Goal: Transaction & Acquisition: Purchase product/service

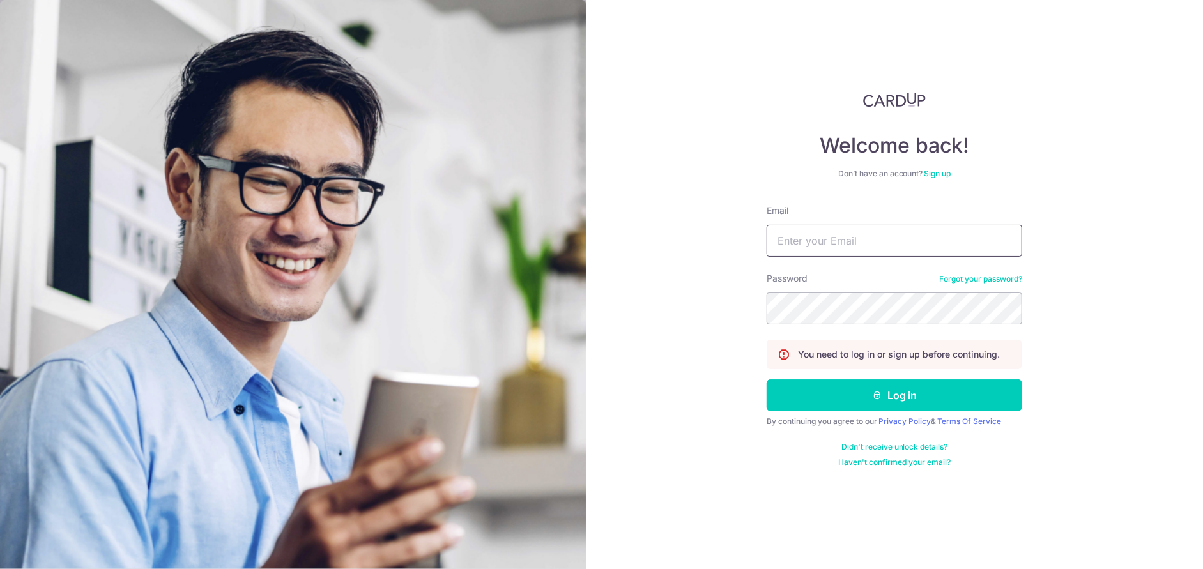
click at [804, 245] on input "Email" at bounding box center [893, 241] width 255 height 32
type input "d"
type input "[EMAIL_ADDRESS][DOMAIN_NAME]"
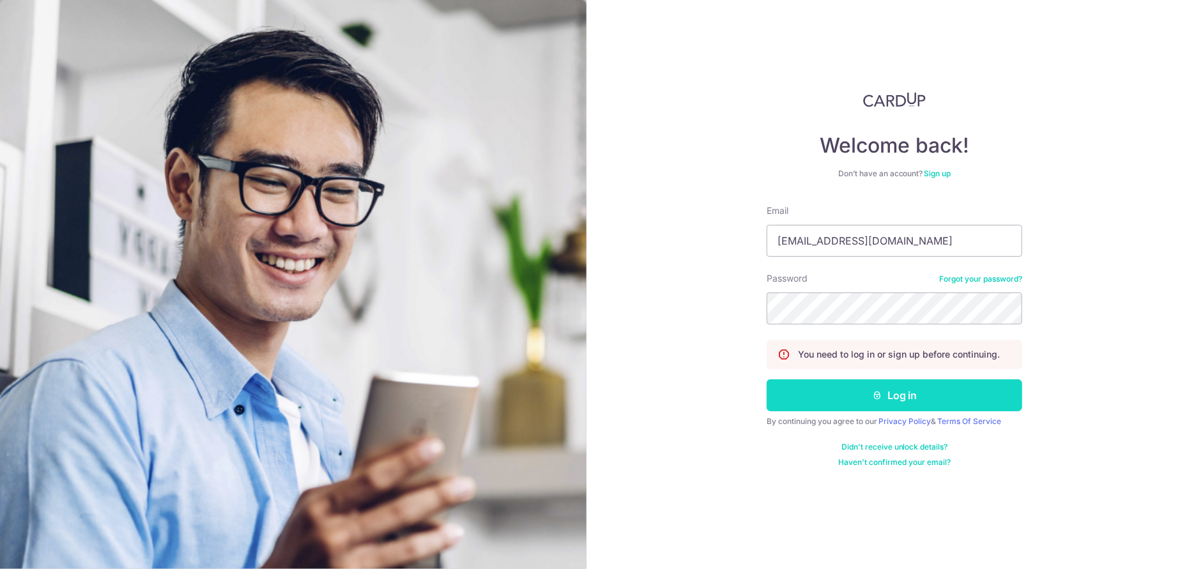
click at [871, 406] on button "Log in" at bounding box center [893, 395] width 255 height 32
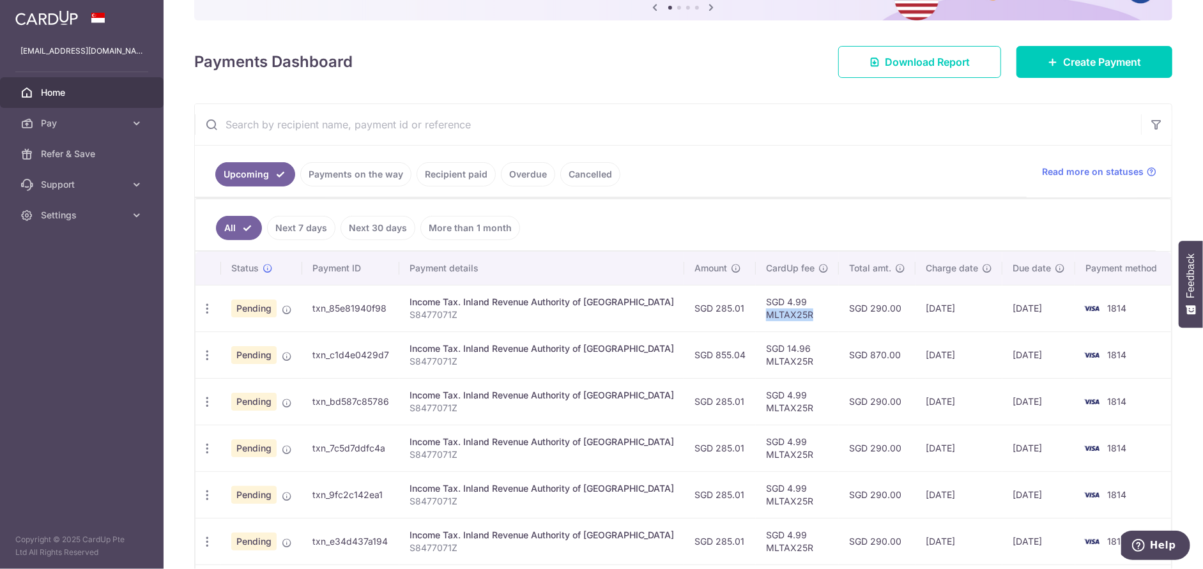
drag, startPoint x: 0, startPoint y: 0, endPoint x: 735, endPoint y: 313, distance: 798.4
click at [756, 313] on td "SGD 4.99 MLTAX25R" at bounding box center [797, 308] width 83 height 47
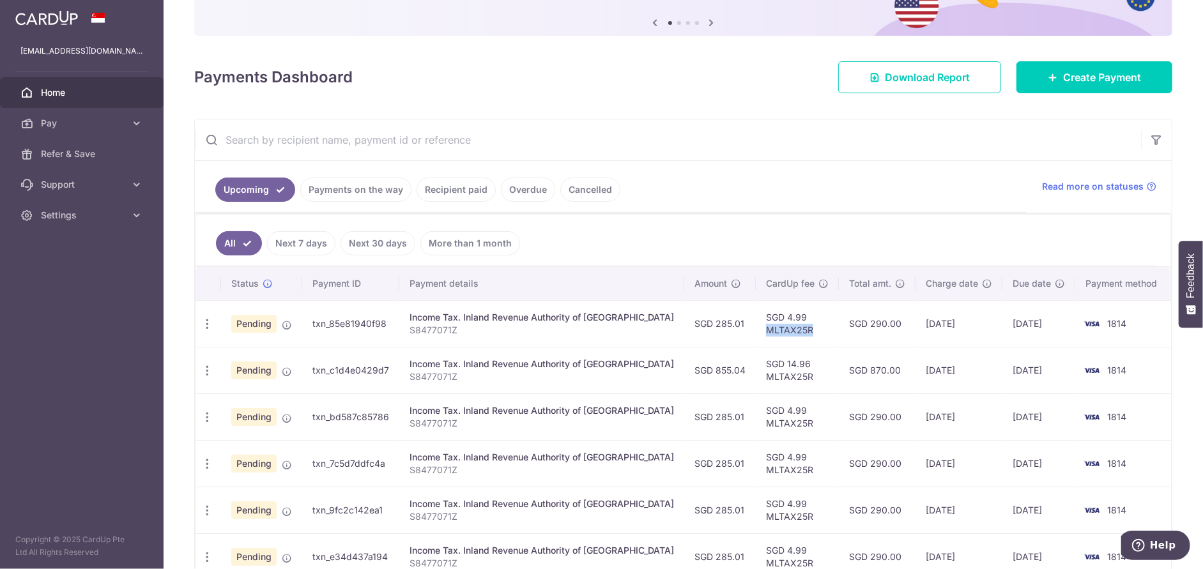
copy td "MLTAX25R"
click at [1020, 154] on input "text" at bounding box center [668, 139] width 946 height 41
click at [126, 125] on link "Pay" at bounding box center [82, 123] width 164 height 31
click at [90, 150] on span "Payments" at bounding box center [83, 154] width 84 height 13
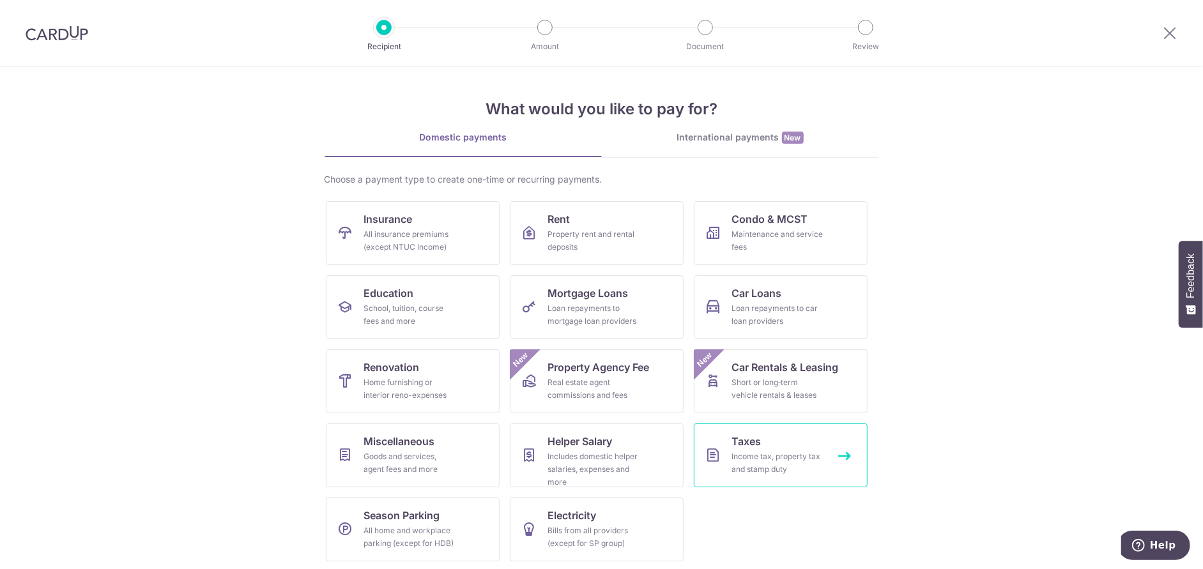
click at [785, 437] on link "Taxes Income tax, property tax and stamp duty" at bounding box center [781, 455] width 174 height 64
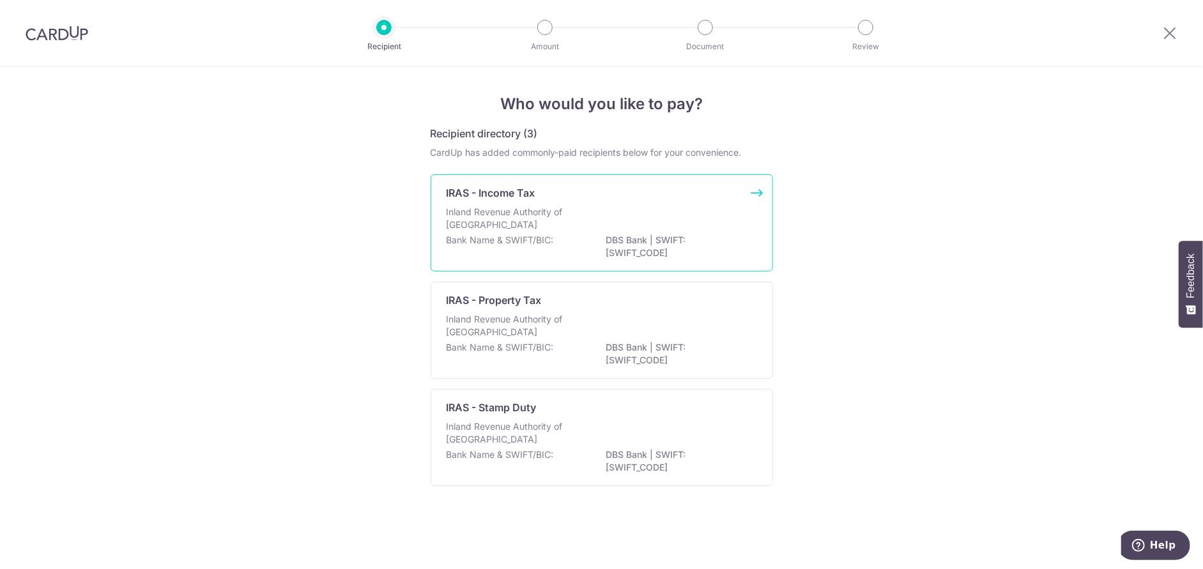
click at [660, 240] on p "DBS Bank | SWIFT: DBSSSGSGXXX" at bounding box center [677, 247] width 143 height 26
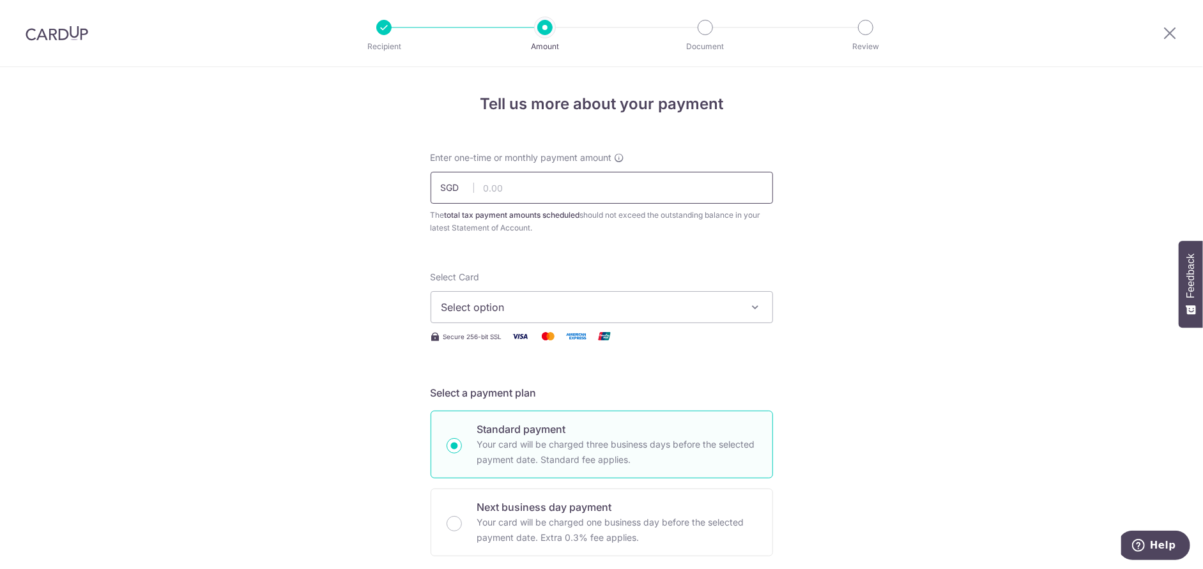
click at [585, 195] on input "text" at bounding box center [601, 188] width 342 height 32
type input "285.00"
click at [589, 301] on span "Select option" at bounding box center [590, 307] width 298 height 15
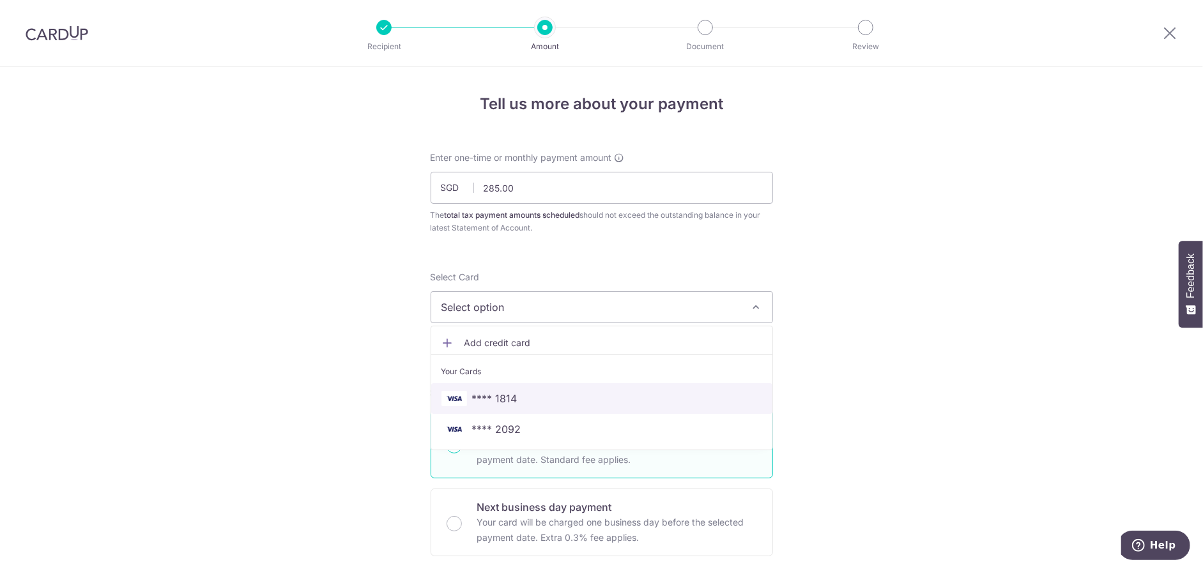
click at [568, 412] on link "**** 1814" at bounding box center [601, 398] width 341 height 31
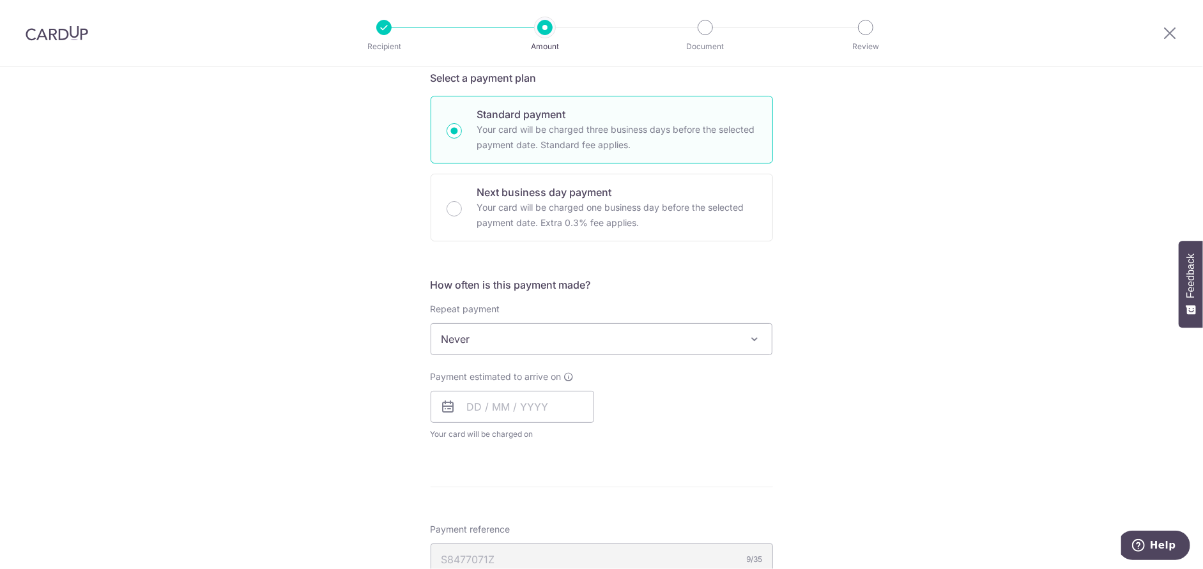
scroll to position [383, 0]
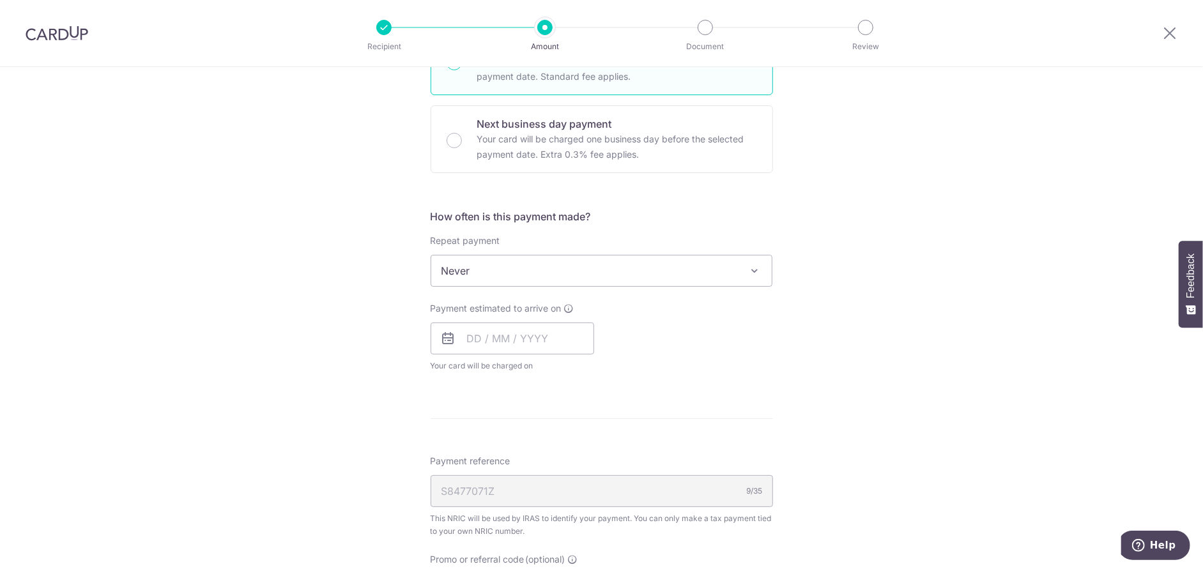
click at [531, 269] on span "Never" at bounding box center [601, 270] width 341 height 31
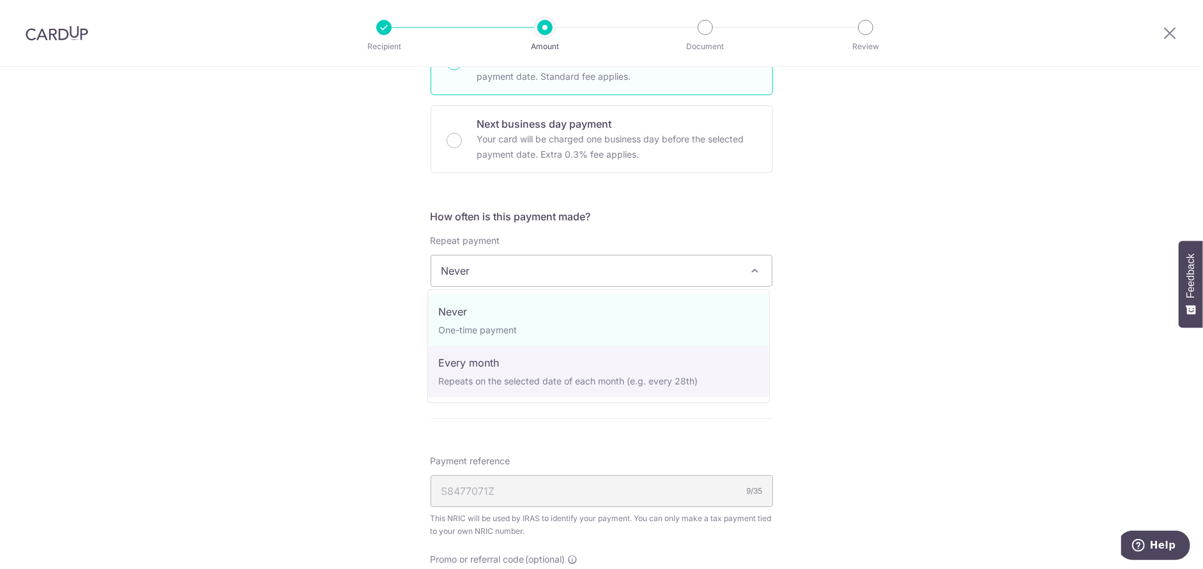
select select "3"
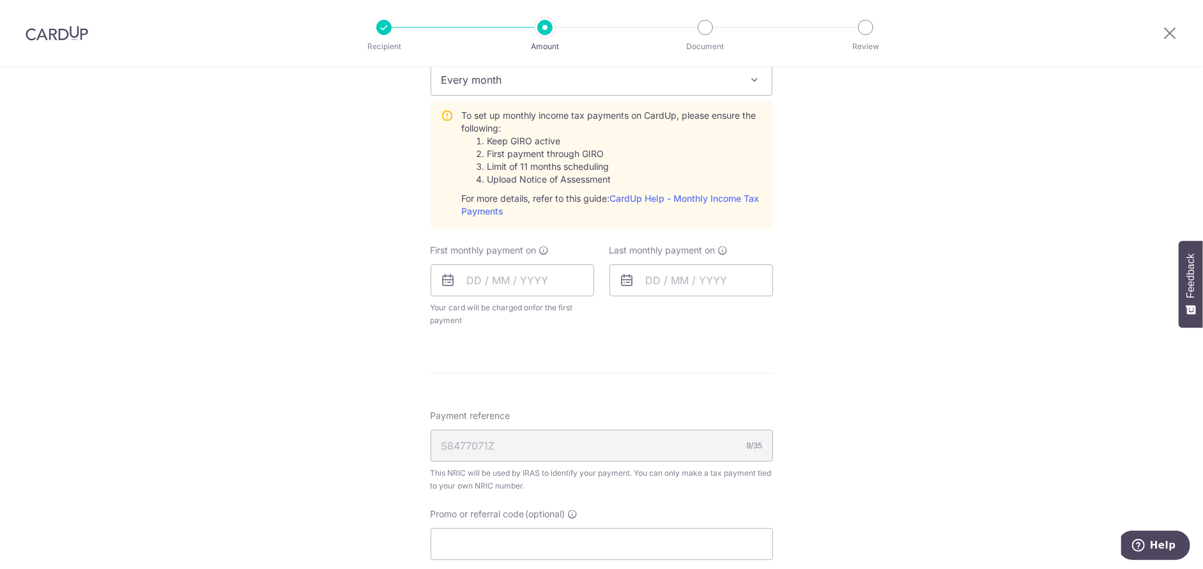
scroll to position [575, 0]
click at [515, 257] on div "First monthly payment on Your card will be charged on for the first payment * I…" at bounding box center [512, 284] width 164 height 83
click at [514, 280] on input "text" at bounding box center [512, 280] width 164 height 32
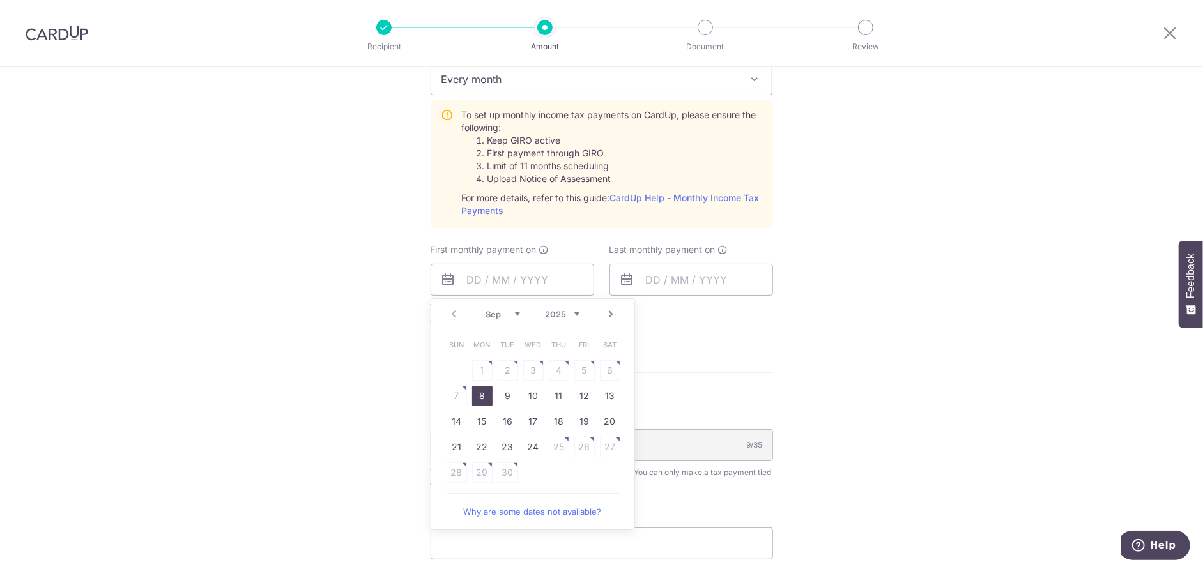
click at [483, 391] on link "8" at bounding box center [482, 396] width 20 height 20
type input "[DATE]"
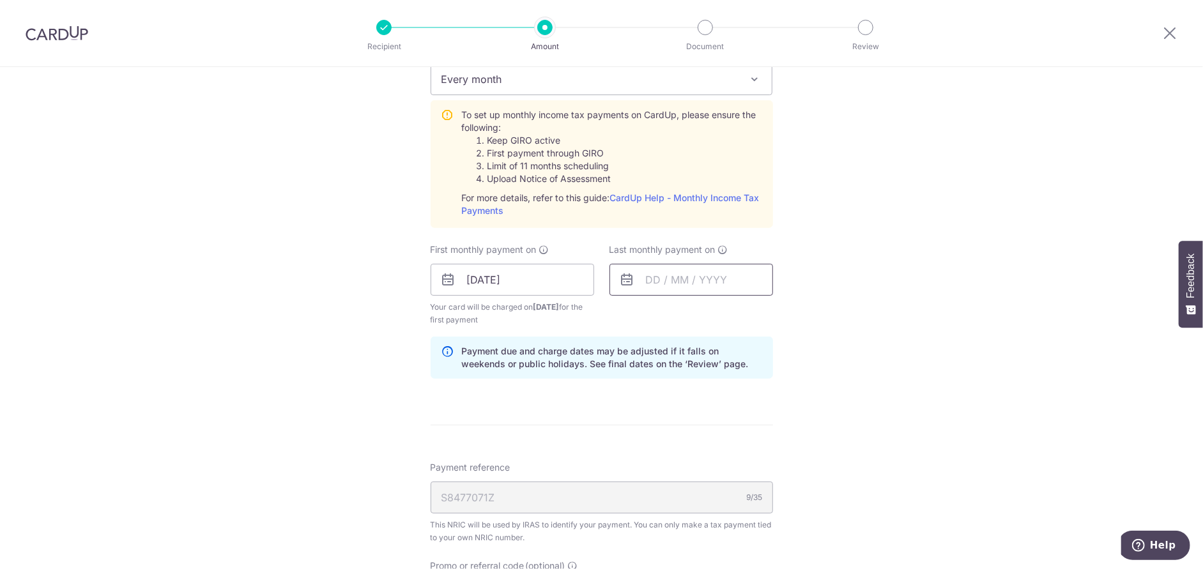
click at [694, 270] on input "text" at bounding box center [691, 280] width 164 height 32
click at [678, 314] on select "Sep Oct Nov Dec" at bounding box center [682, 314] width 34 height 10
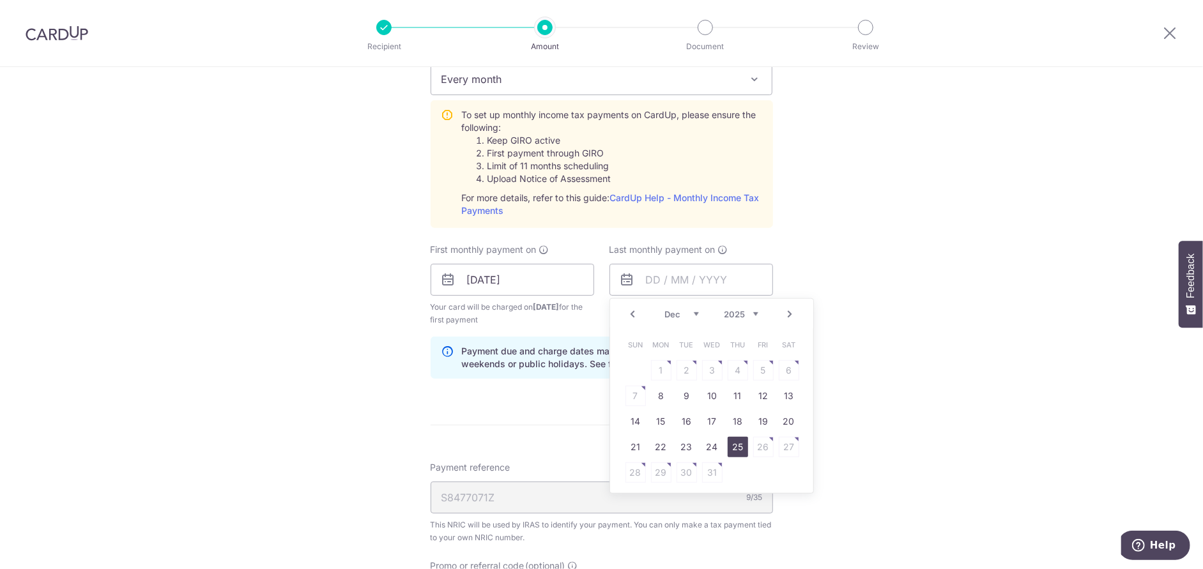
click at [739, 448] on link "25" at bounding box center [737, 447] width 20 height 20
type input "25/12/2025"
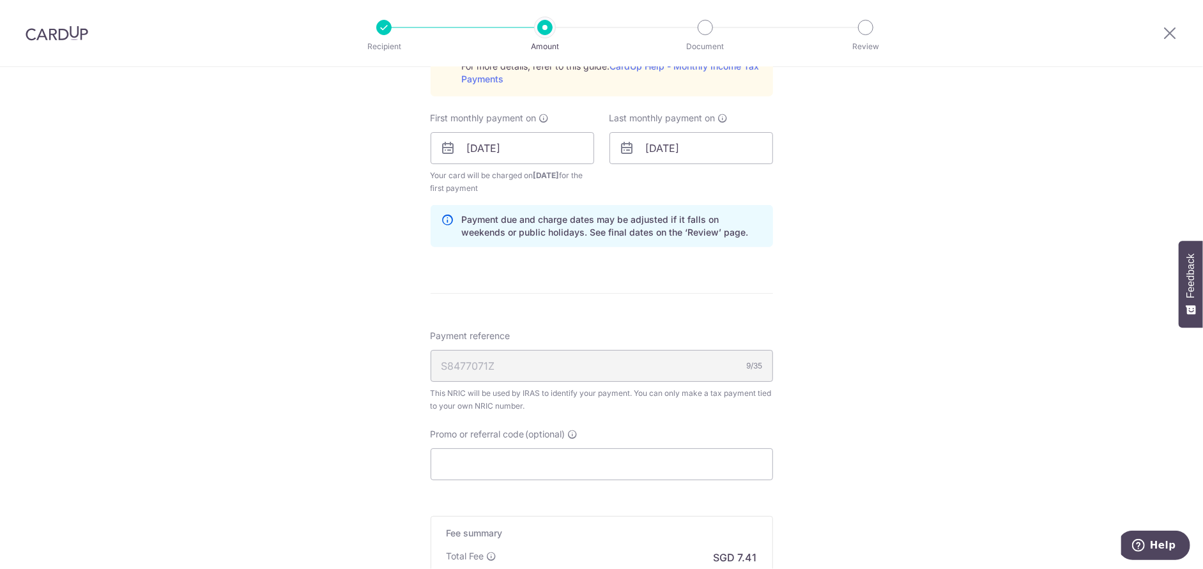
scroll to position [830, 0]
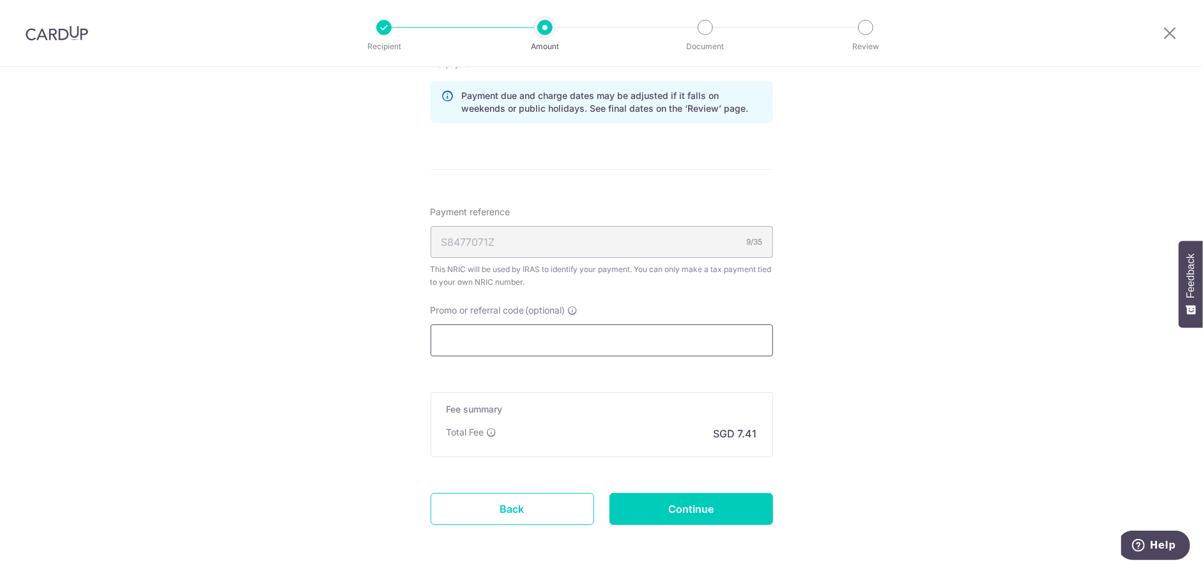
click at [549, 336] on input "Promo or referral code (optional)" at bounding box center [601, 340] width 342 height 32
paste input "MLTAX25R"
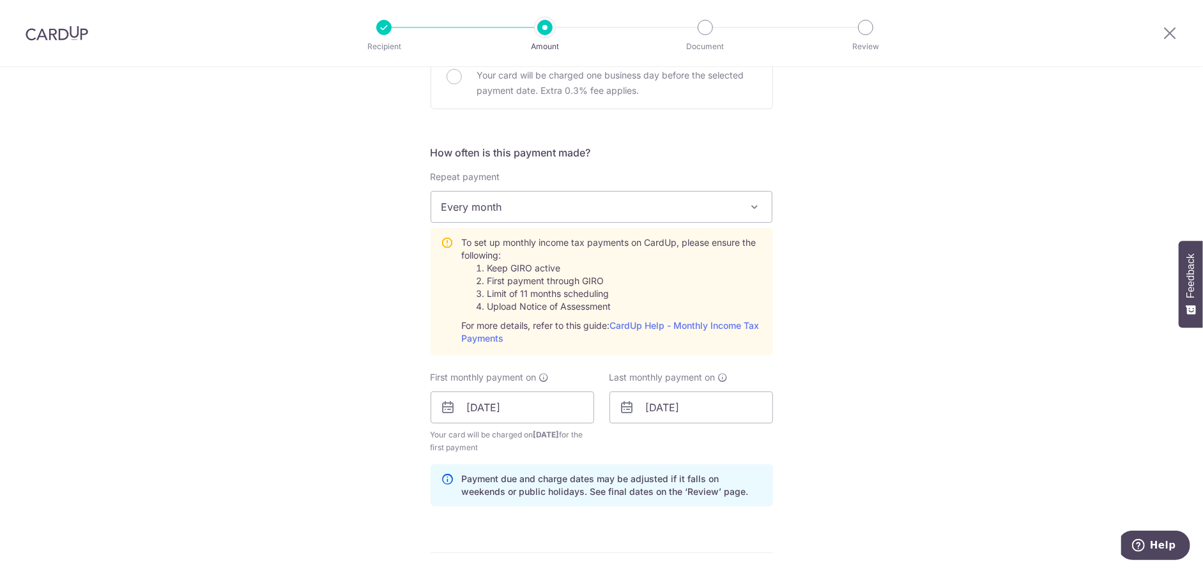
scroll to position [0, 0]
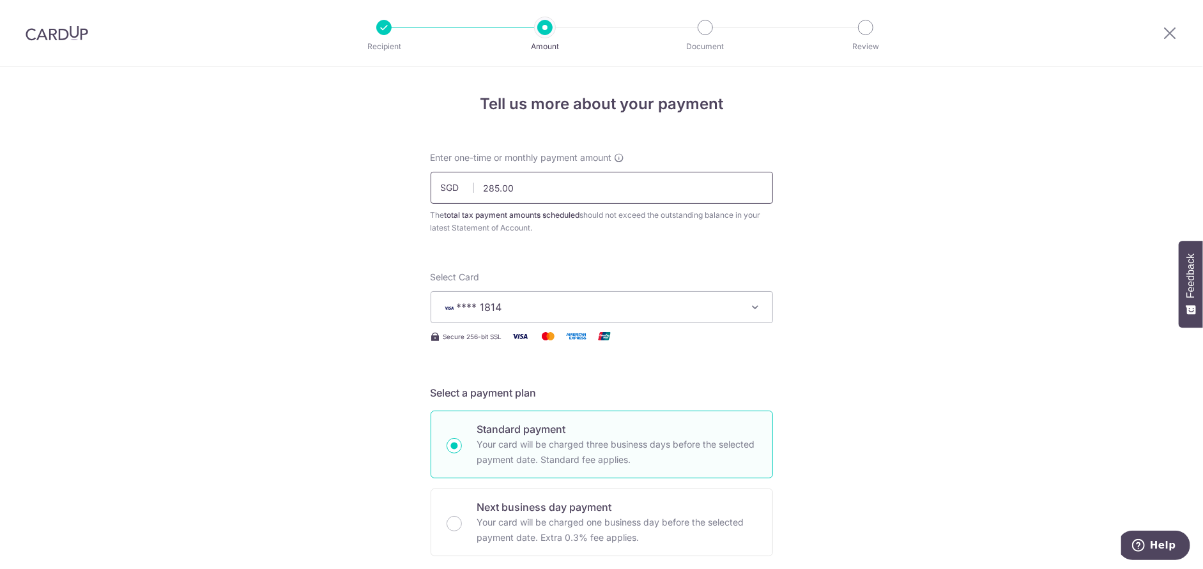
type input "MLTAX25R"
drag, startPoint x: 517, startPoint y: 186, endPoint x: 477, endPoint y: 185, distance: 39.6
click at [477, 185] on input "285.00" at bounding box center [601, 188] width 342 height 32
click at [520, 191] on input "285.00" at bounding box center [601, 188] width 342 height 32
drag, startPoint x: 520, startPoint y: 188, endPoint x: 478, endPoint y: 187, distance: 42.2
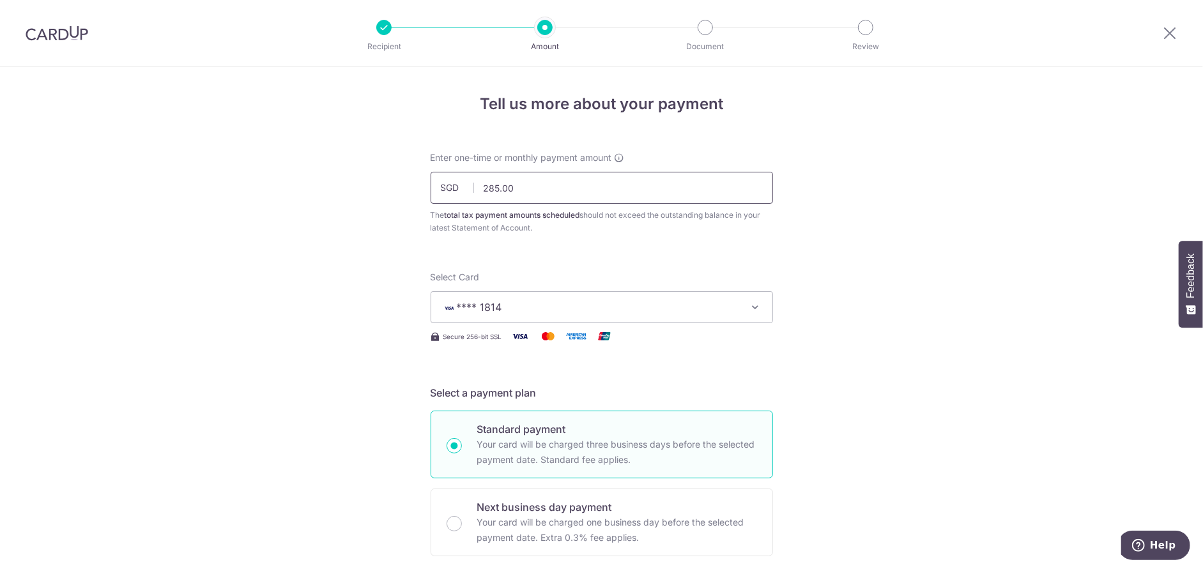
click at [478, 187] on input "285.00" at bounding box center [601, 188] width 342 height 32
paste input "1140.04"
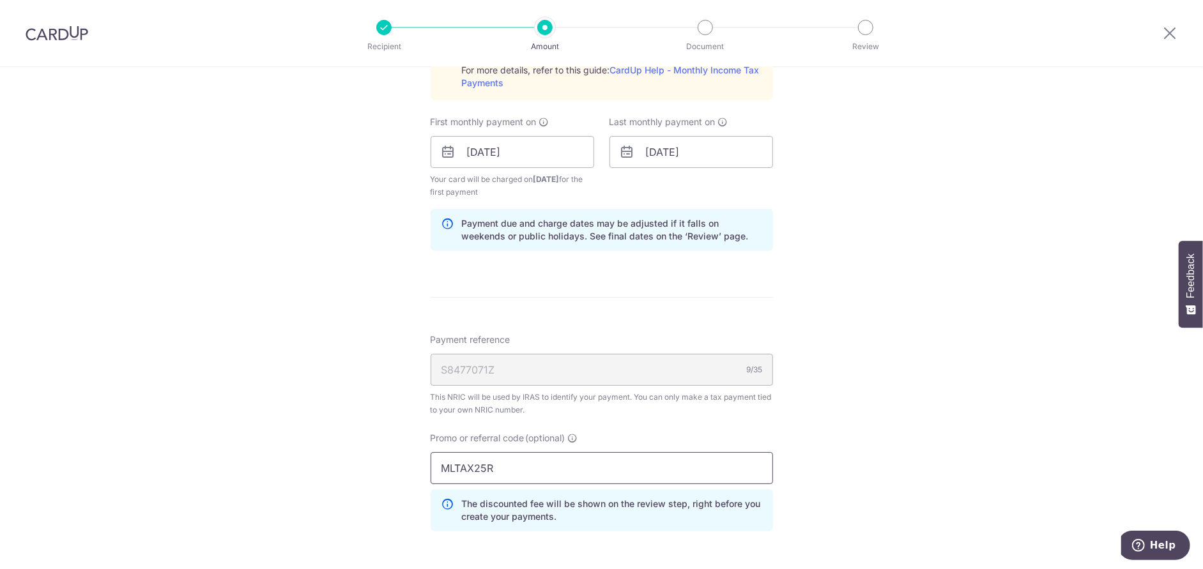
scroll to position [939, 0]
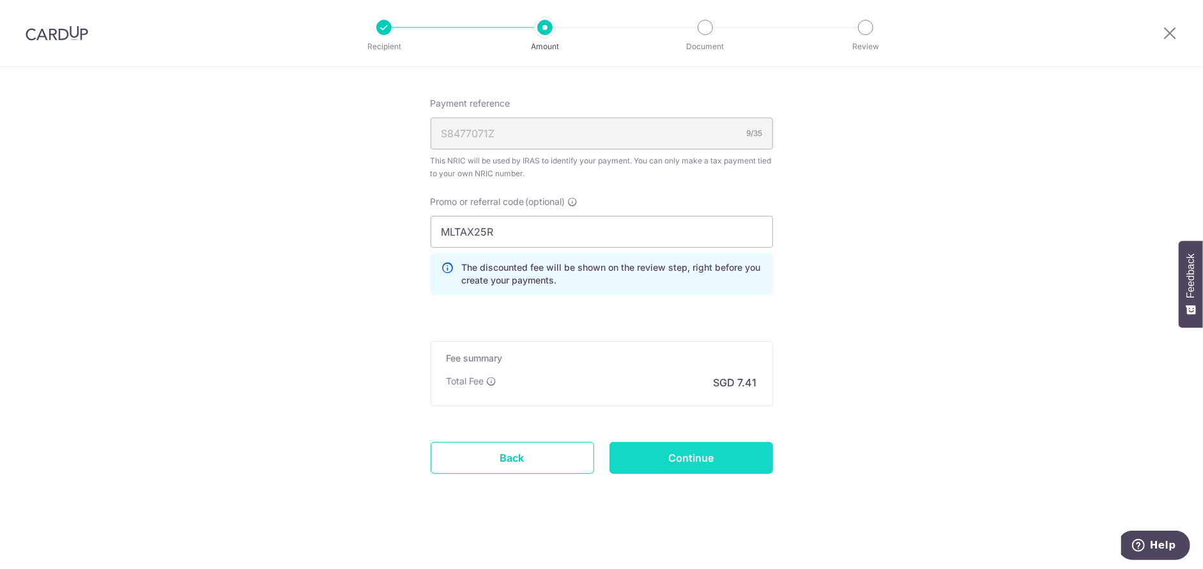
click at [671, 452] on input "Continue" at bounding box center [691, 458] width 164 height 32
type input "1,140.03"
type input "Create Schedule"
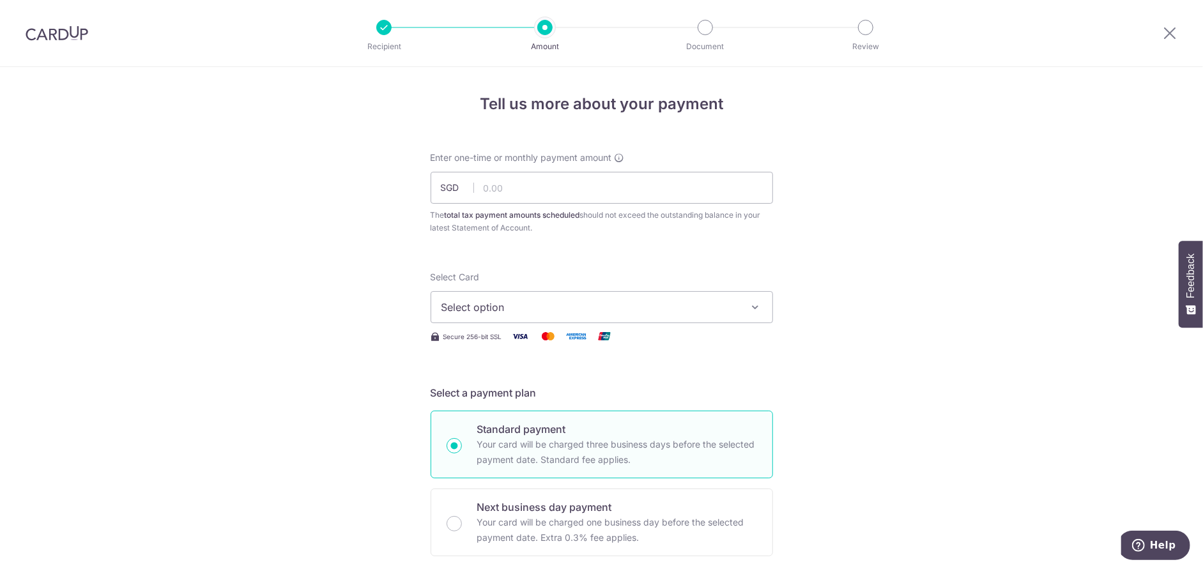
click at [70, 34] on img at bounding box center [57, 33] width 63 height 15
click at [72, 33] on img at bounding box center [57, 33] width 63 height 15
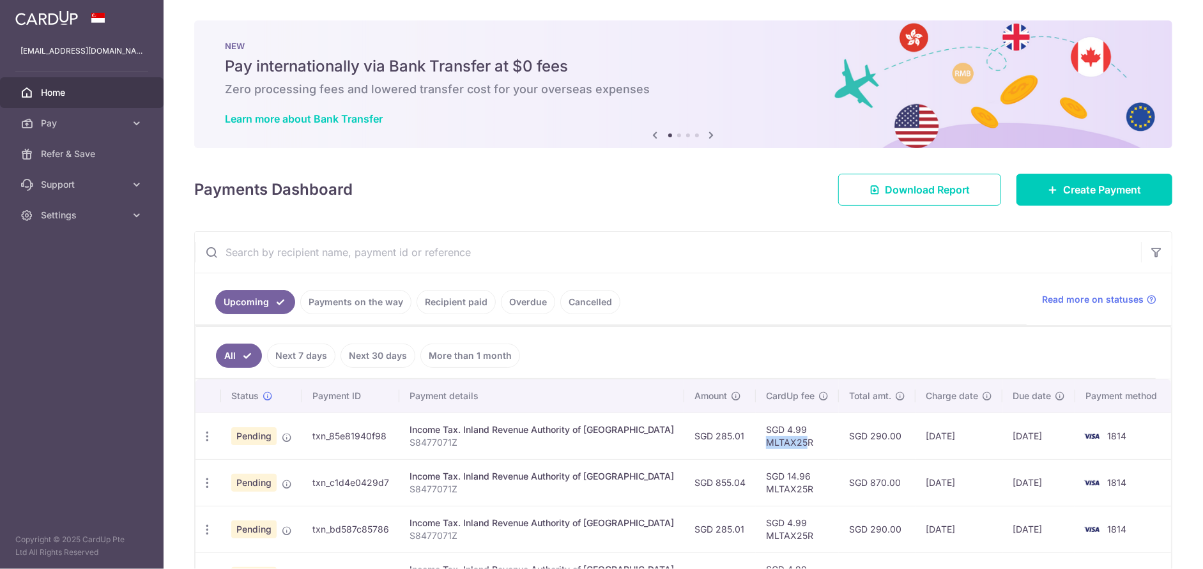
drag, startPoint x: 763, startPoint y: 441, endPoint x: 737, endPoint y: 440, distance: 26.2
click at [756, 440] on td "SGD 4.99 MLTAX25R" at bounding box center [797, 436] width 83 height 47
click at [786, 440] on td "SGD 4.99 MLTAX25R" at bounding box center [797, 436] width 83 height 47
drag, startPoint x: 793, startPoint y: 442, endPoint x: 742, endPoint y: 442, distance: 50.5
click at [756, 442] on td "SGD 4.99 MLTAX25R" at bounding box center [797, 436] width 83 height 47
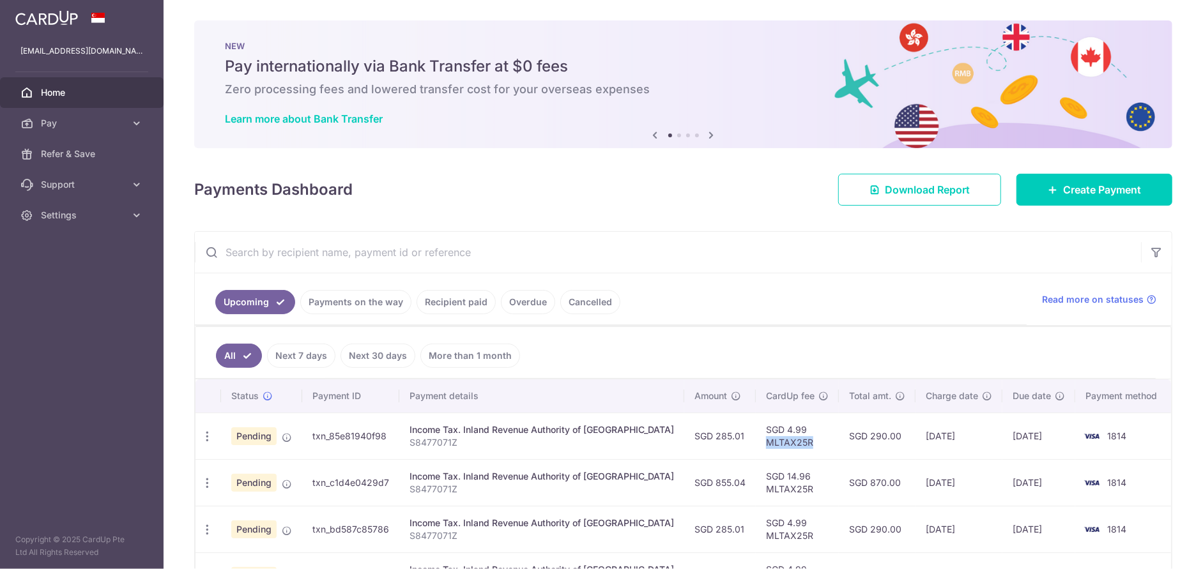
copy td "MLTAX25R"
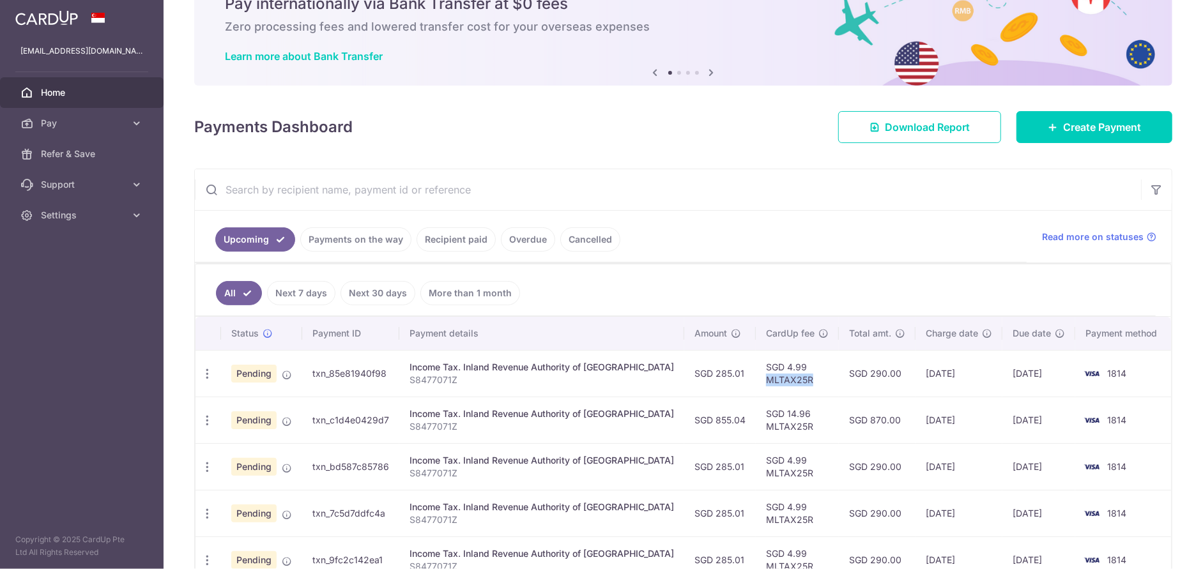
scroll to position [128, 0]
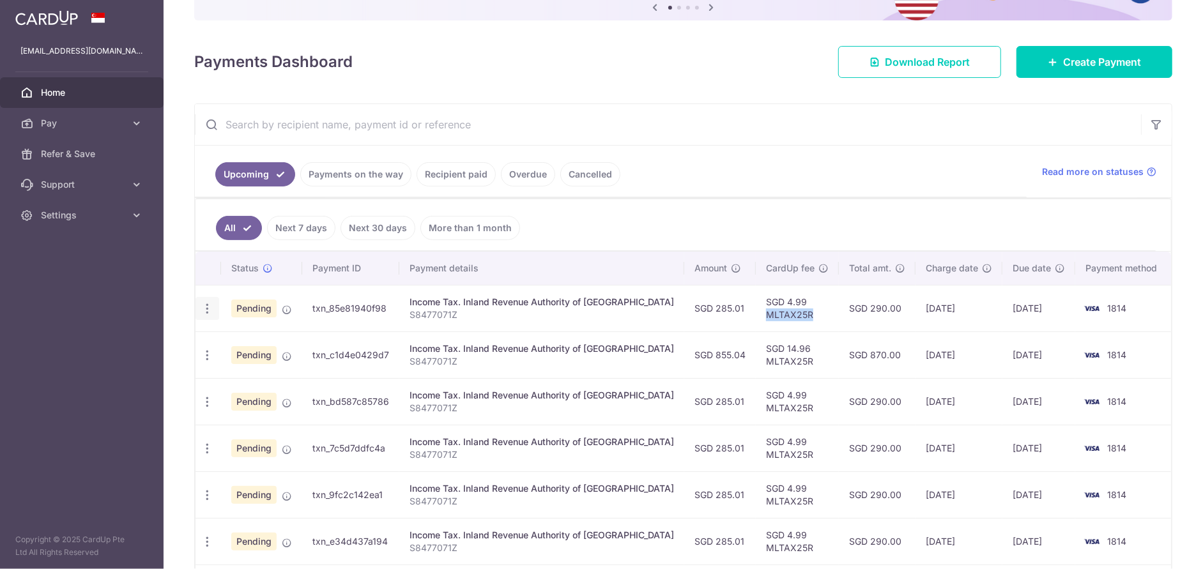
click at [205, 308] on icon "button" at bounding box center [207, 308] width 13 height 13
click at [287, 345] on span "Update payment" at bounding box center [275, 343] width 87 height 15
radio input "true"
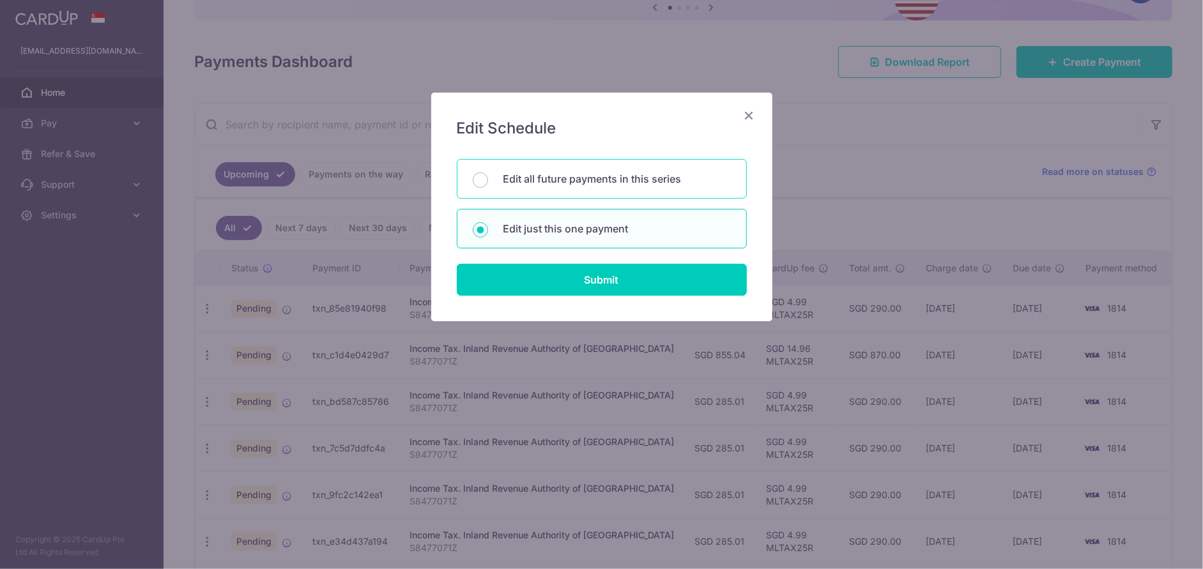
click at [598, 178] on p "Edit all future payments in this series" at bounding box center [616, 178] width 227 height 15
click at [488, 178] on input "Edit all future payments in this series" at bounding box center [480, 179] width 15 height 15
radio input "true"
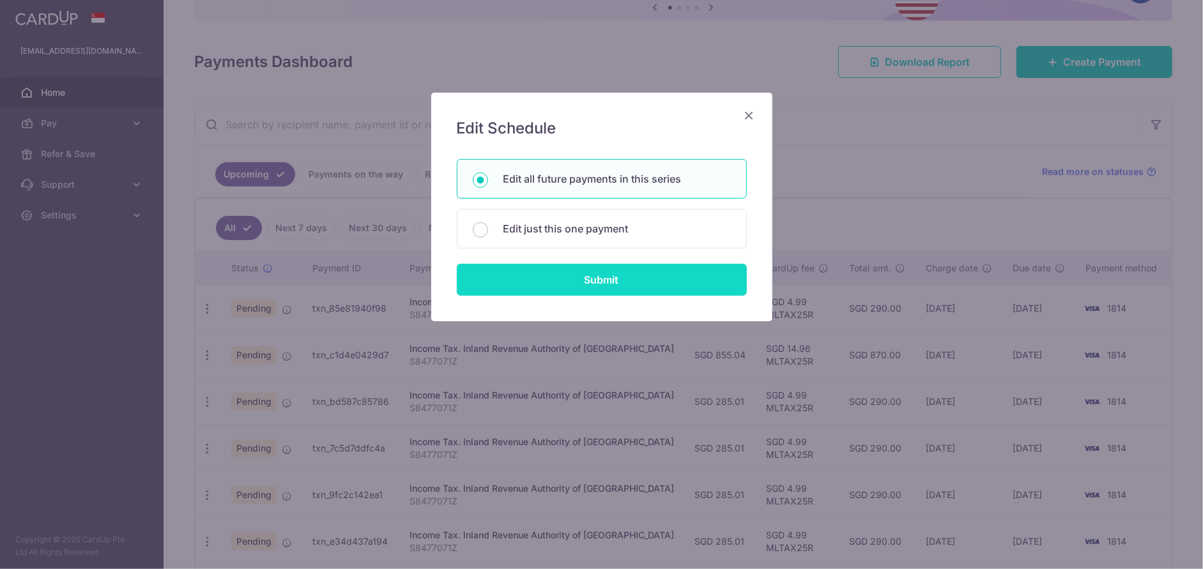
click at [599, 275] on input "Submit" at bounding box center [602, 280] width 290 height 32
radio input "true"
type input "285.01"
type input "S8477071Z"
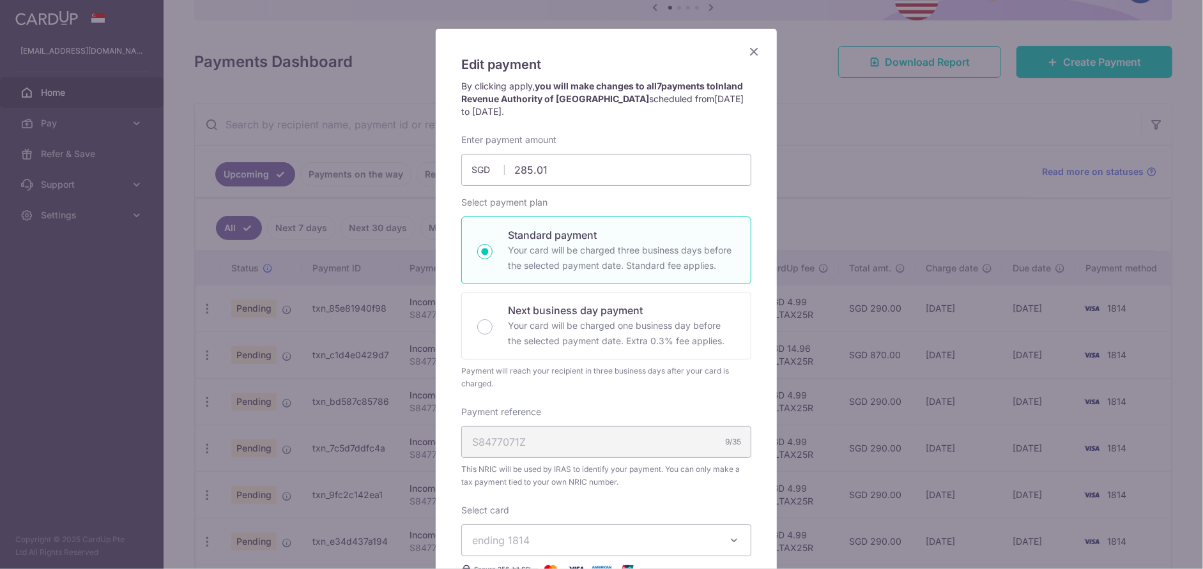
scroll to position [319, 0]
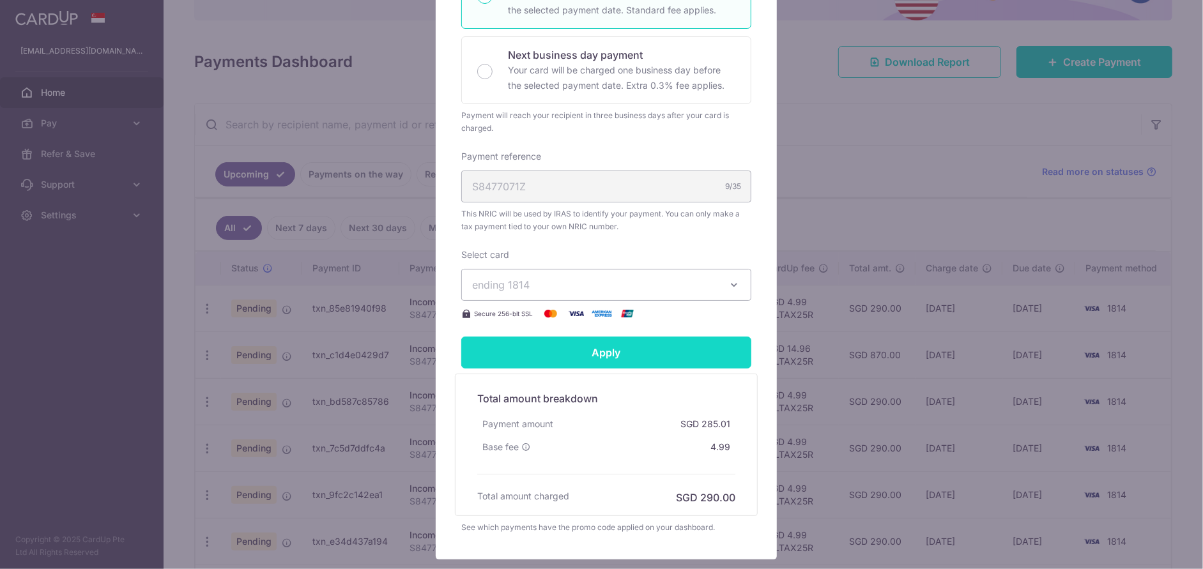
click at [620, 354] on input "Apply" at bounding box center [606, 353] width 290 height 32
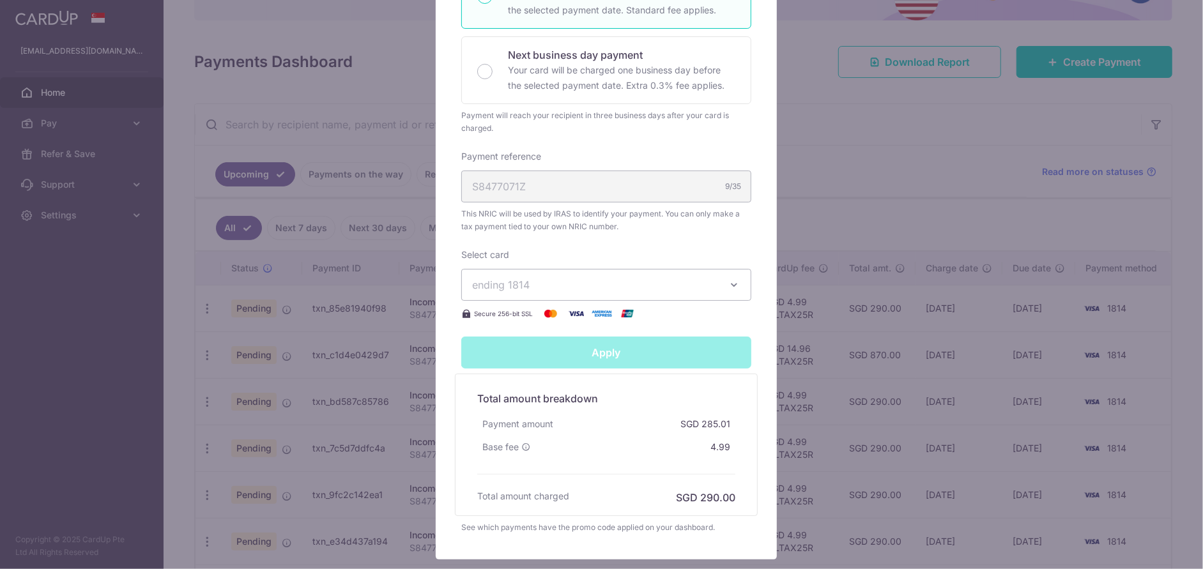
type input "Successfully Applied"
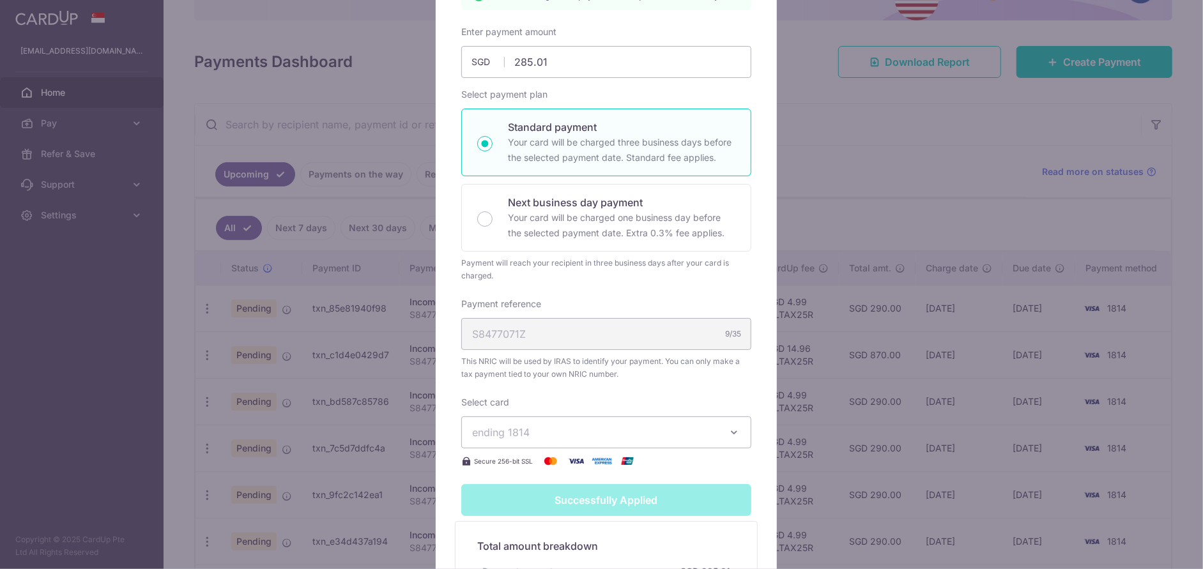
scroll to position [63, 0]
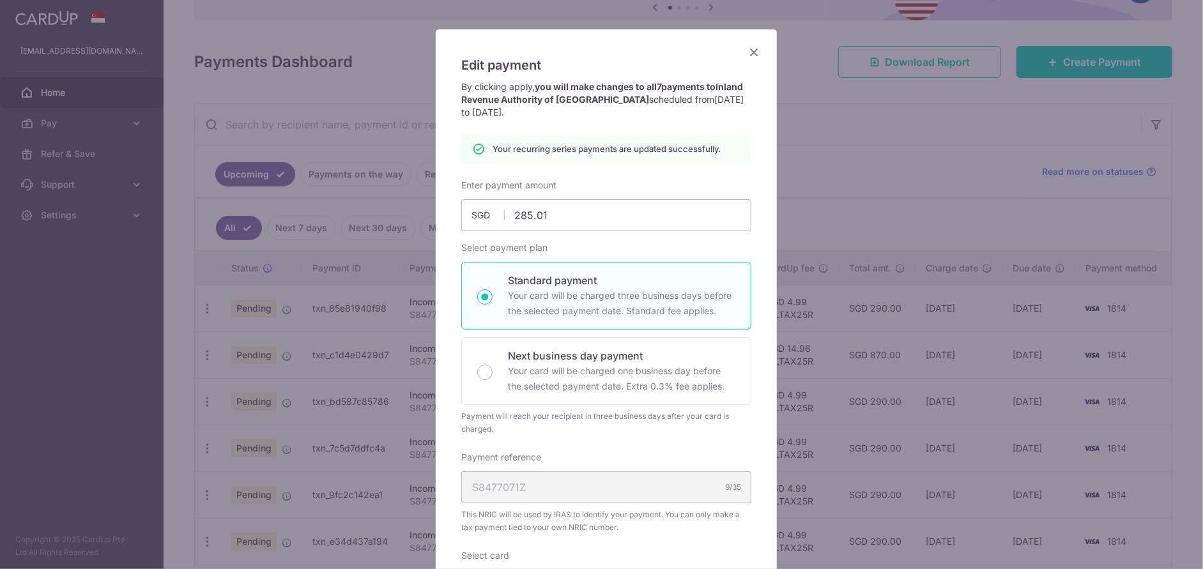
click at [754, 52] on icon "Close" at bounding box center [753, 52] width 15 height 16
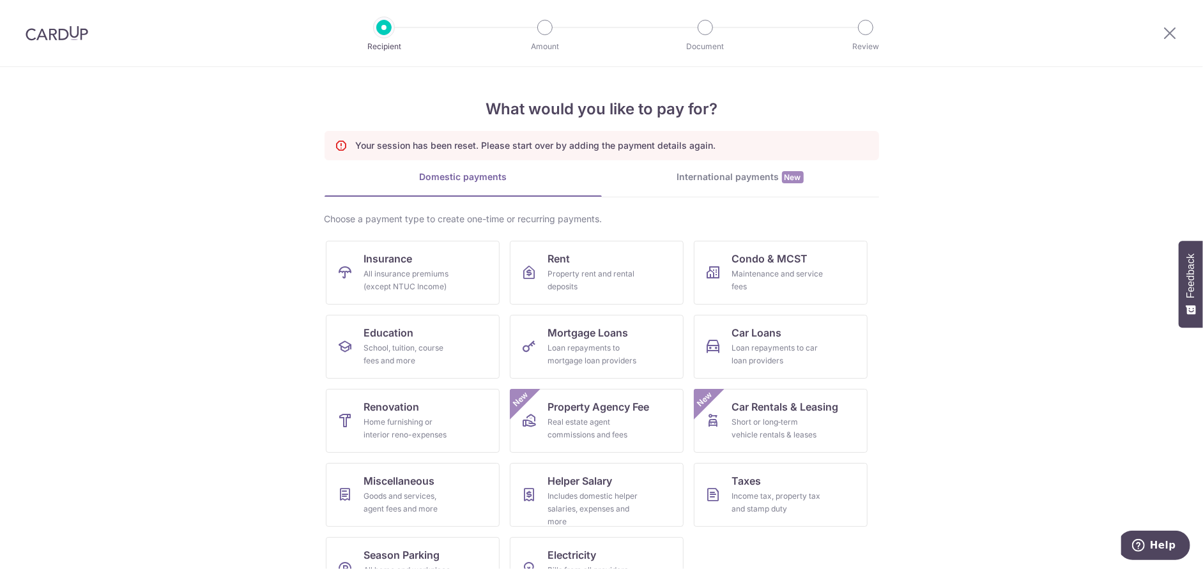
scroll to position [42, 0]
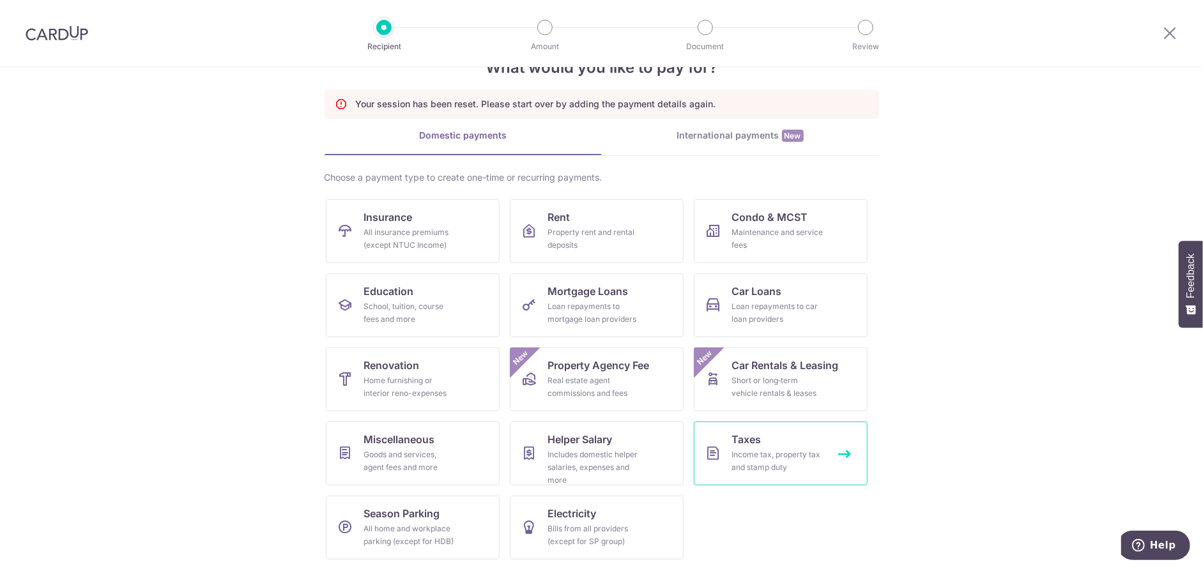
click at [749, 453] on div "Income tax, property tax and stamp duty" at bounding box center [778, 461] width 92 height 26
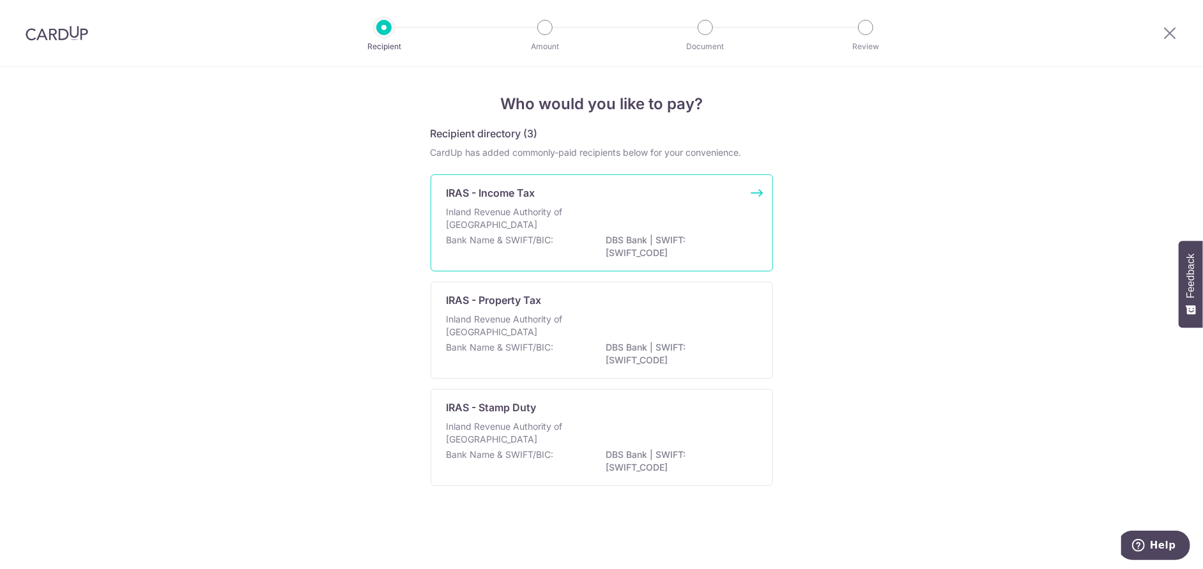
click at [551, 220] on p "Inland Revenue Authority of Singapore" at bounding box center [513, 219] width 135 height 26
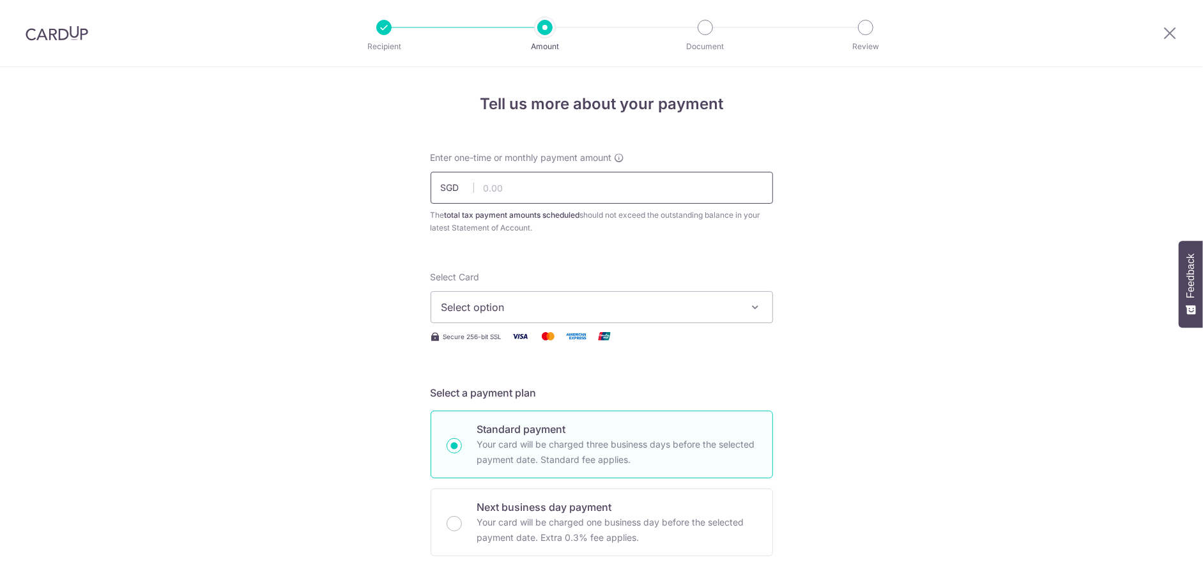
click at [530, 185] on input "text" at bounding box center [601, 188] width 342 height 32
type input "1,140.03"
click at [541, 312] on span "Select option" at bounding box center [590, 307] width 298 height 15
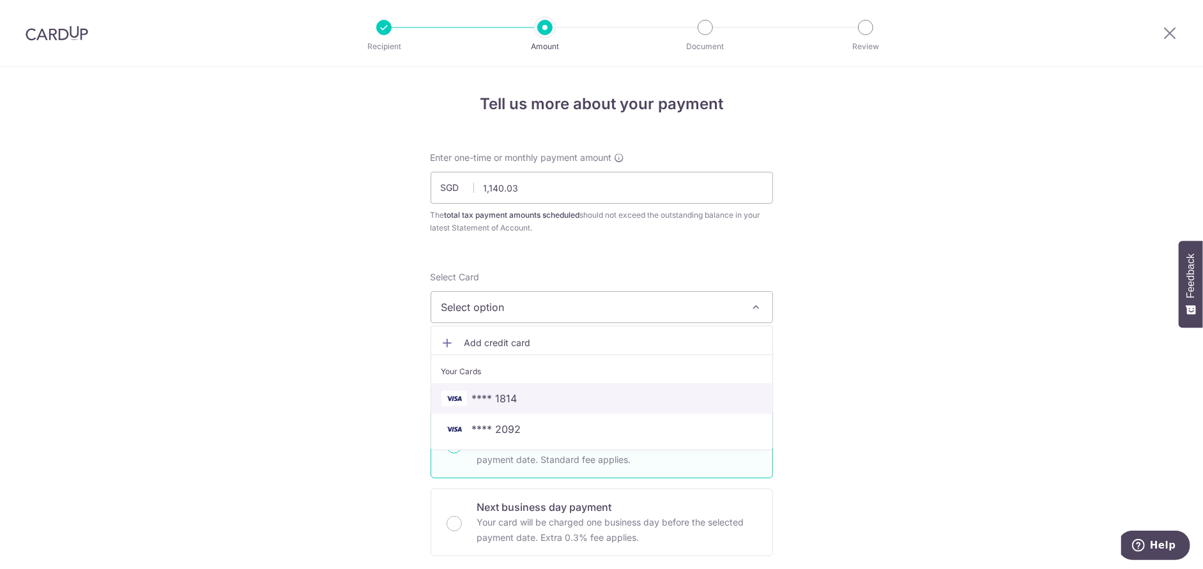
click at [531, 392] on span "**** 1814" at bounding box center [601, 398] width 321 height 15
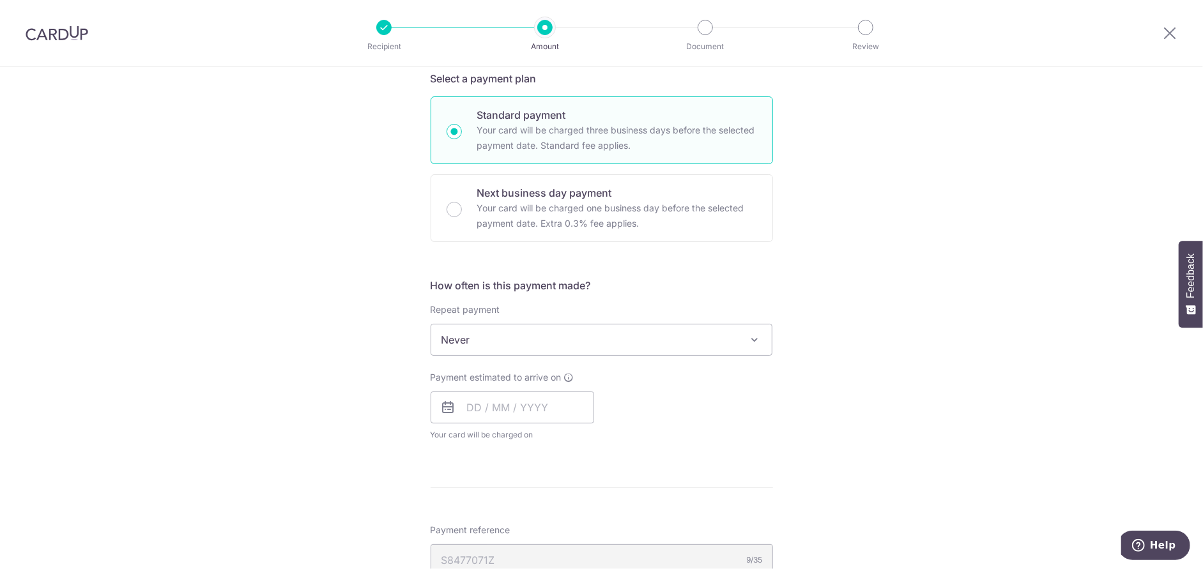
scroll to position [319, 0]
click at [621, 338] on span "Never" at bounding box center [601, 334] width 341 height 31
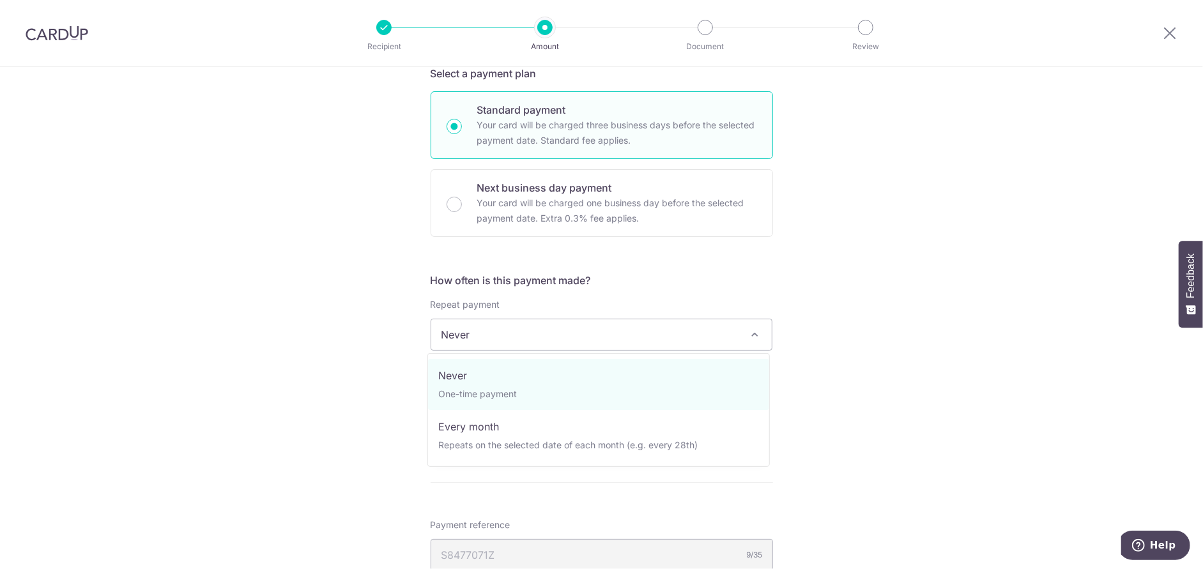
click at [621, 338] on span "Never" at bounding box center [601, 334] width 341 height 31
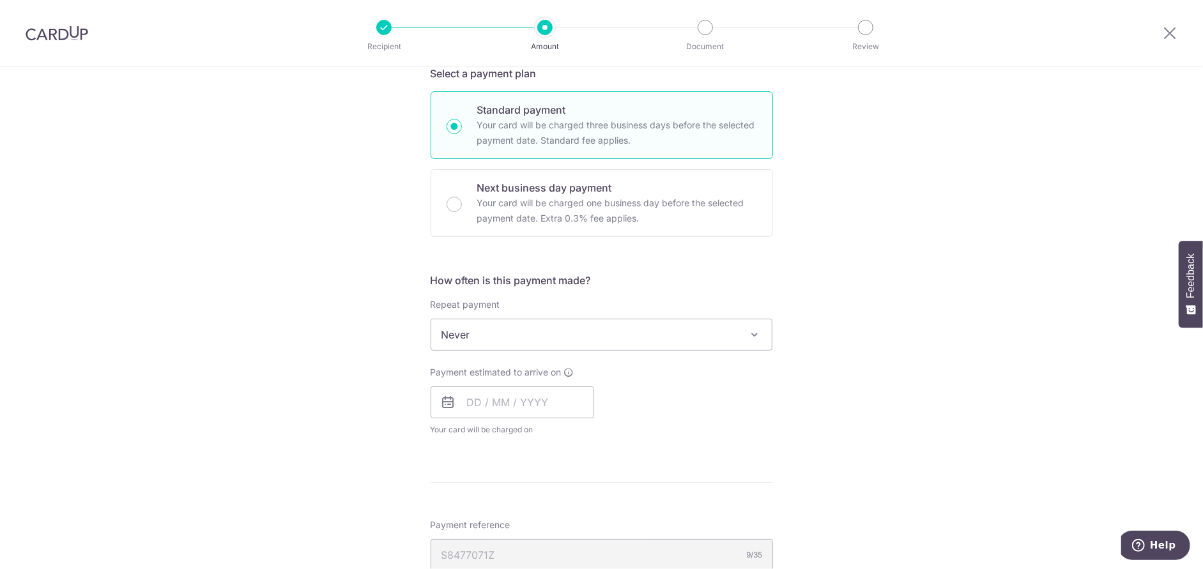
click at [621, 335] on span "Never" at bounding box center [601, 334] width 341 height 31
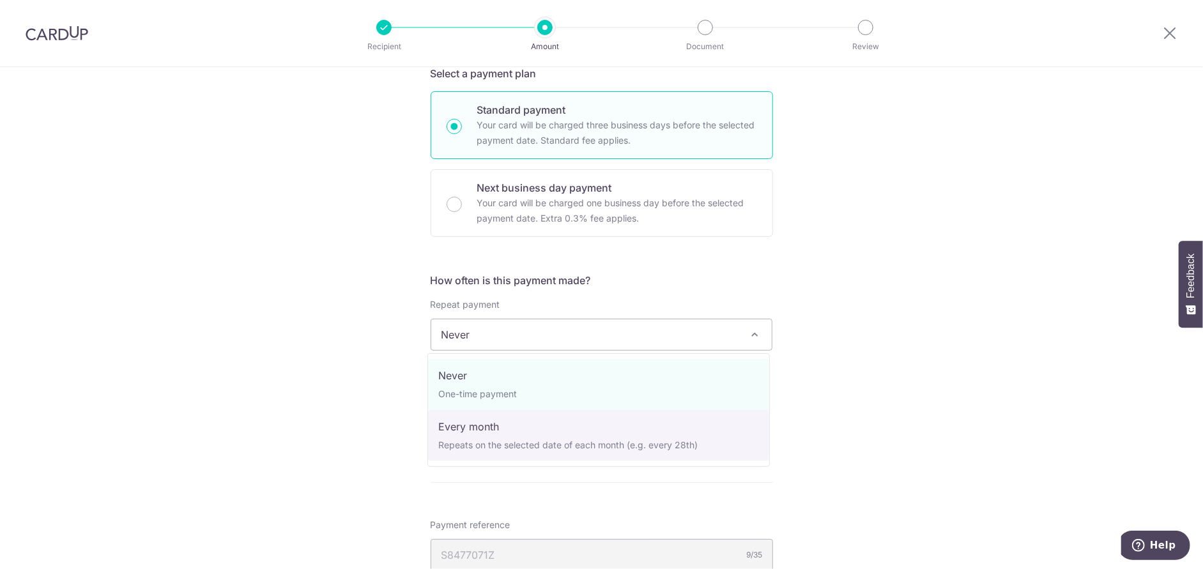
select select "3"
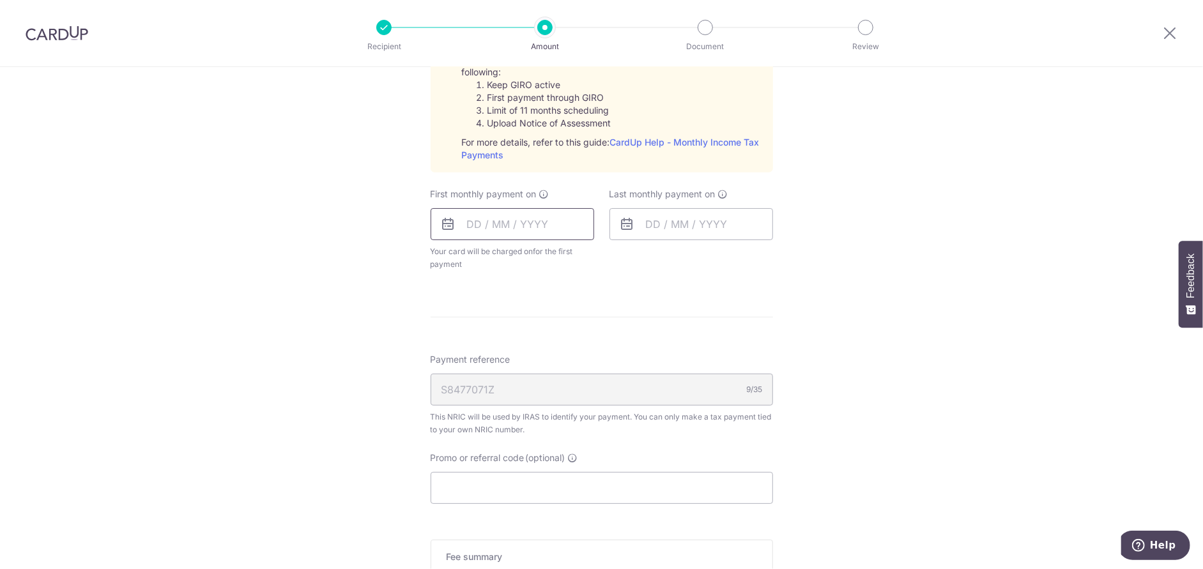
scroll to position [575, 0]
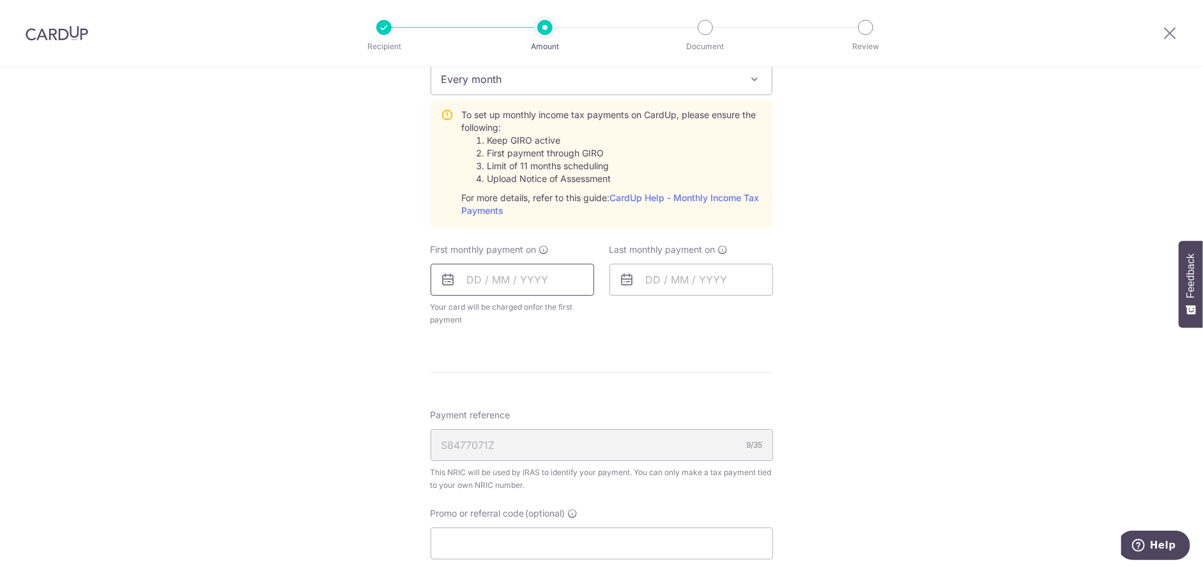
click at [529, 284] on input "text" at bounding box center [512, 280] width 164 height 32
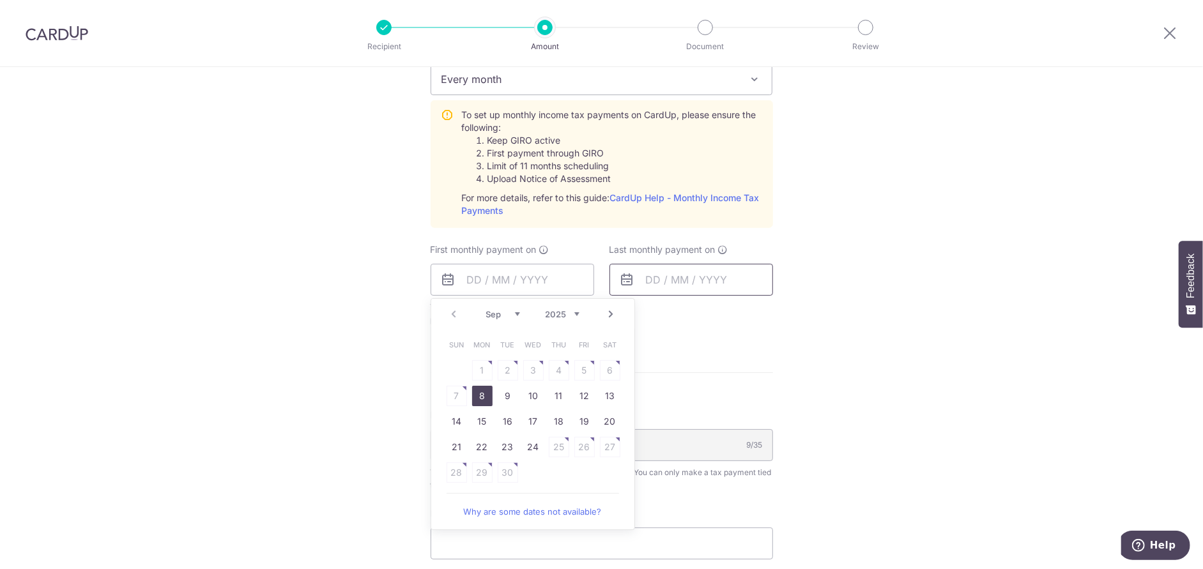
click at [481, 392] on link "8" at bounding box center [482, 396] width 20 height 20
type input "[DATE]"
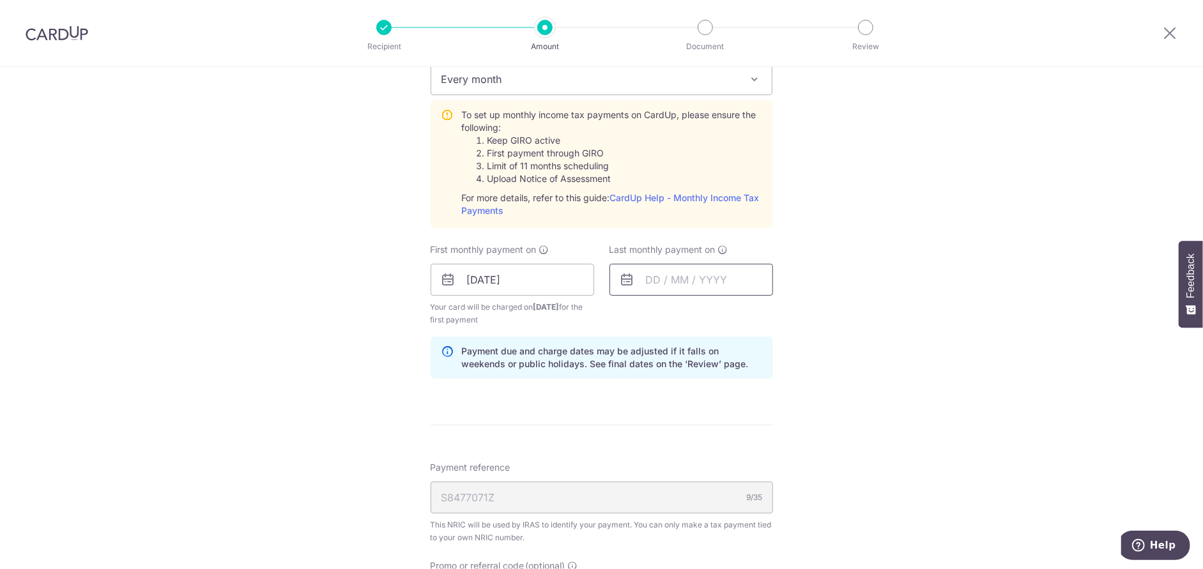
click at [671, 284] on input "text" at bounding box center [691, 280] width 164 height 32
click at [689, 316] on select "Sep Oct Nov Dec" at bounding box center [682, 314] width 34 height 10
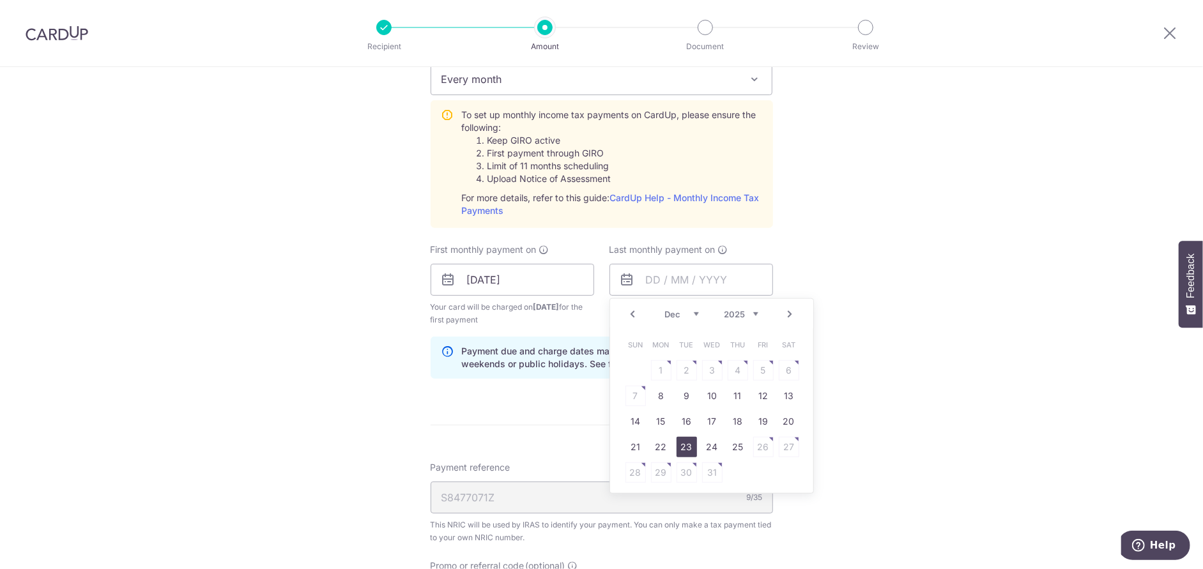
click at [686, 449] on link "23" at bounding box center [686, 447] width 20 height 20
type input "[DATE]"
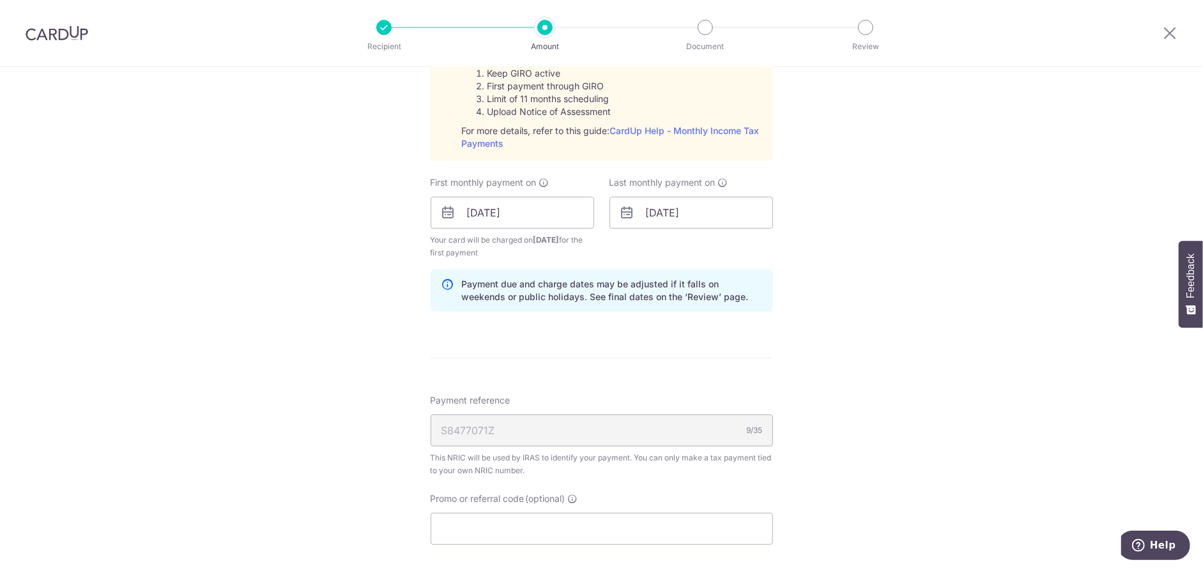
scroll to position [766, 0]
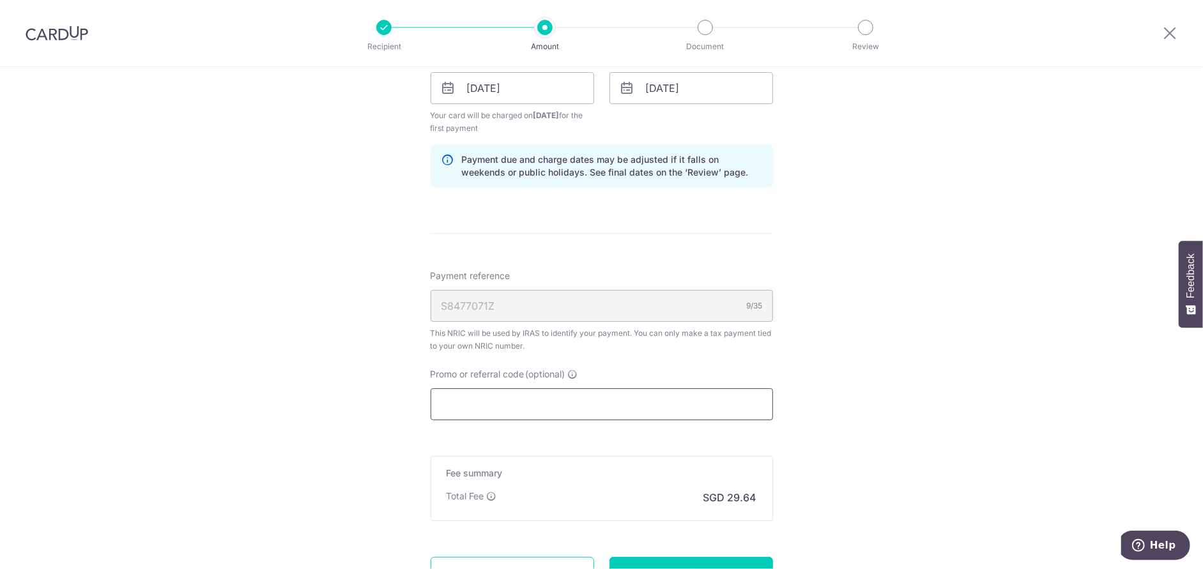
click at [704, 409] on input "Promo or referral code (optional)" at bounding box center [601, 404] width 342 height 32
paste input "1140.04"
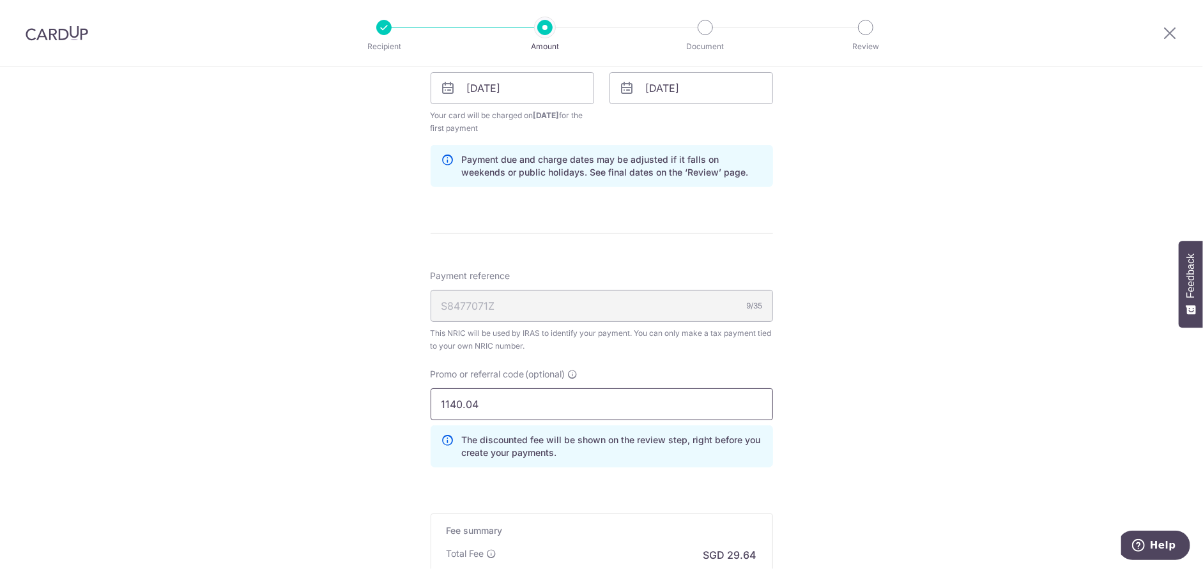
drag, startPoint x: 658, startPoint y: 402, endPoint x: 411, endPoint y: 386, distance: 247.7
click at [414, 393] on div "Tell us more about your payment Enter one-time or monthly payment amount SGD 1,…" at bounding box center [601, 22] width 1203 height 1442
paste input "MLTAX25R"
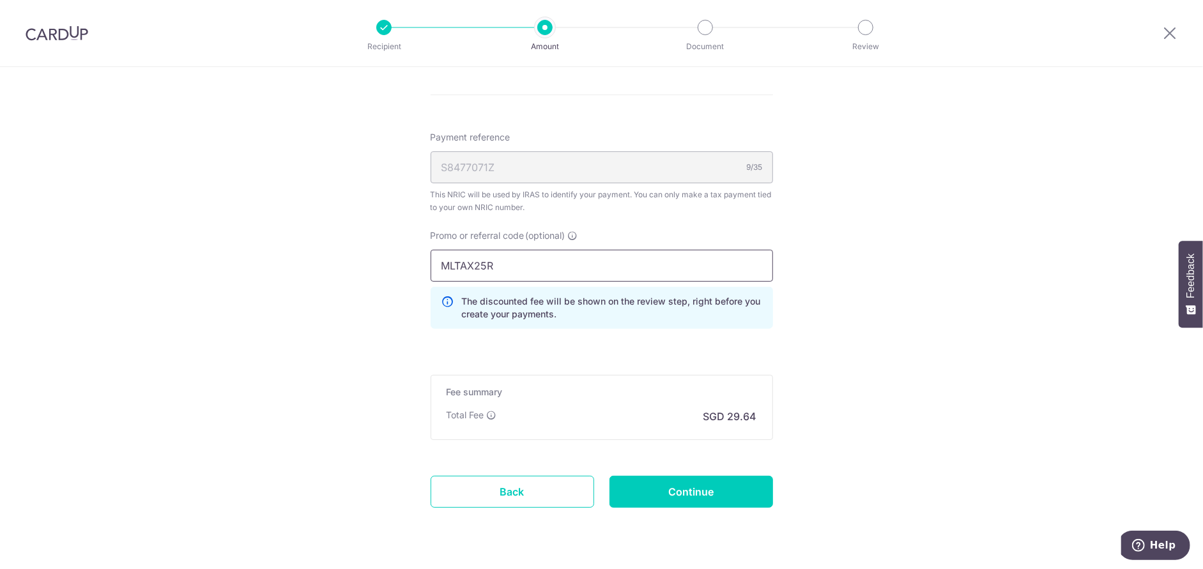
scroll to position [939, 0]
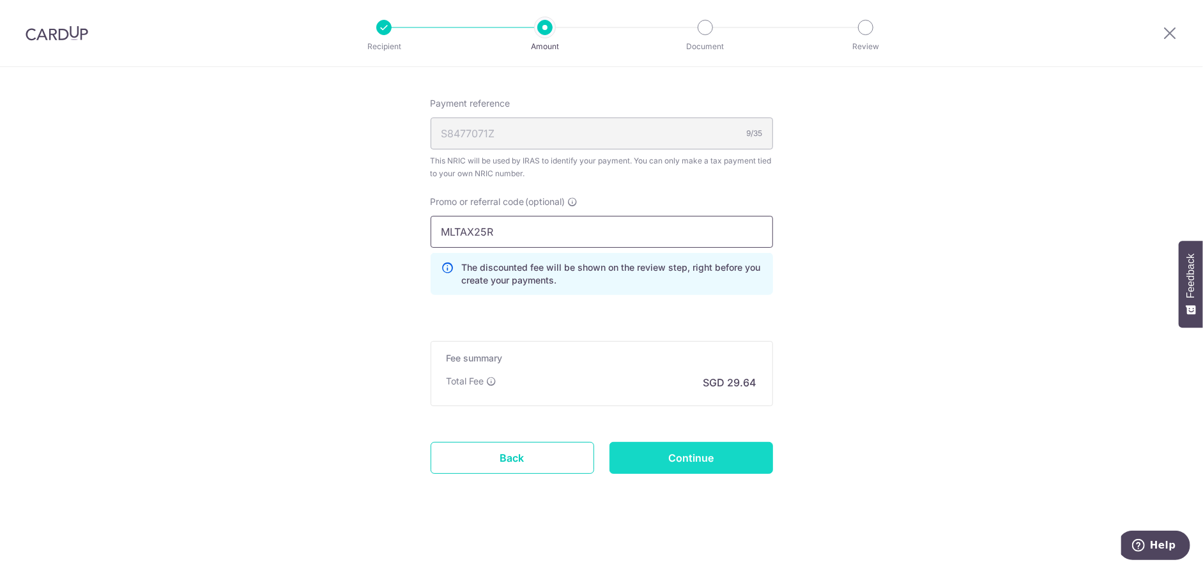
type input "MLTAX25R"
click at [722, 451] on input "Continue" at bounding box center [691, 458] width 164 height 32
type input "Create Schedule"
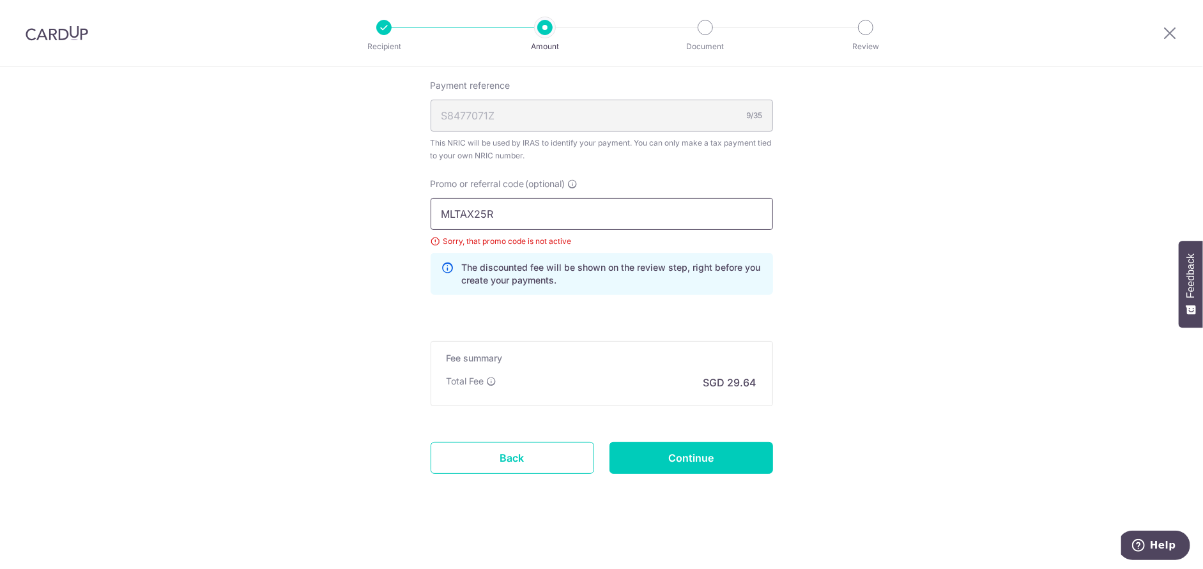
drag, startPoint x: 498, startPoint y: 211, endPoint x: 422, endPoint y: 209, distance: 76.0
click at [423, 209] on div "Promo or referral code (optional) MLTAX25R Sorry, that promo code is not active…" at bounding box center [602, 242] width 358 height 128
paste input "CTAX25"
type input "MCTAX25"
click at [690, 451] on input "Continue" at bounding box center [691, 458] width 164 height 32
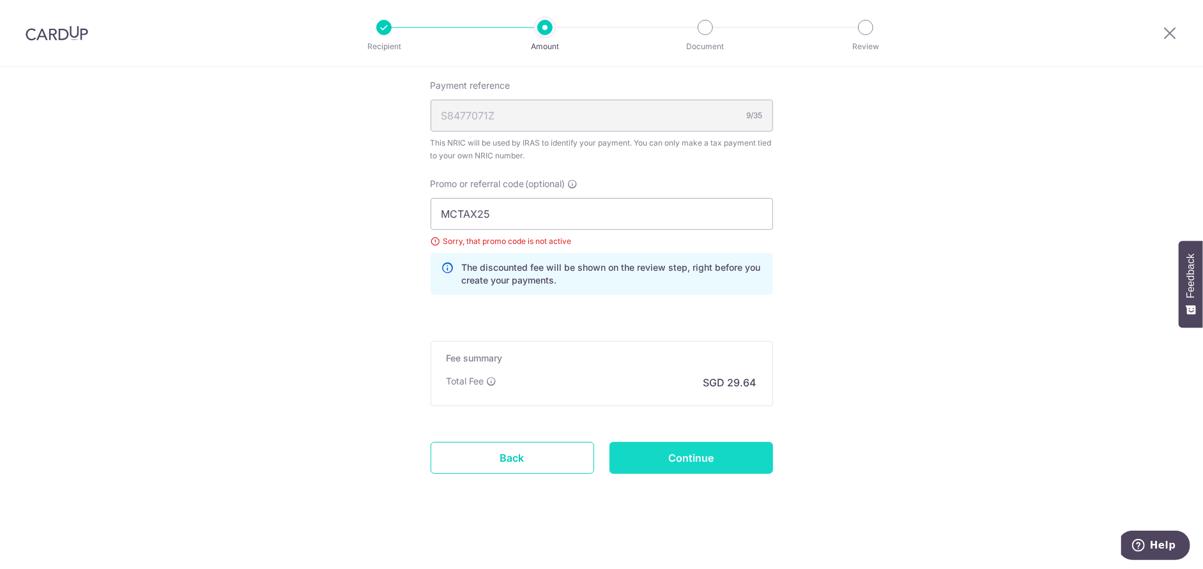
type input "Update Schedule"
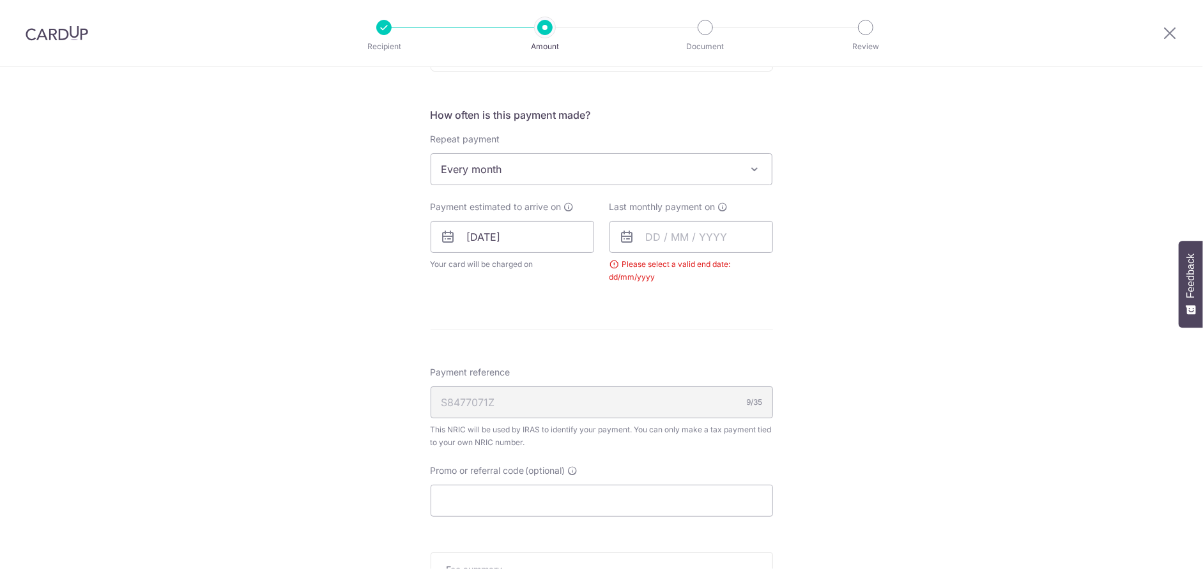
scroll to position [483, 0]
click at [685, 248] on input "text" at bounding box center [691, 238] width 164 height 32
click at [688, 270] on select "Sep Oct Nov Dec" at bounding box center [682, 273] width 34 height 10
click at [690, 273] on select "Sep Oct Nov Dec" at bounding box center [682, 273] width 34 height 10
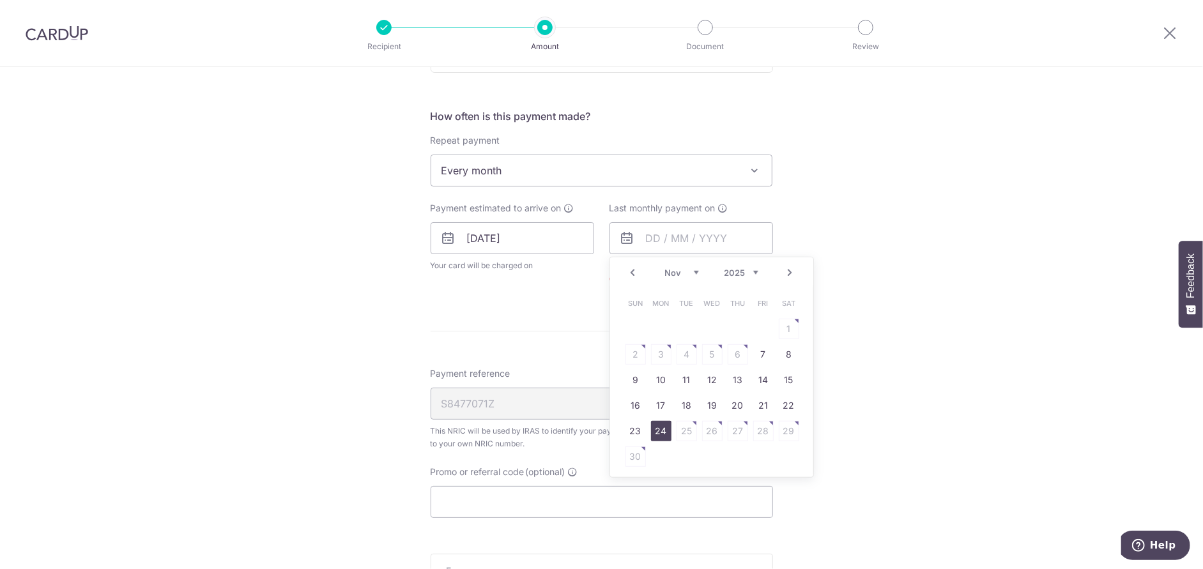
click at [660, 428] on link "24" at bounding box center [661, 431] width 20 height 20
type input "[DATE]"
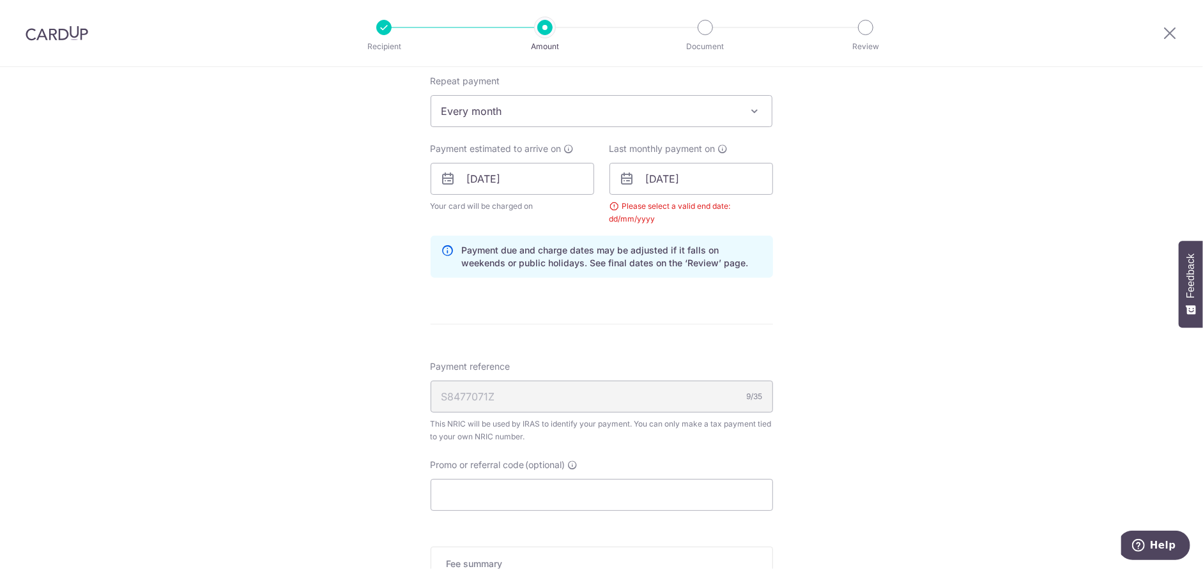
scroll to position [749, 0]
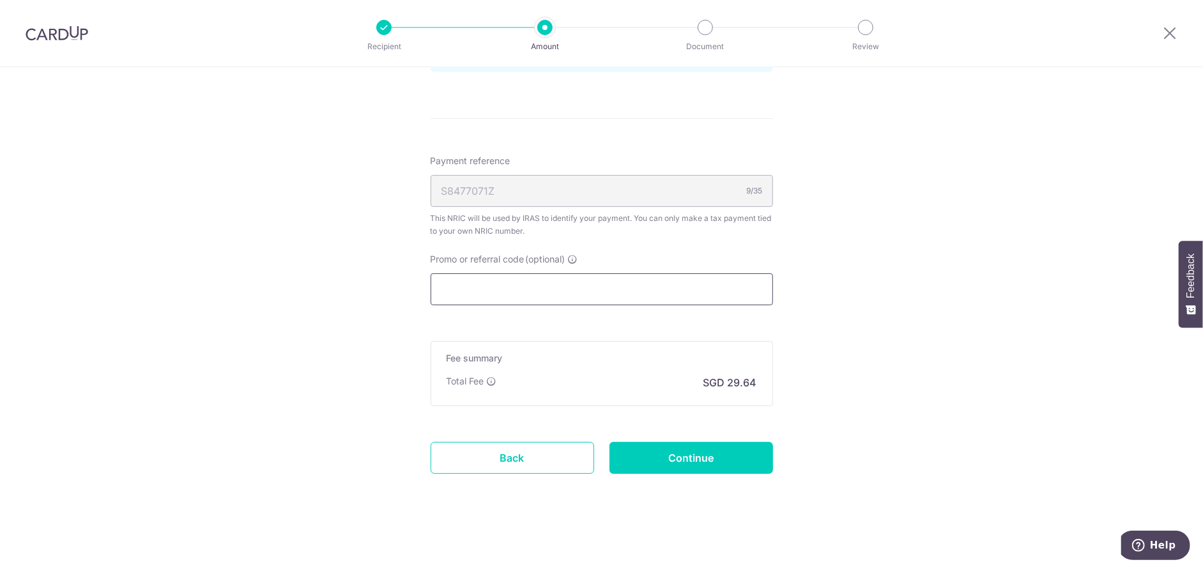
click at [637, 296] on input "Promo or referral code (optional)" at bounding box center [601, 289] width 342 height 32
paste input "MCTAX25"
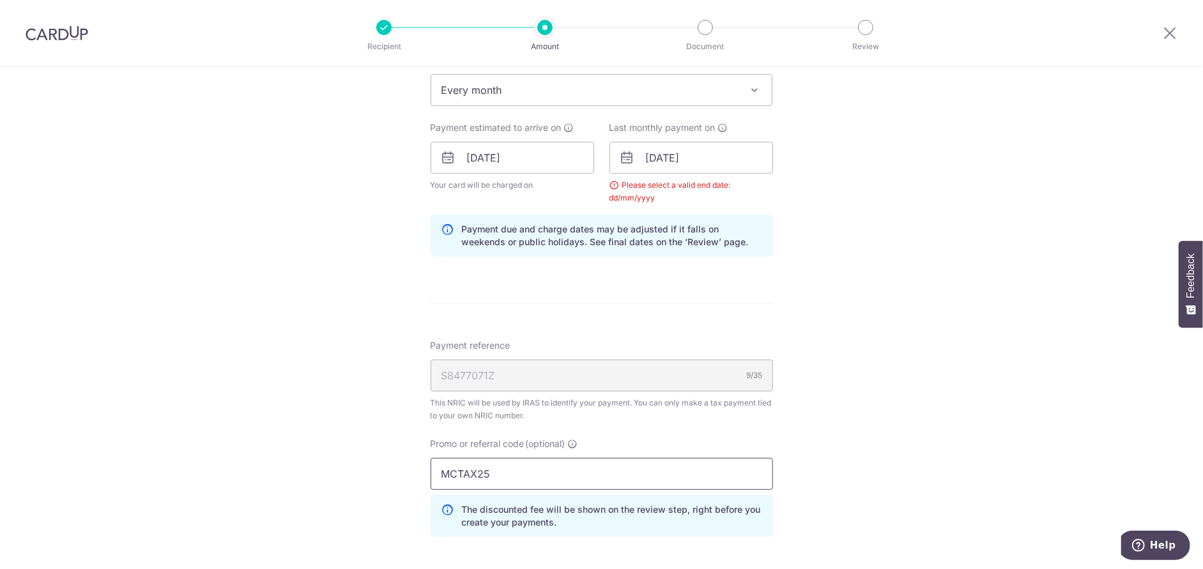
scroll to position [493, 0]
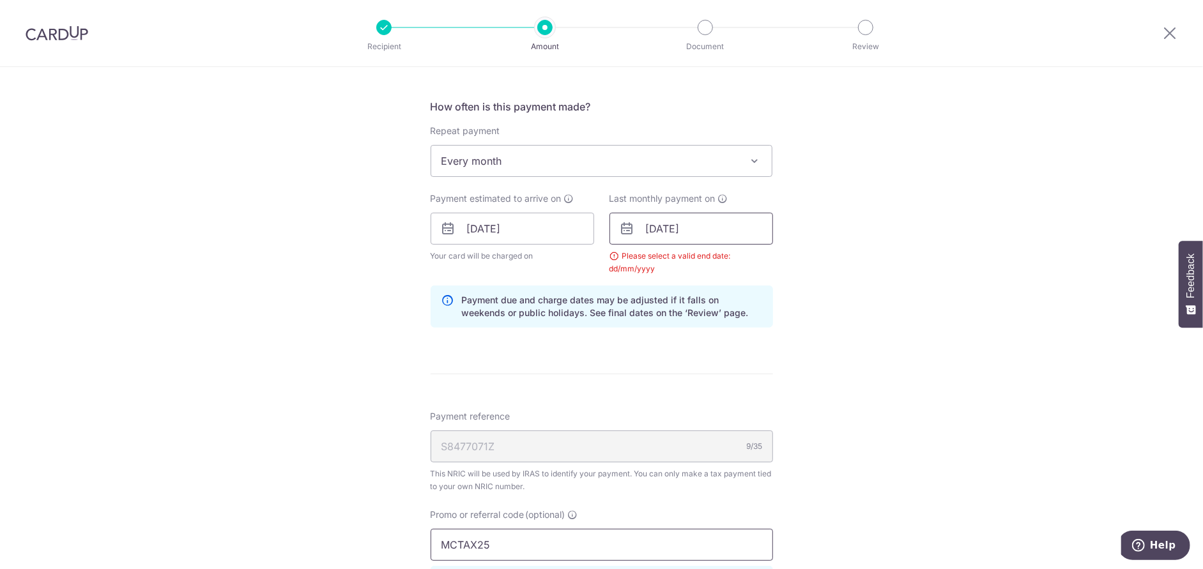
type input "MCTAX25"
click at [690, 221] on input "24/11/2025" at bounding box center [691, 229] width 164 height 32
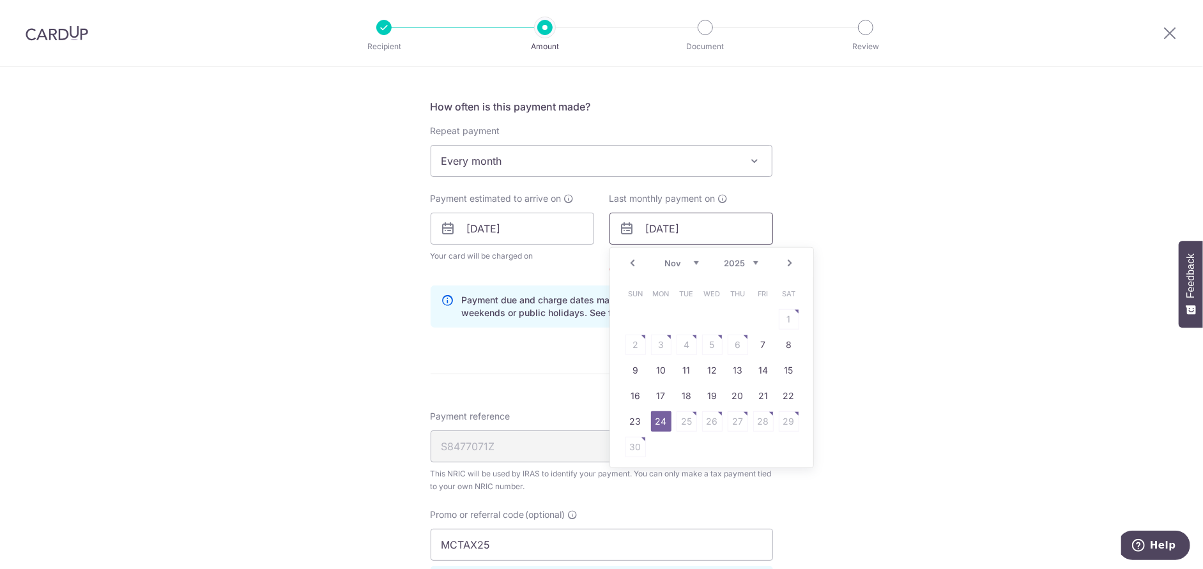
click at [690, 221] on input "24/11/2025" at bounding box center [691, 229] width 164 height 32
click at [671, 259] on select "Sep Oct Nov Dec" at bounding box center [682, 263] width 34 height 10
click at [706, 393] on link "24" at bounding box center [712, 396] width 20 height 20
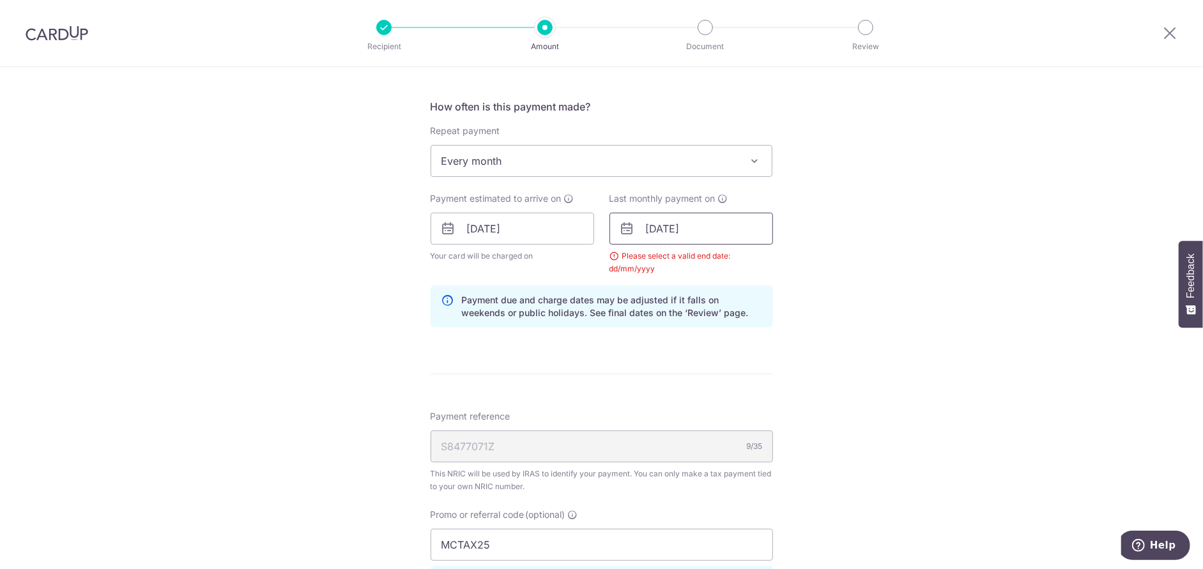
click at [693, 224] on input "24/09/2025" at bounding box center [691, 229] width 164 height 32
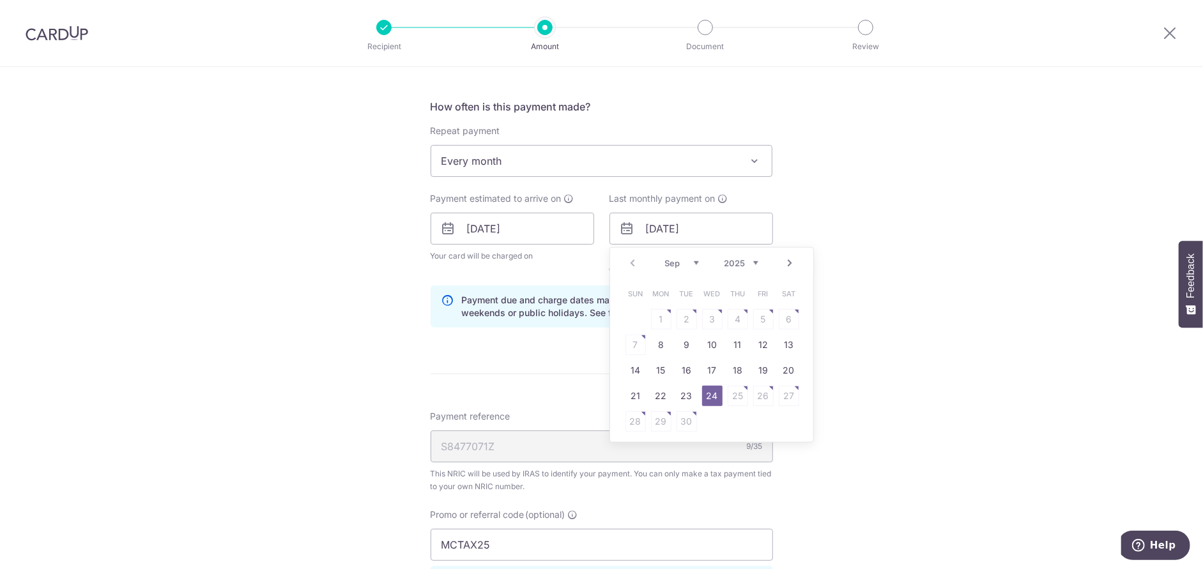
click at [682, 259] on select "Sep Oct Nov Dec" at bounding box center [682, 263] width 34 height 10
click at [678, 390] on link "21" at bounding box center [686, 396] width 20 height 20
type input "21/10/2025"
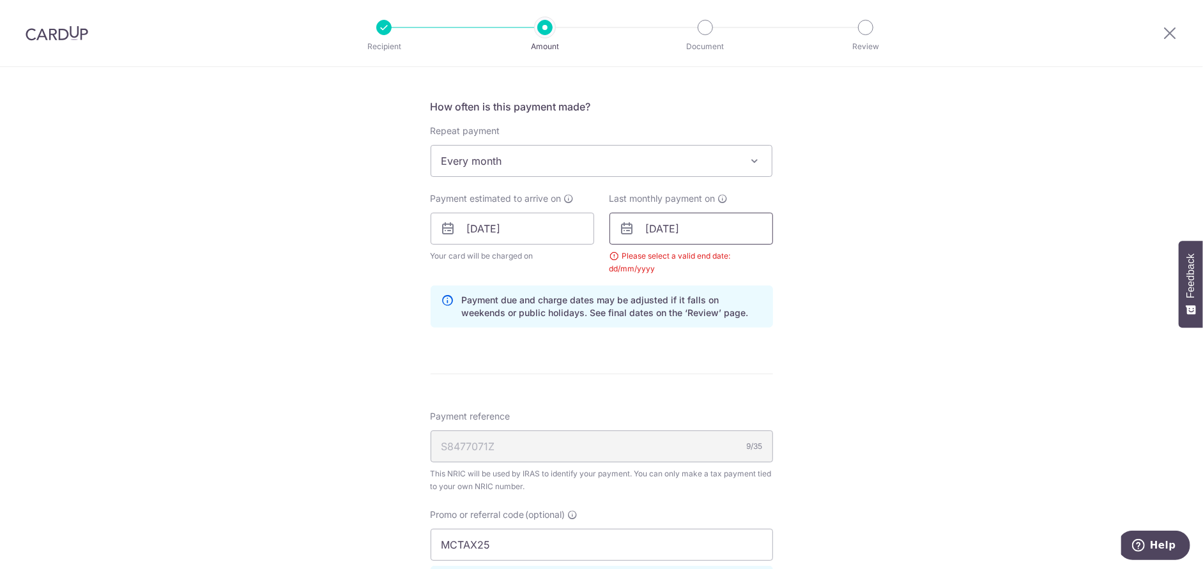
click at [691, 230] on input "21/10/2025" at bounding box center [691, 229] width 164 height 32
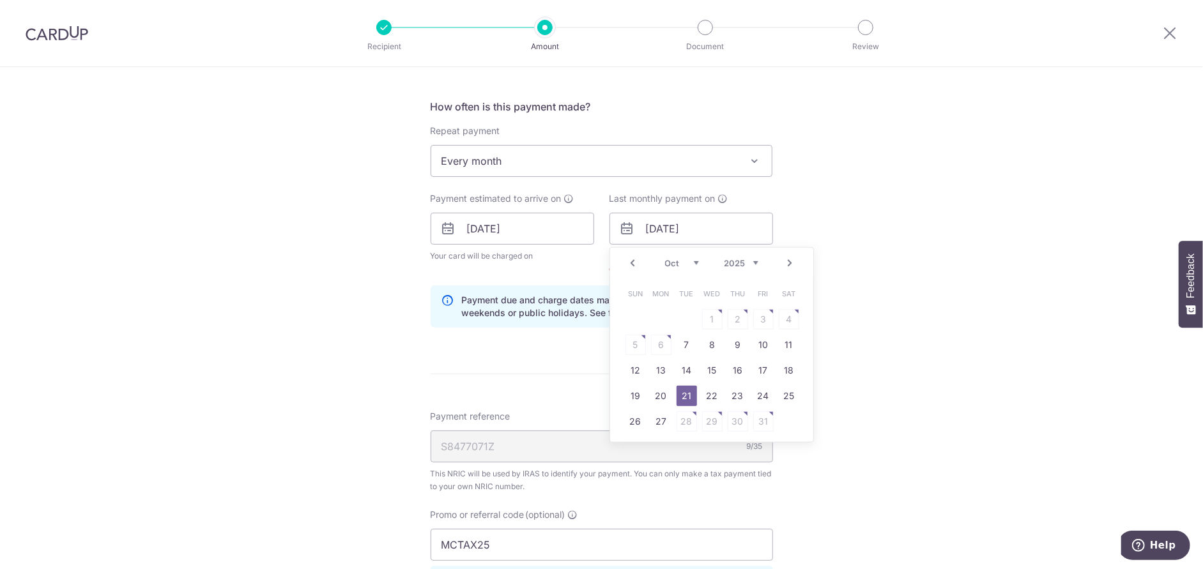
click at [574, 162] on span "Every month" at bounding box center [601, 161] width 341 height 31
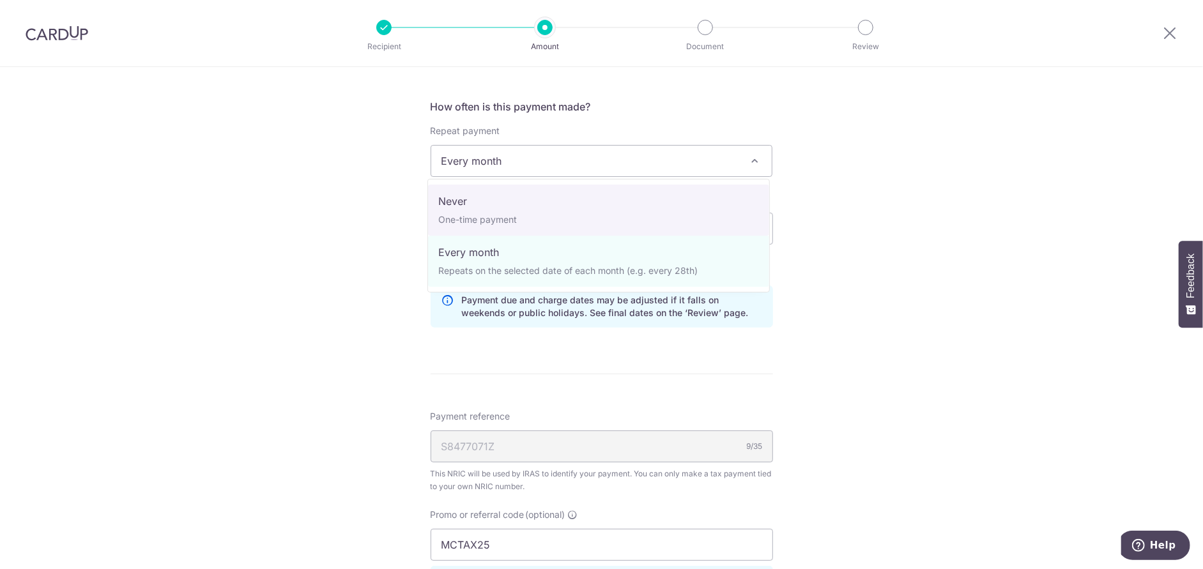
select select "1"
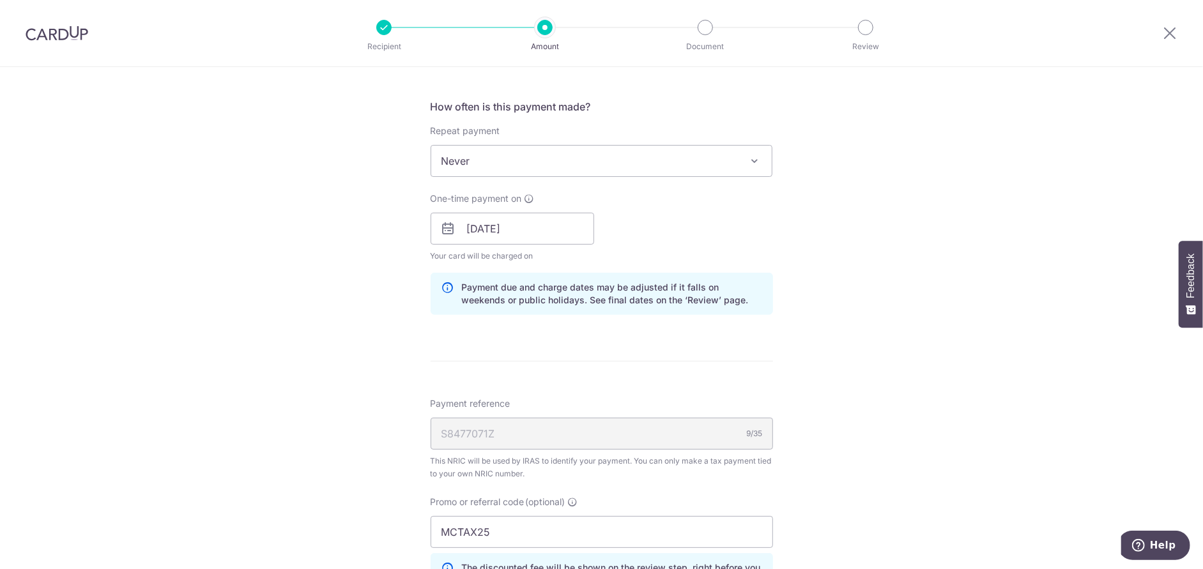
scroll to position [621, 0]
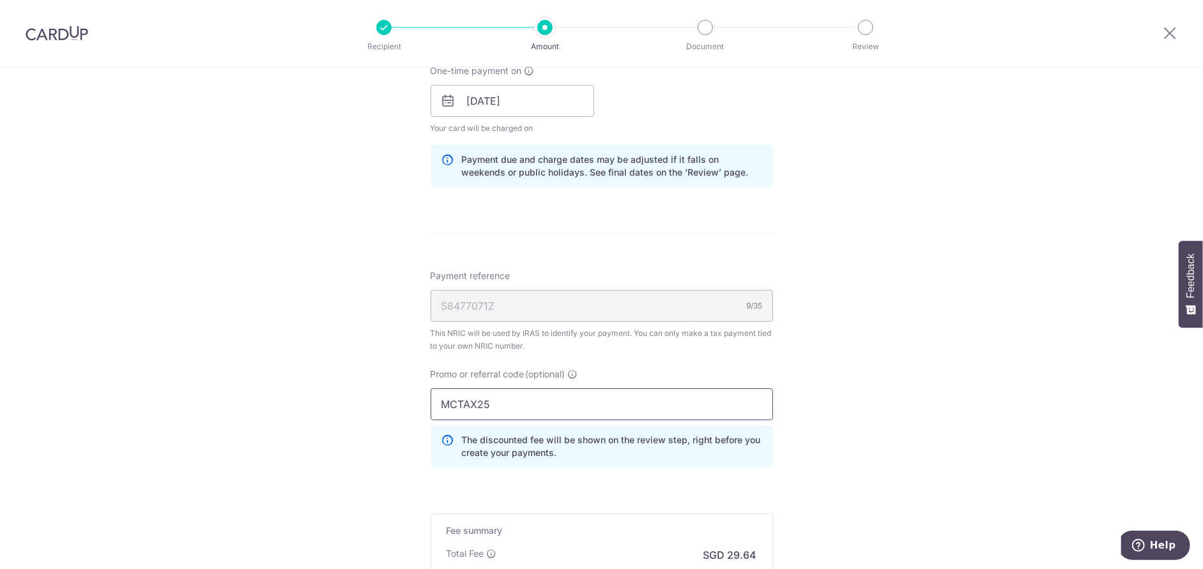
drag, startPoint x: 459, startPoint y: 396, endPoint x: 422, endPoint y: 395, distance: 37.1
click at [423, 395] on div "Promo or referral code (optional) MCTAX25 The discounted fee will be shown on t…" at bounding box center [602, 423] width 358 height 110
paste input "VTAX25ONE"
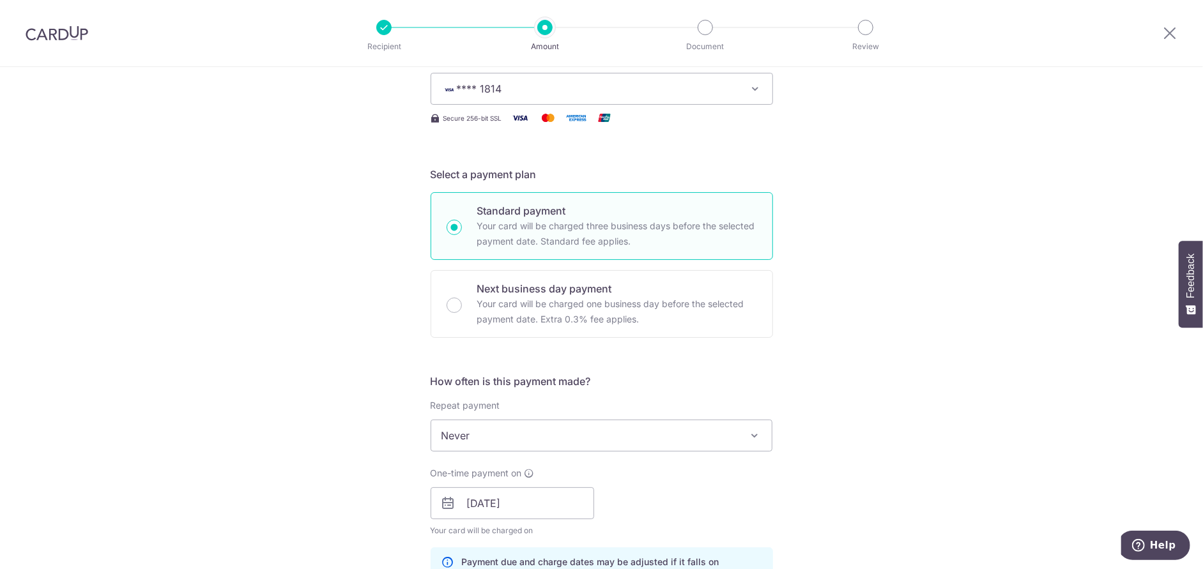
scroll to position [27, 0]
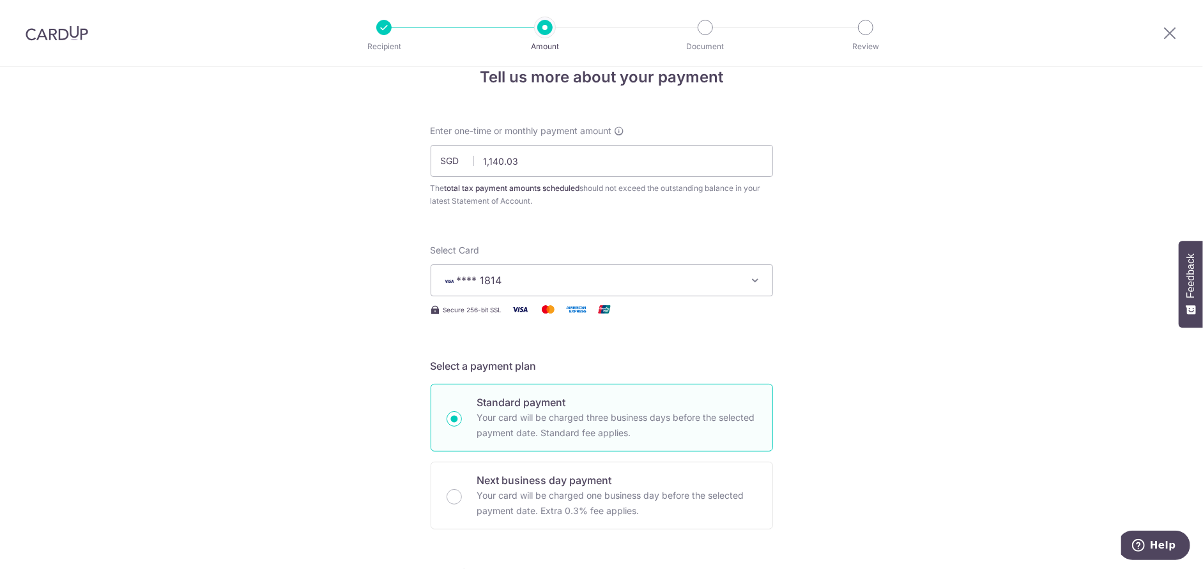
type input "VTAX25ONE"
drag, startPoint x: 565, startPoint y: 158, endPoint x: 407, endPoint y: 146, distance: 157.5
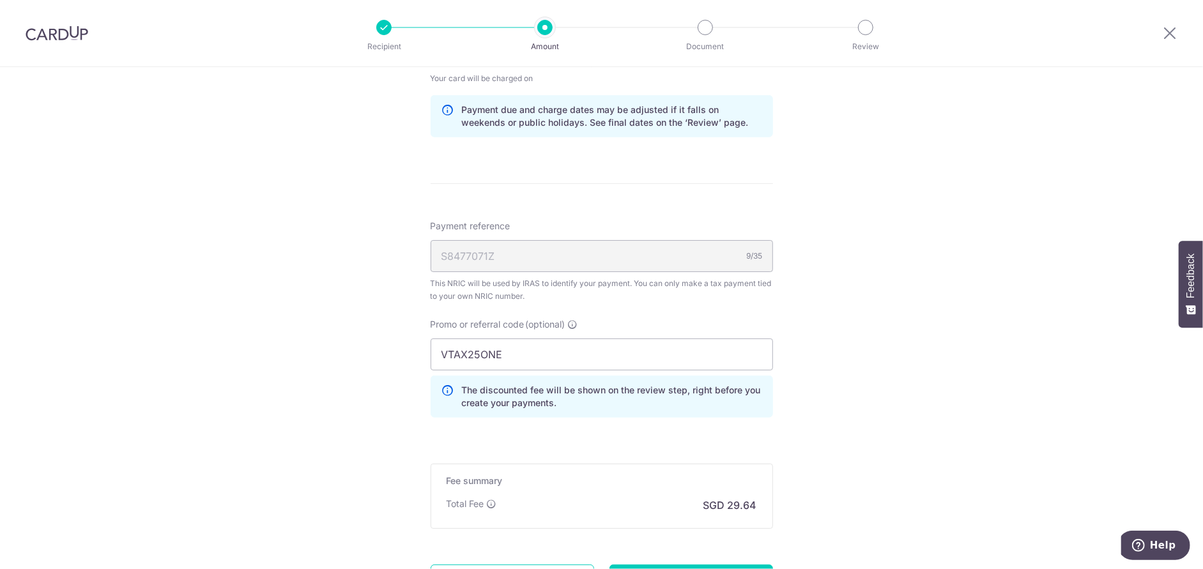
scroll to position [729, 0]
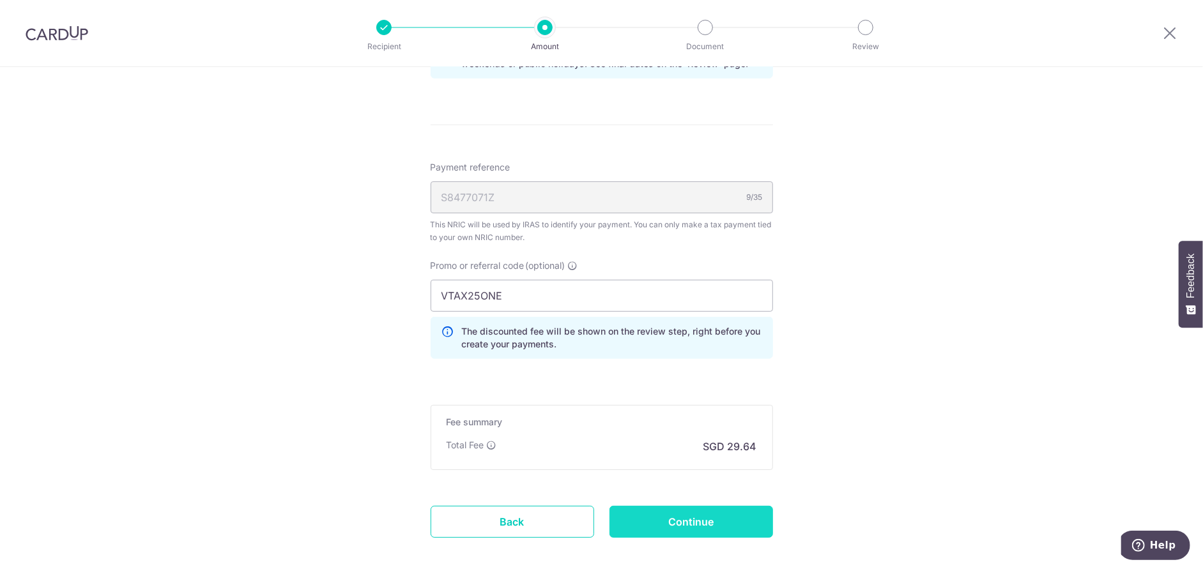
click at [687, 514] on input "Continue" at bounding box center [691, 522] width 164 height 32
type input "1,995.05"
type input "Update Schedule"
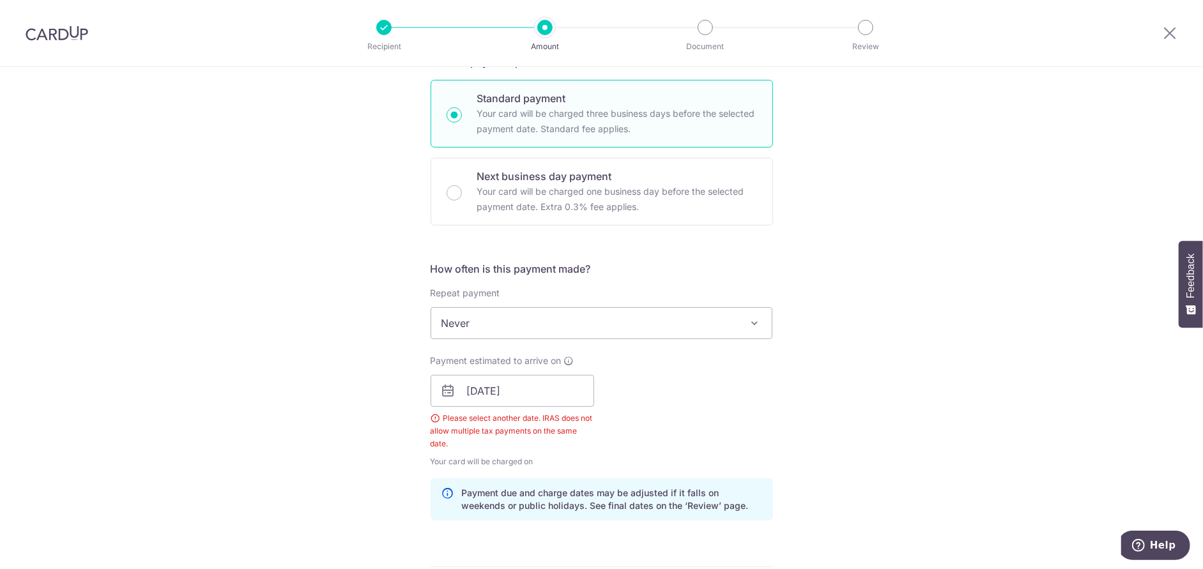
scroll to position [228, 0]
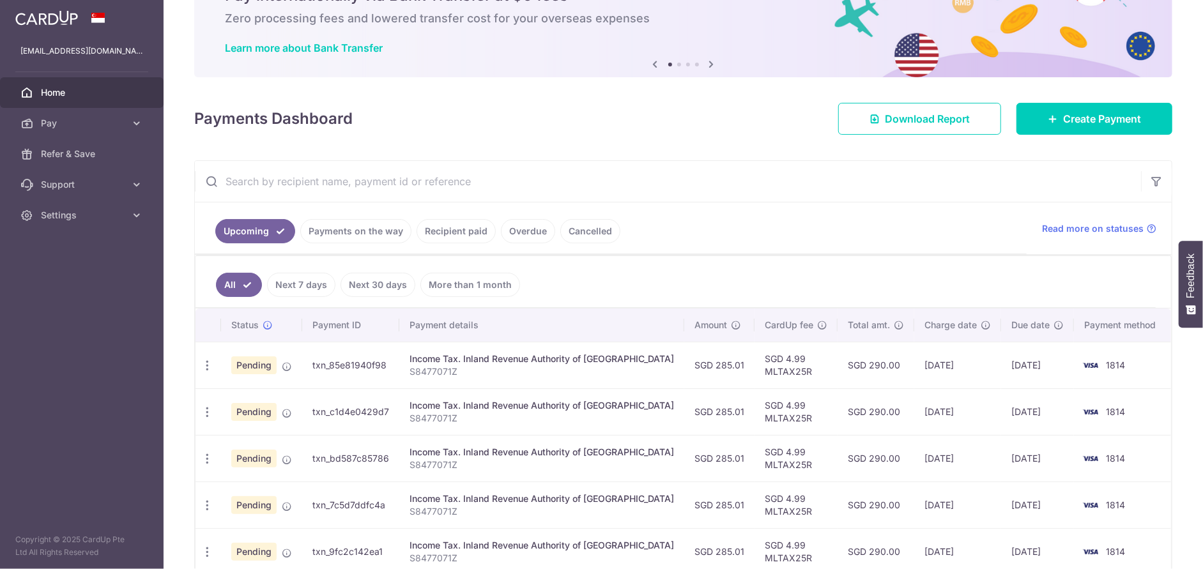
scroll to position [128, 0]
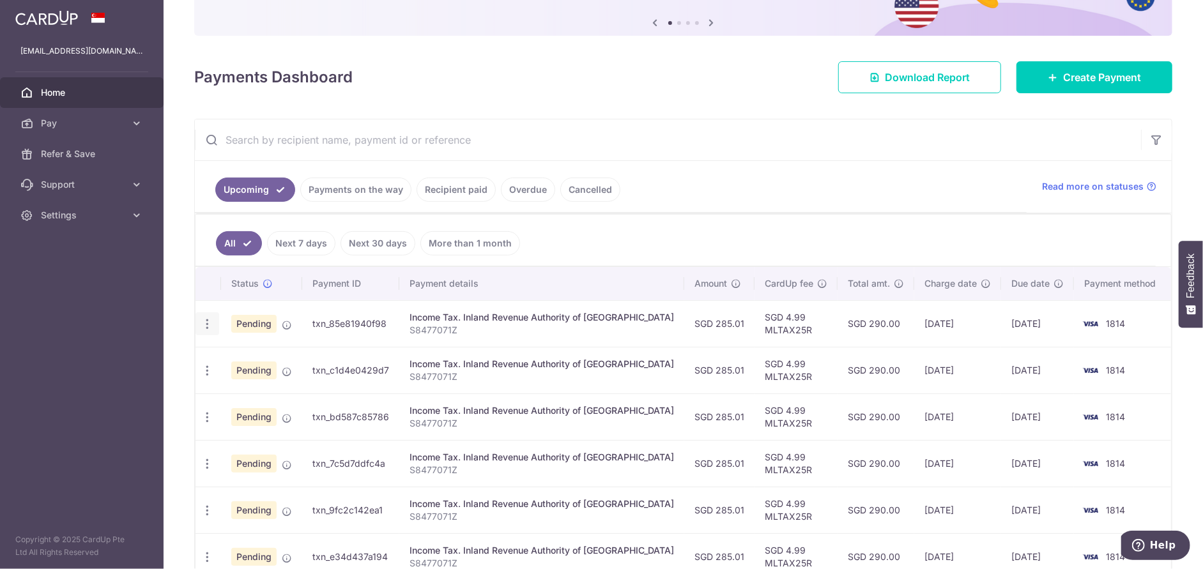
click at [201, 325] on icon "button" at bounding box center [207, 323] width 13 height 13
click at [261, 358] on span "Update payment" at bounding box center [275, 358] width 87 height 15
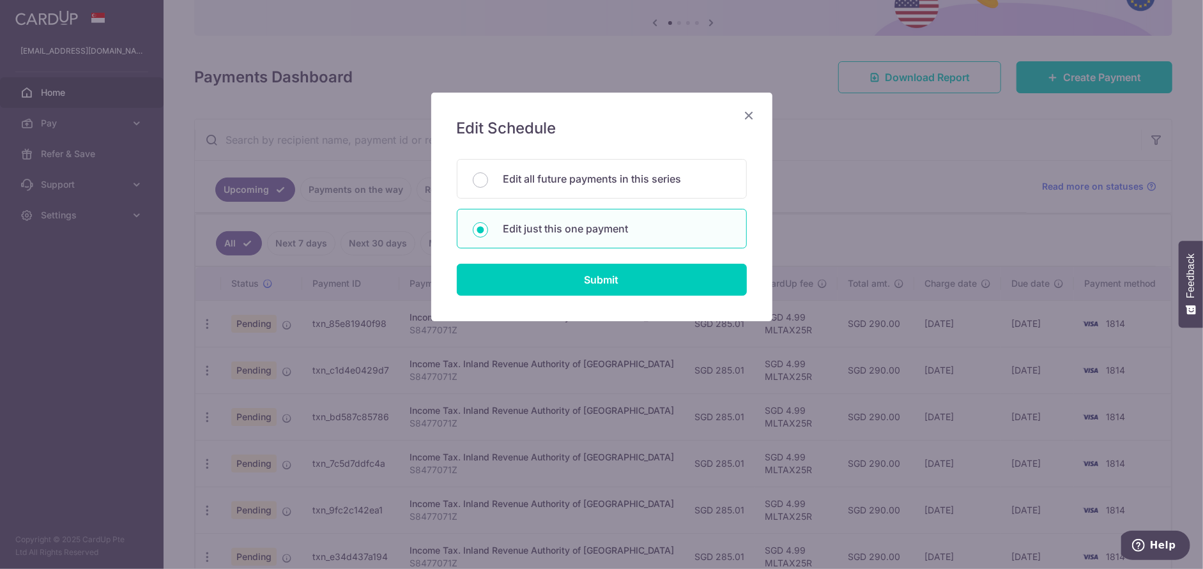
click at [749, 115] on icon "Close" at bounding box center [749, 115] width 15 height 16
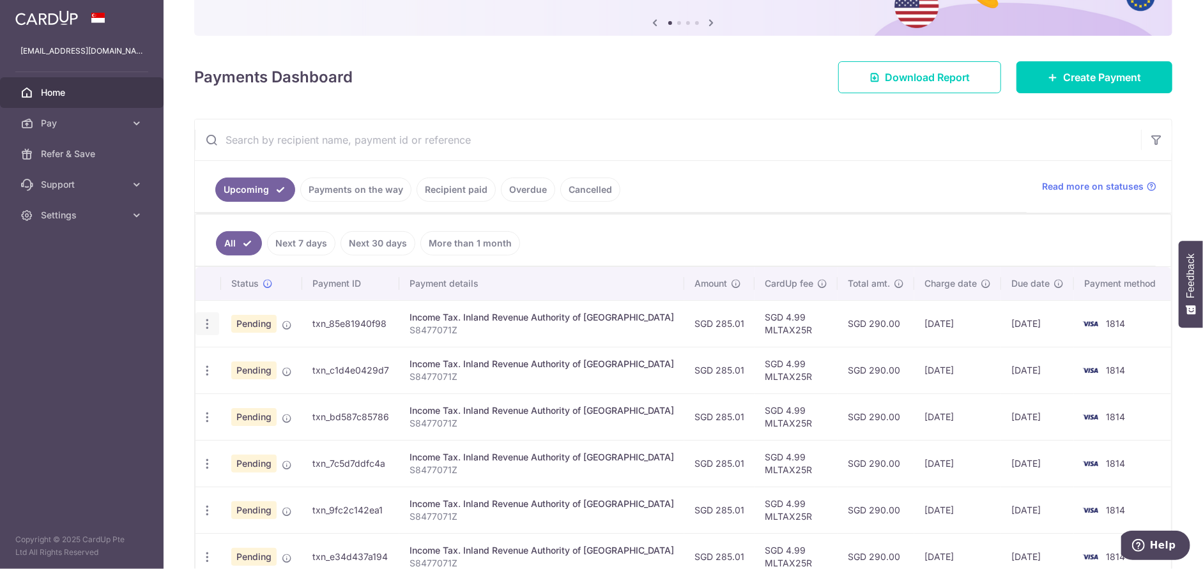
click at [209, 321] on icon "button" at bounding box center [207, 323] width 13 height 13
click at [254, 419] on span "Upload doc" at bounding box center [275, 421] width 87 height 15
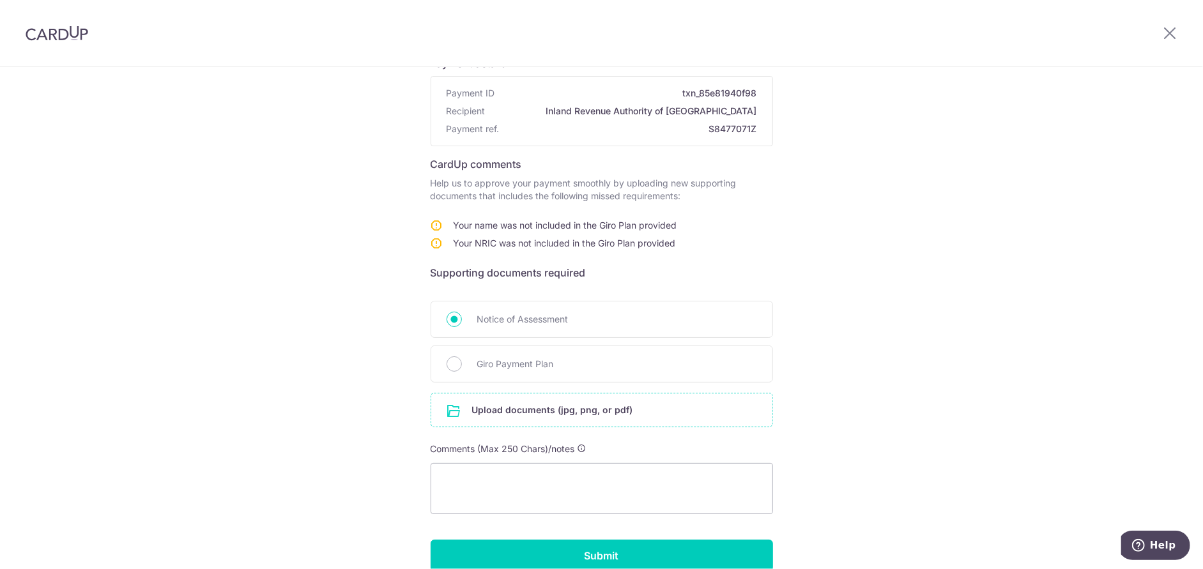
scroll to position [168, 0]
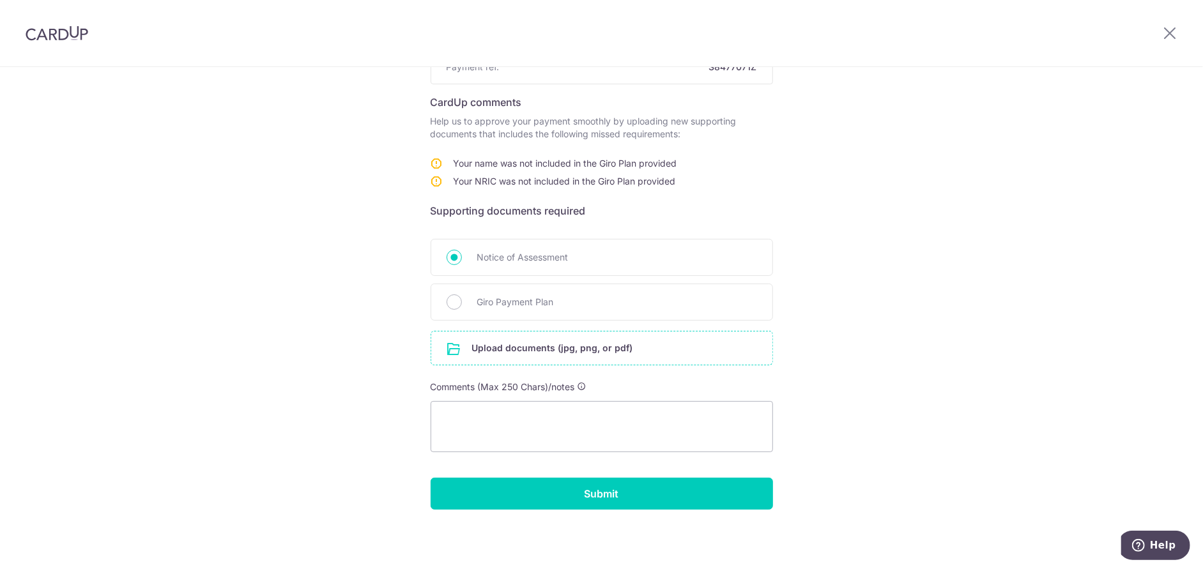
click at [674, 353] on input "file" at bounding box center [601, 347] width 341 height 33
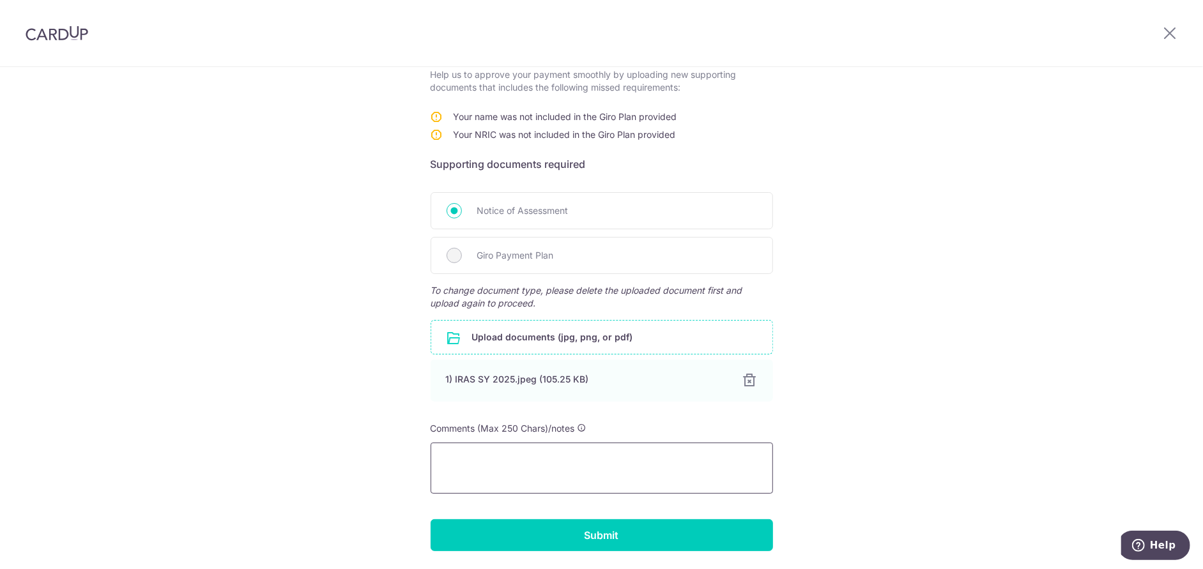
scroll to position [255, 0]
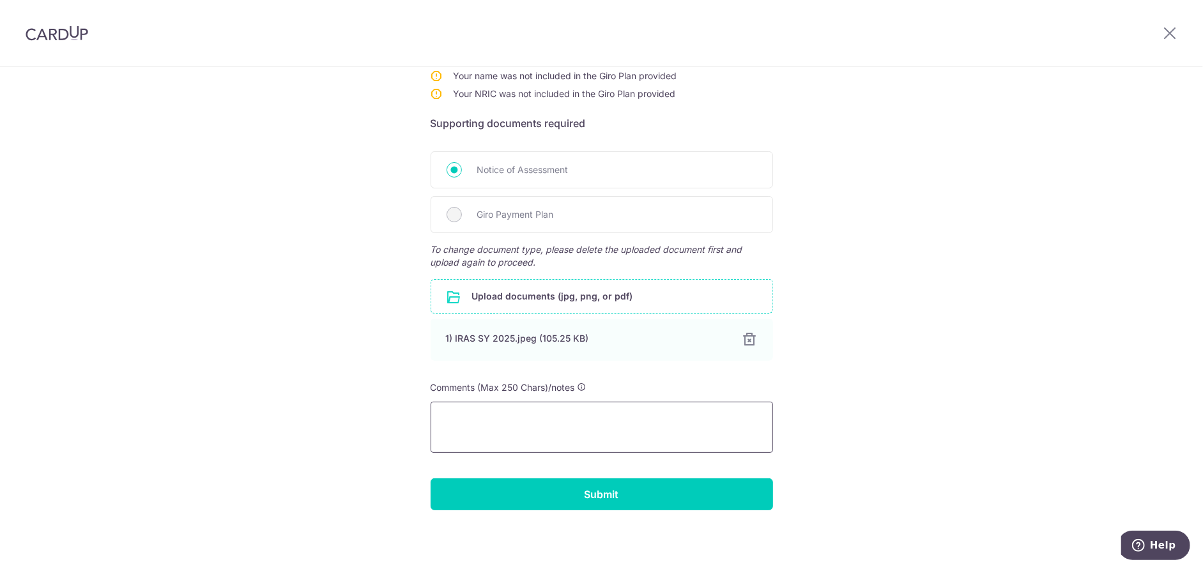
click at [570, 418] on textarea at bounding box center [601, 427] width 342 height 51
type textarea "p"
click at [590, 482] on input "Submit" at bounding box center [601, 494] width 342 height 32
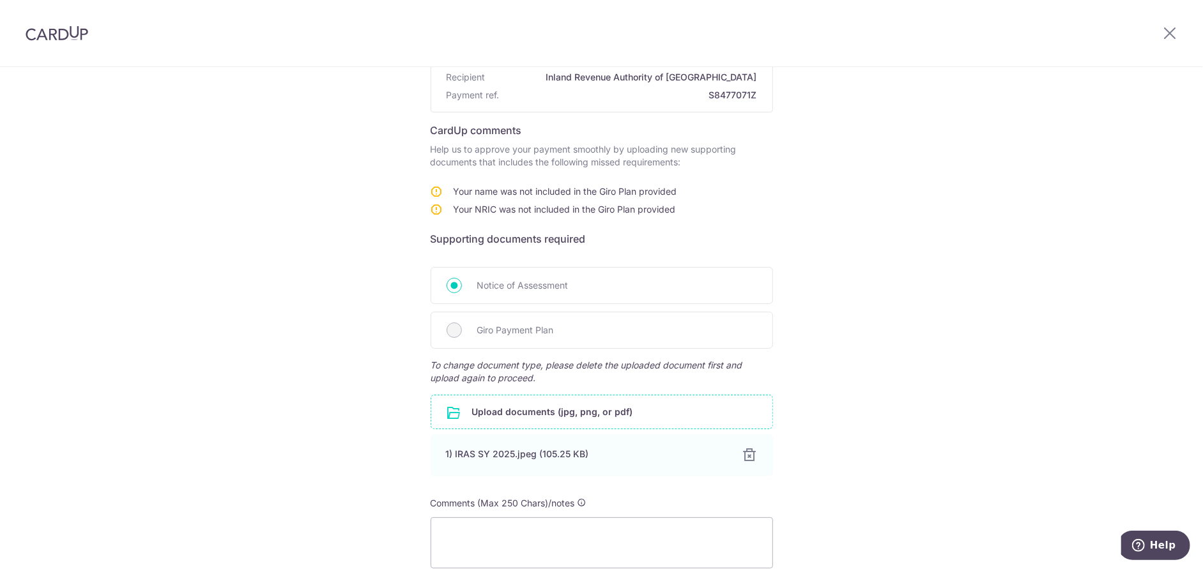
scroll to position [0, 0]
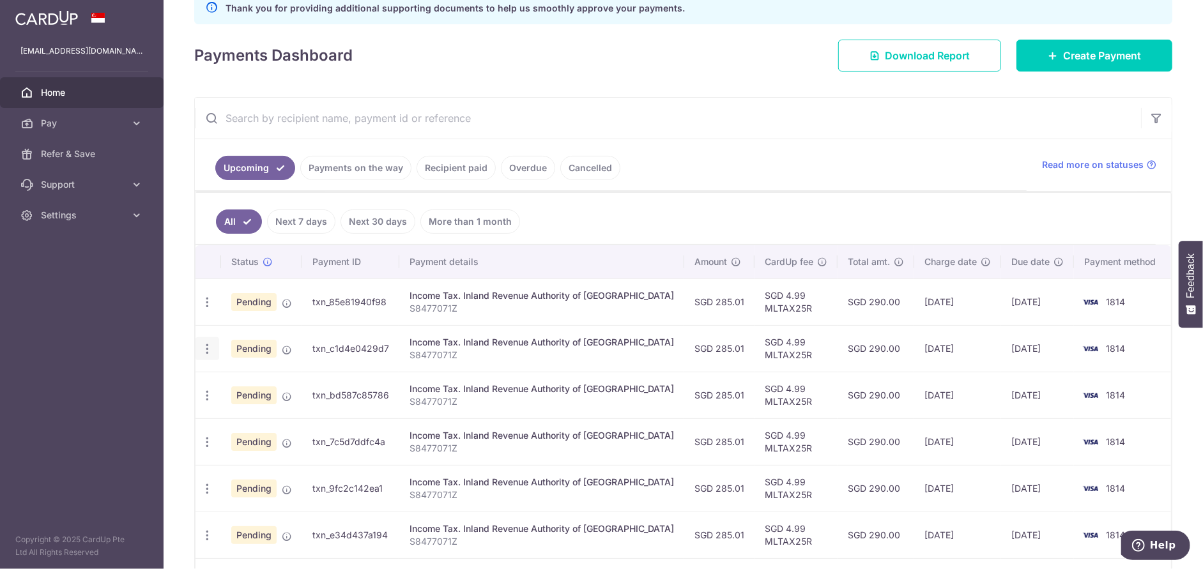
click at [208, 309] on icon "button" at bounding box center [207, 302] width 13 height 13
click at [269, 444] on span "Upload doc" at bounding box center [275, 446] width 87 height 15
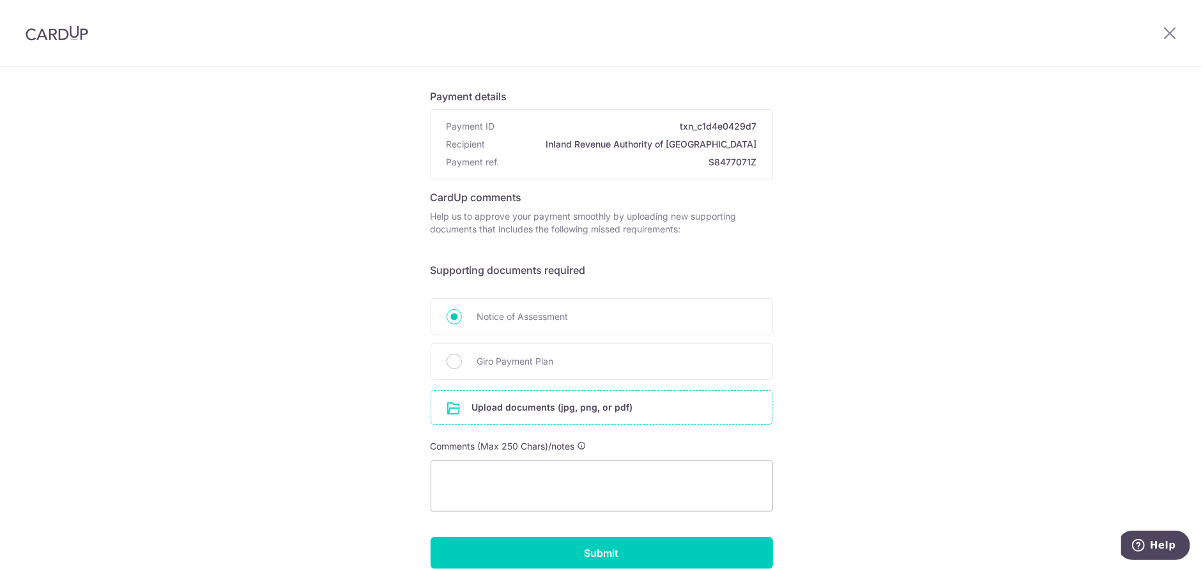
scroll to position [132, 0]
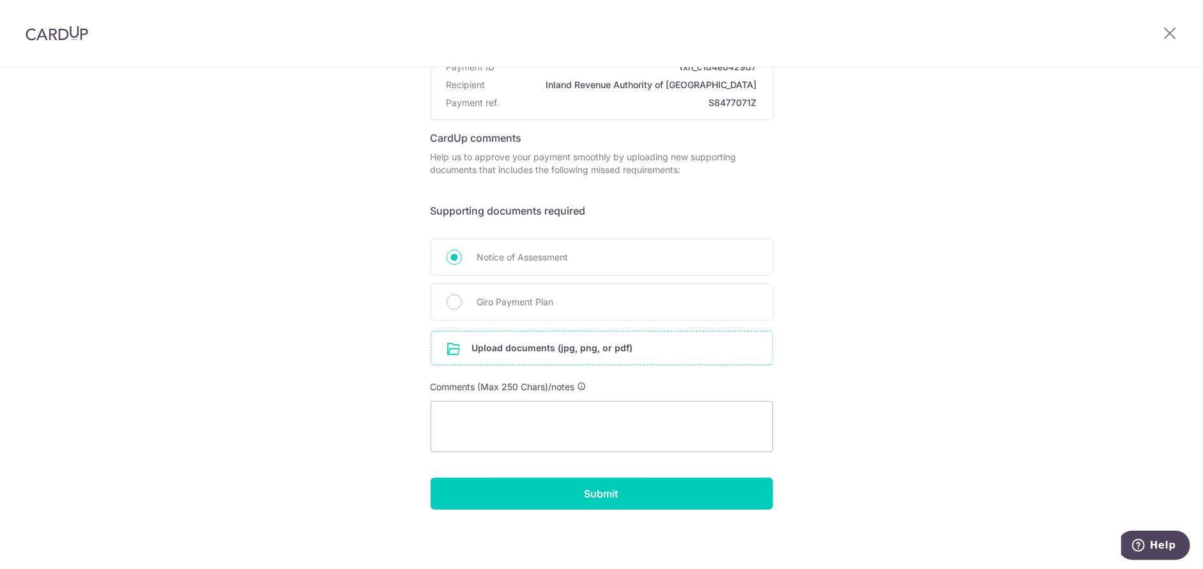
click at [528, 345] on input "file" at bounding box center [601, 347] width 341 height 33
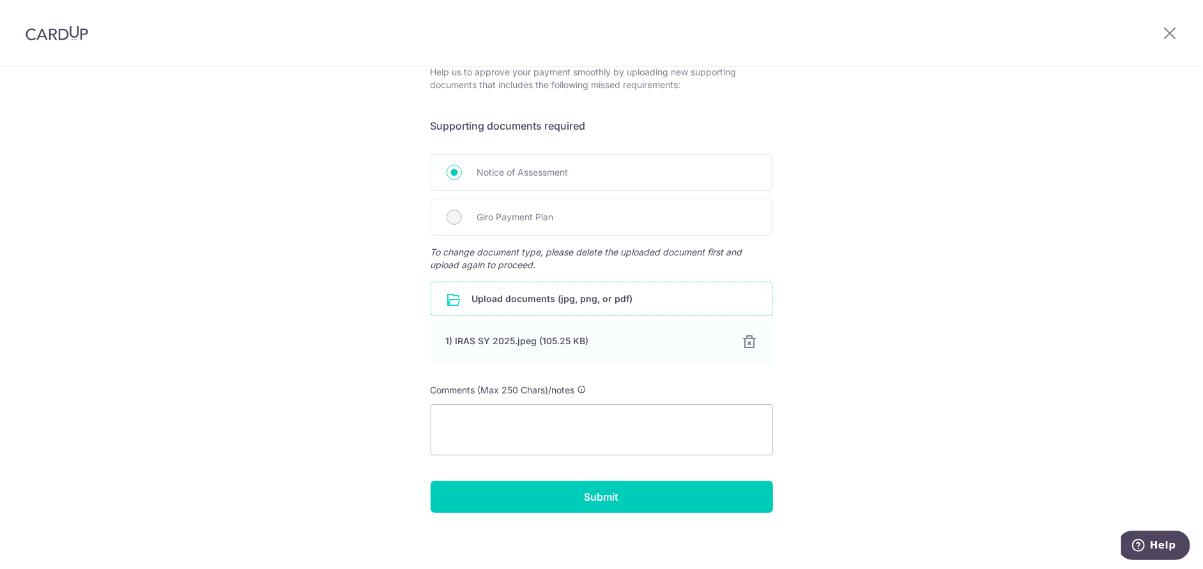
scroll to position [220, 0]
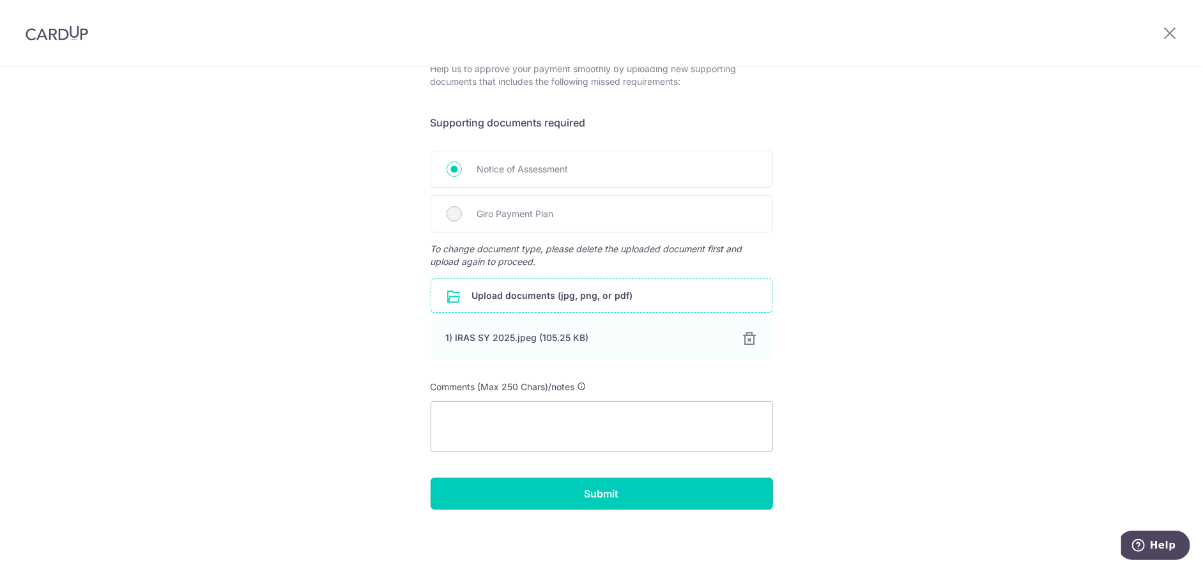
click at [628, 496] on input "Submit" at bounding box center [601, 494] width 342 height 32
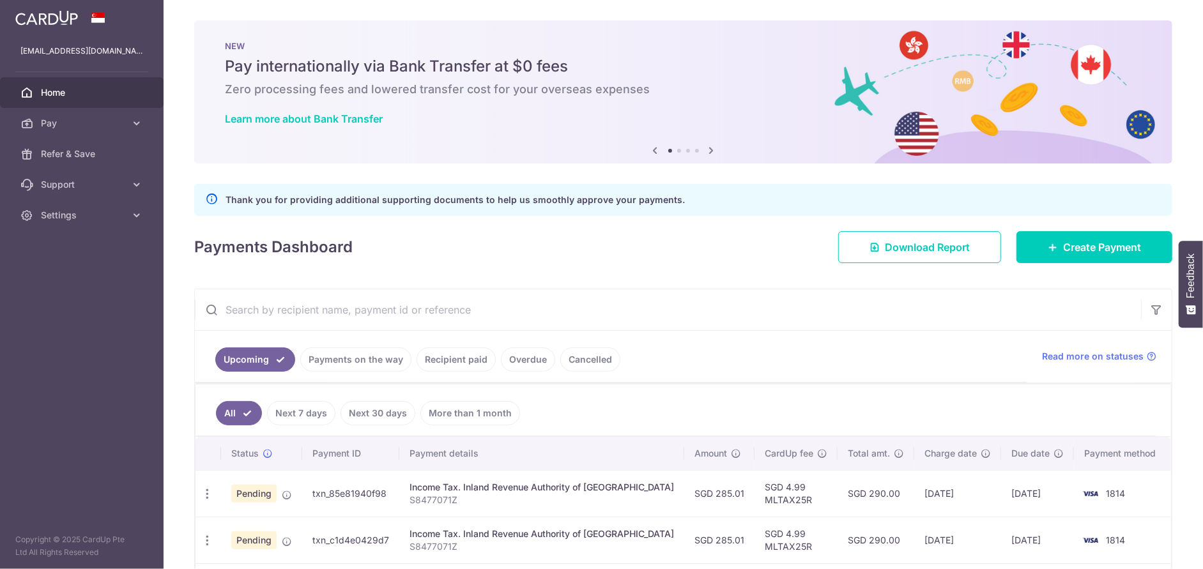
click at [351, 340] on ul "Upcoming Payments on the way Recipient paid Overdue Cancelled" at bounding box center [611, 357] width 832 height 52
click at [348, 355] on link "Payments on the way" at bounding box center [355, 359] width 111 height 24
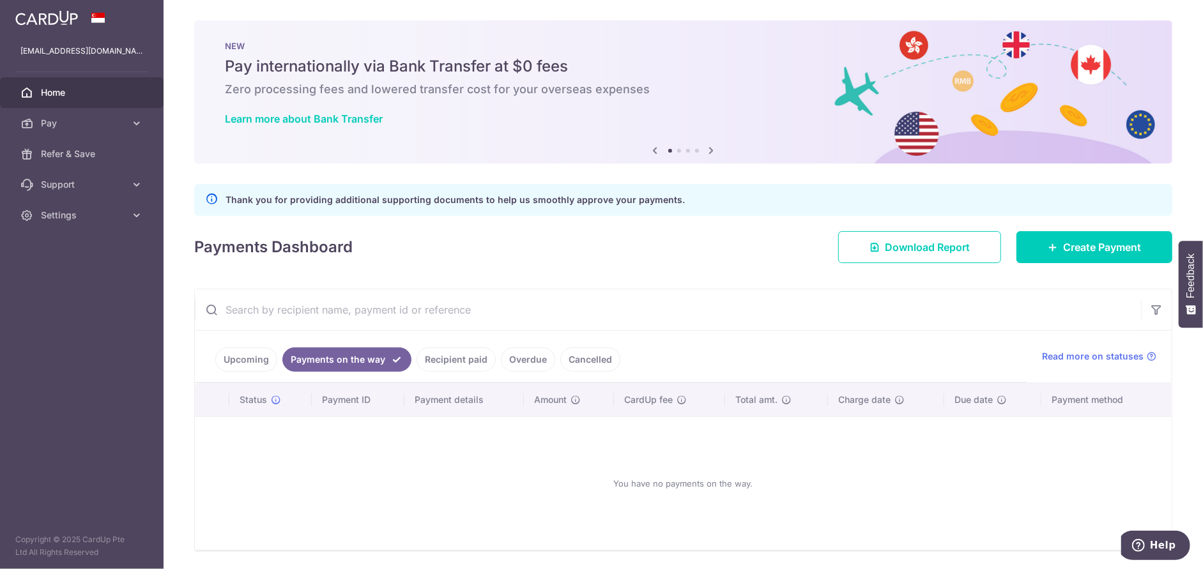
click at [430, 359] on link "Recipient paid" at bounding box center [455, 359] width 79 height 24
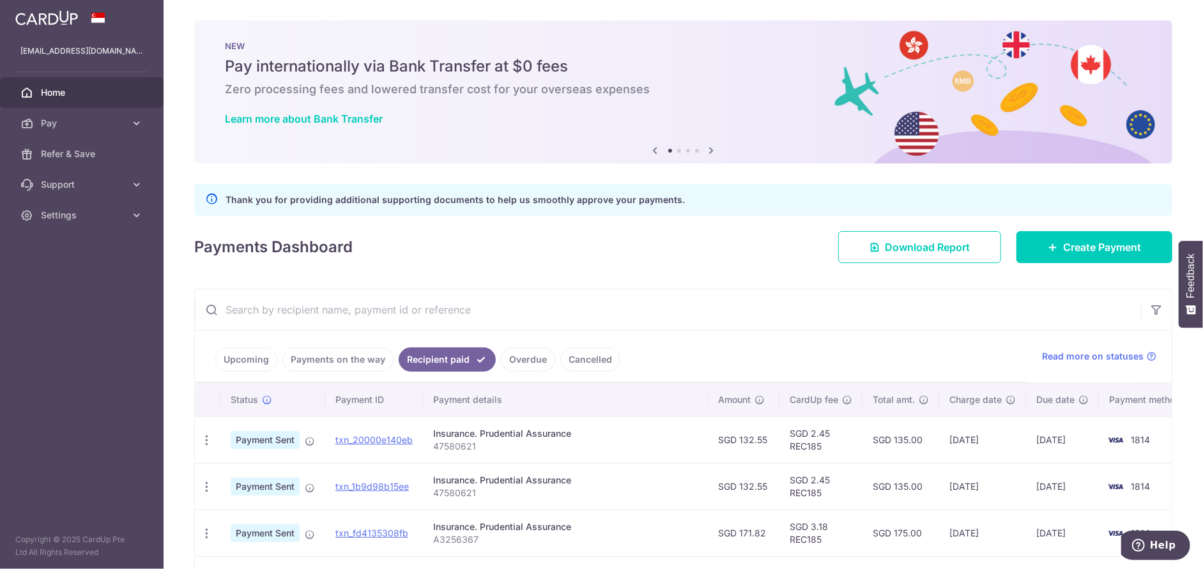
click at [514, 362] on link "Overdue" at bounding box center [528, 359] width 54 height 24
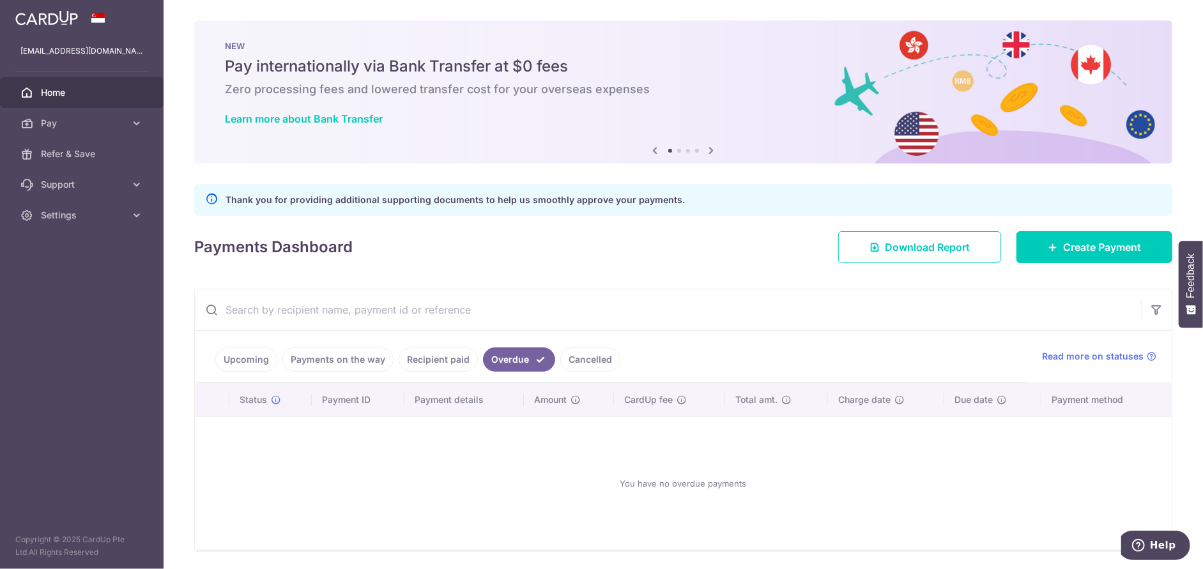
click at [591, 360] on link "Cancelled" at bounding box center [590, 359] width 60 height 24
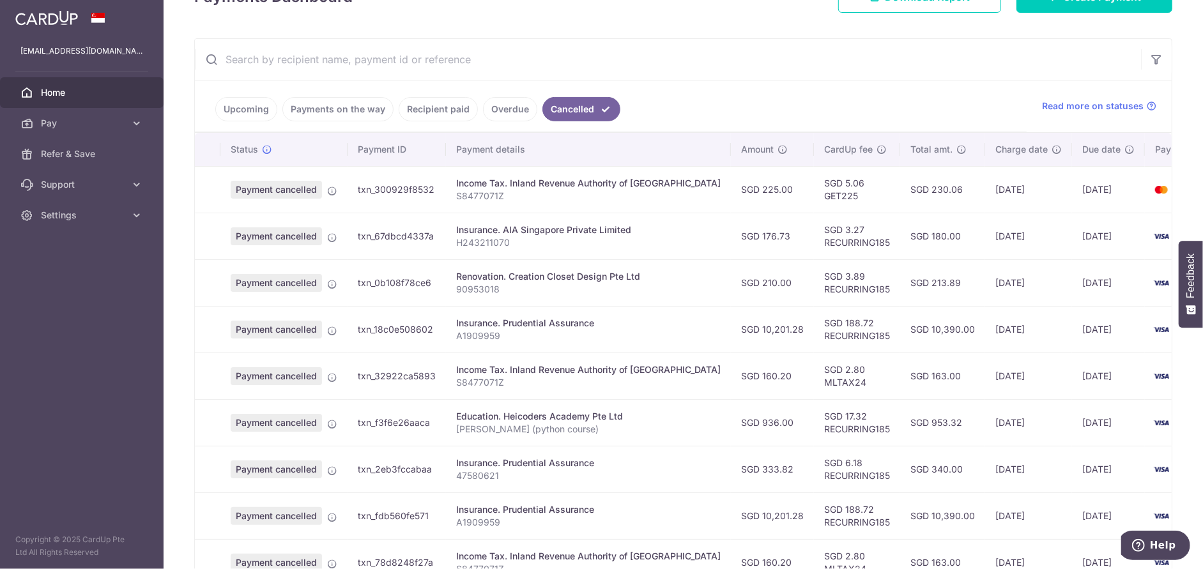
scroll to position [255, 0]
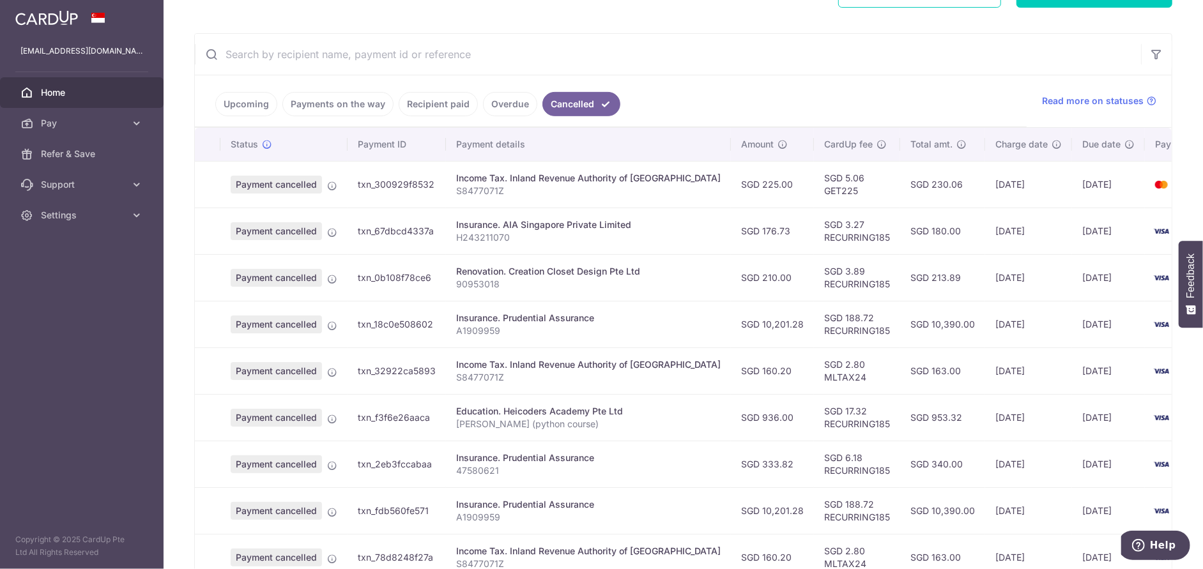
click at [500, 114] on link "Overdue" at bounding box center [510, 104] width 54 height 24
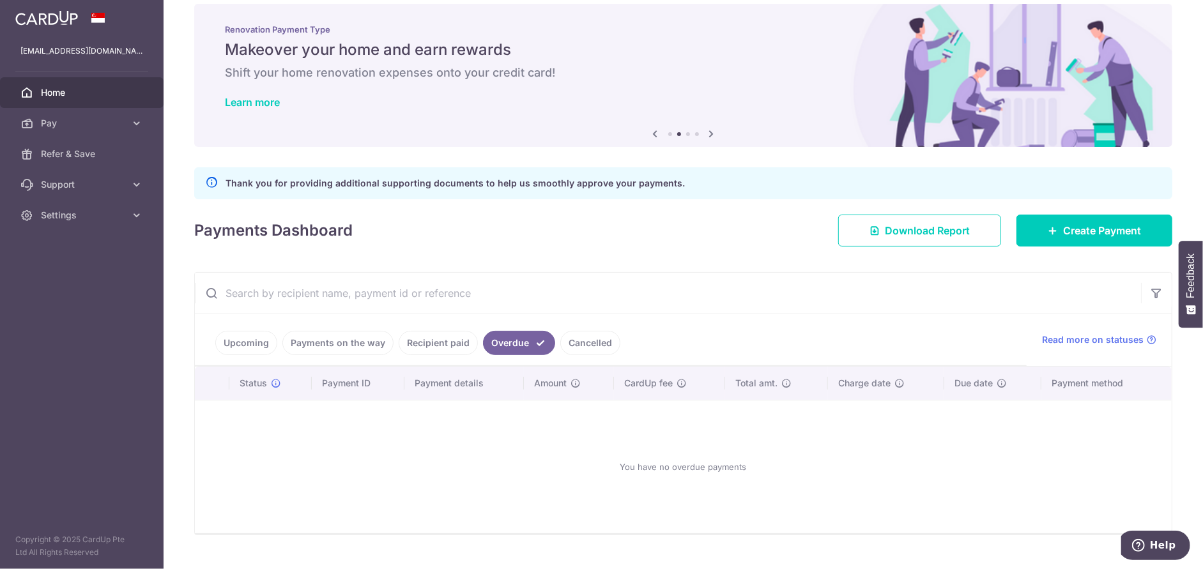
scroll to position [42, 0]
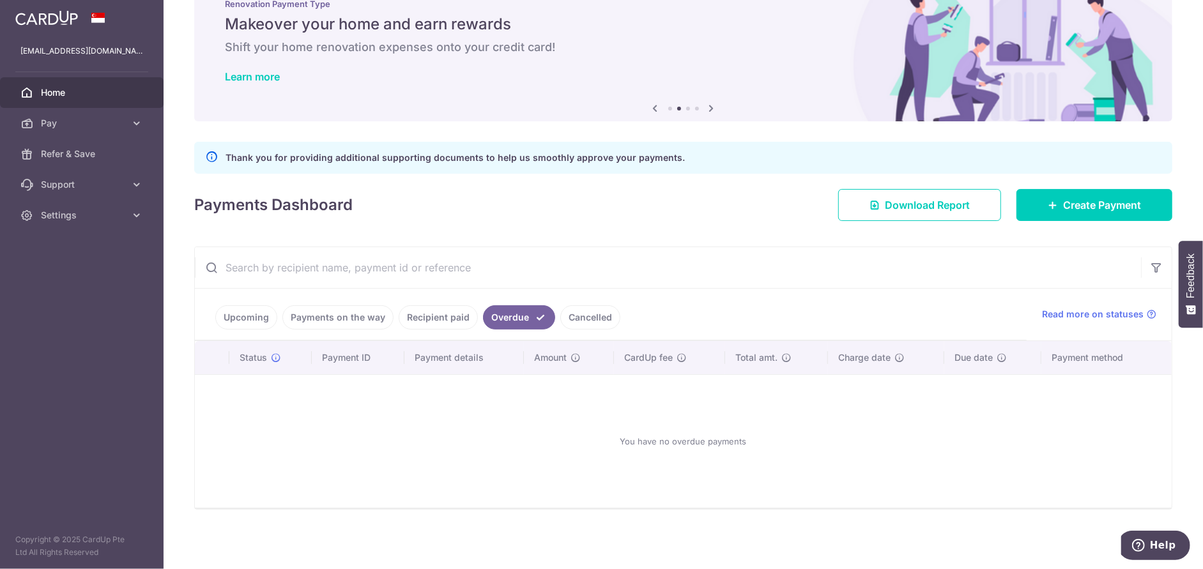
click at [439, 309] on link "Recipient paid" at bounding box center [438, 317] width 79 height 24
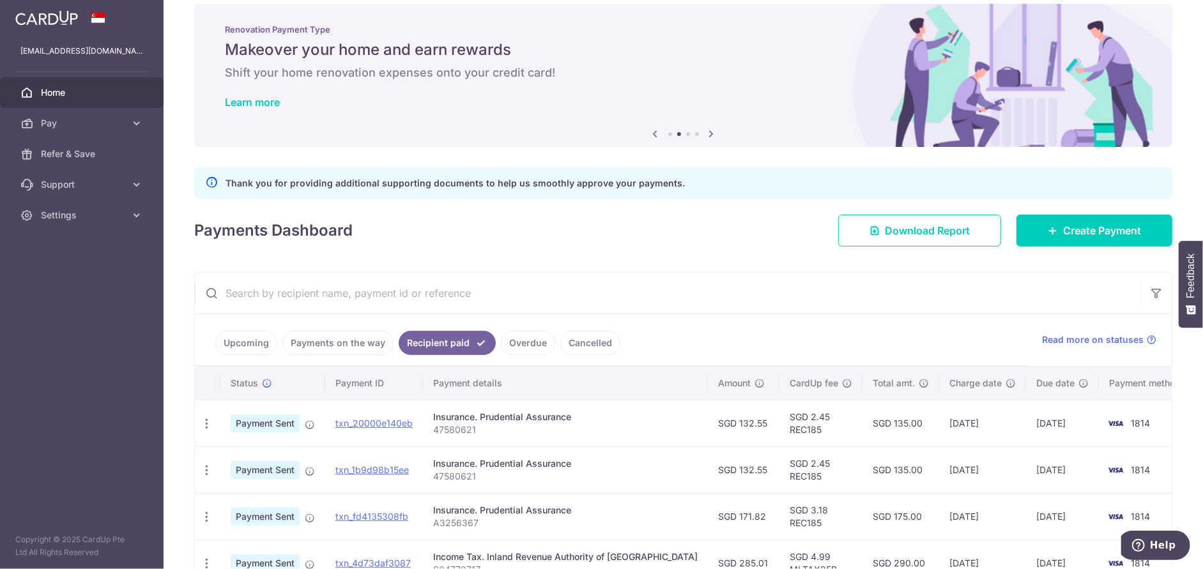
scroll to position [255, 0]
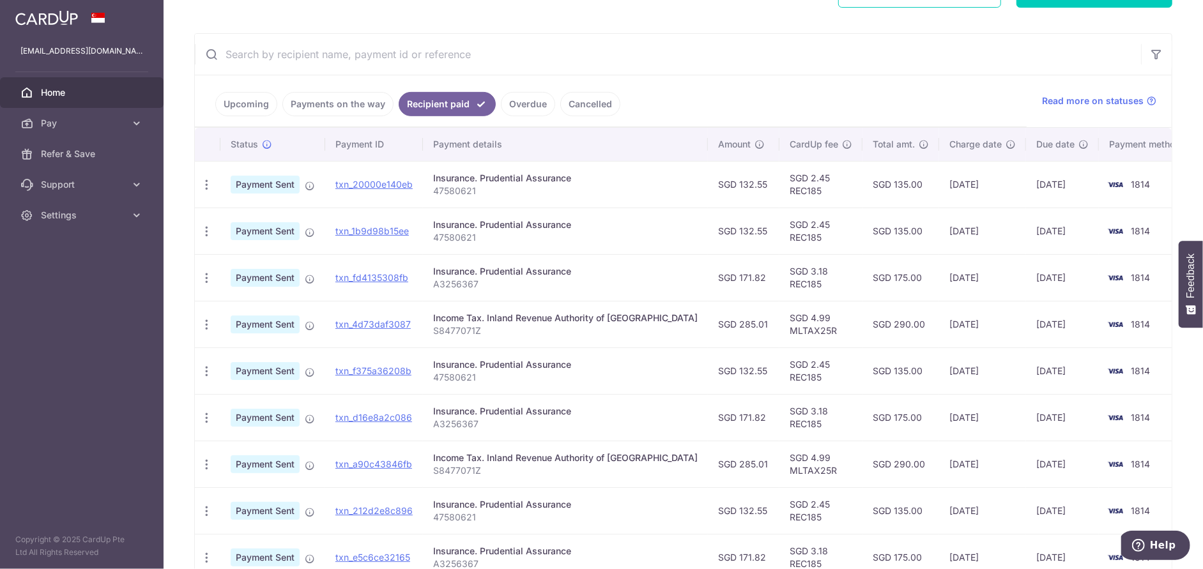
click at [360, 103] on link "Payments on the way" at bounding box center [337, 104] width 111 height 24
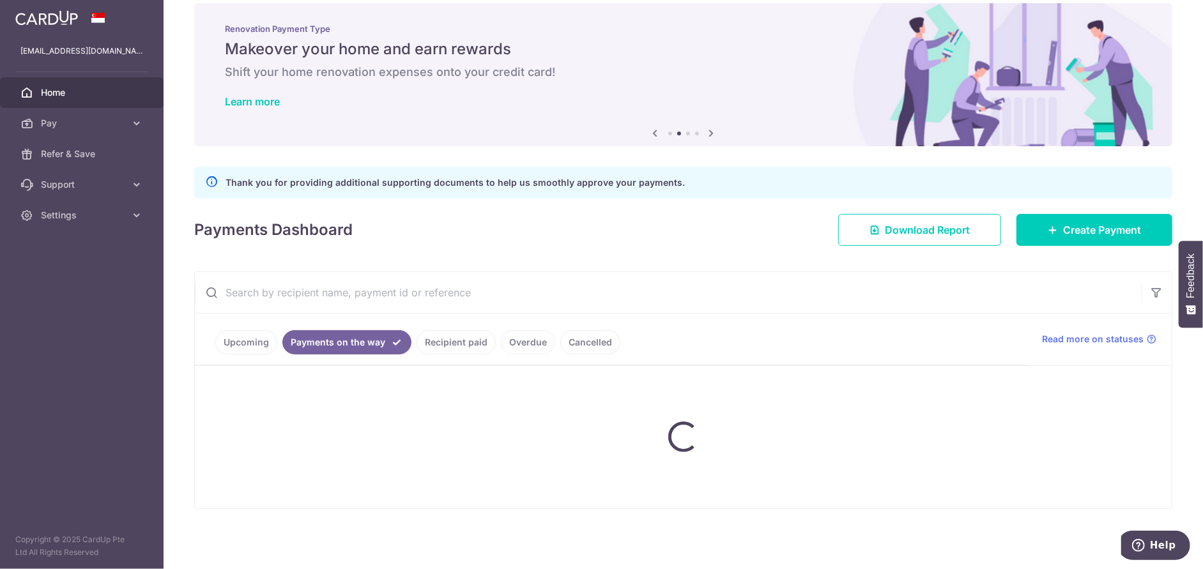
scroll to position [42, 0]
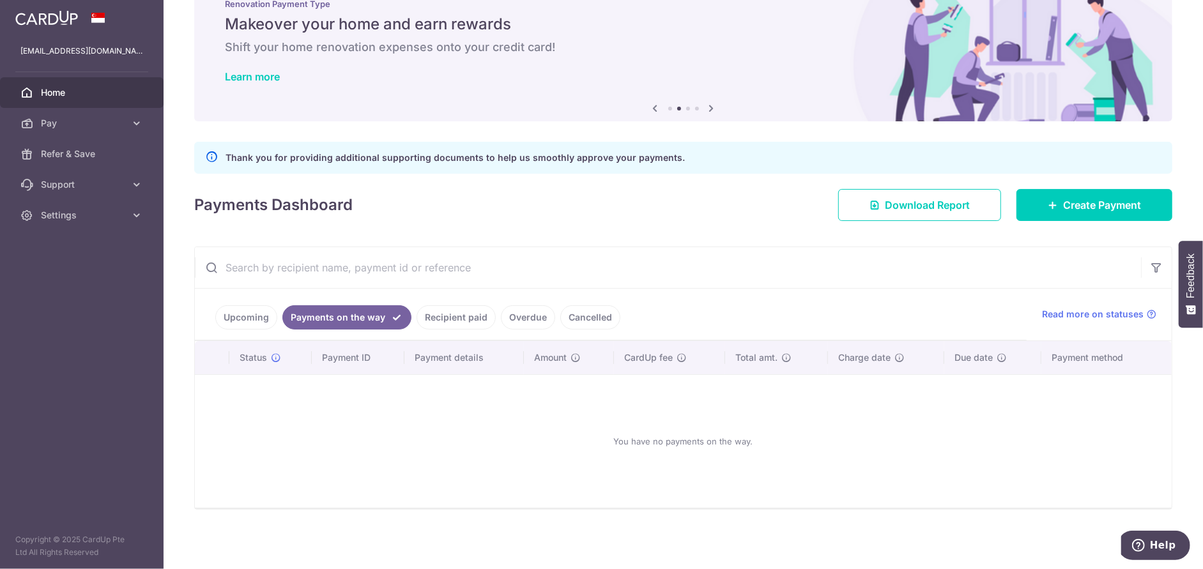
click at [259, 319] on link "Upcoming" at bounding box center [246, 317] width 62 height 24
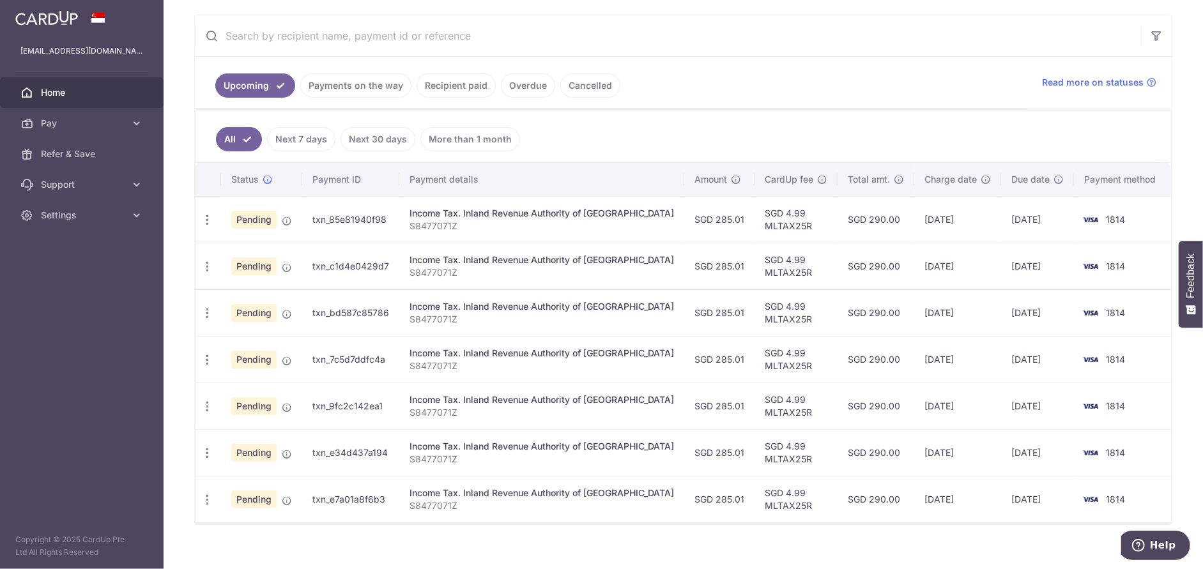
scroll to position [289, 0]
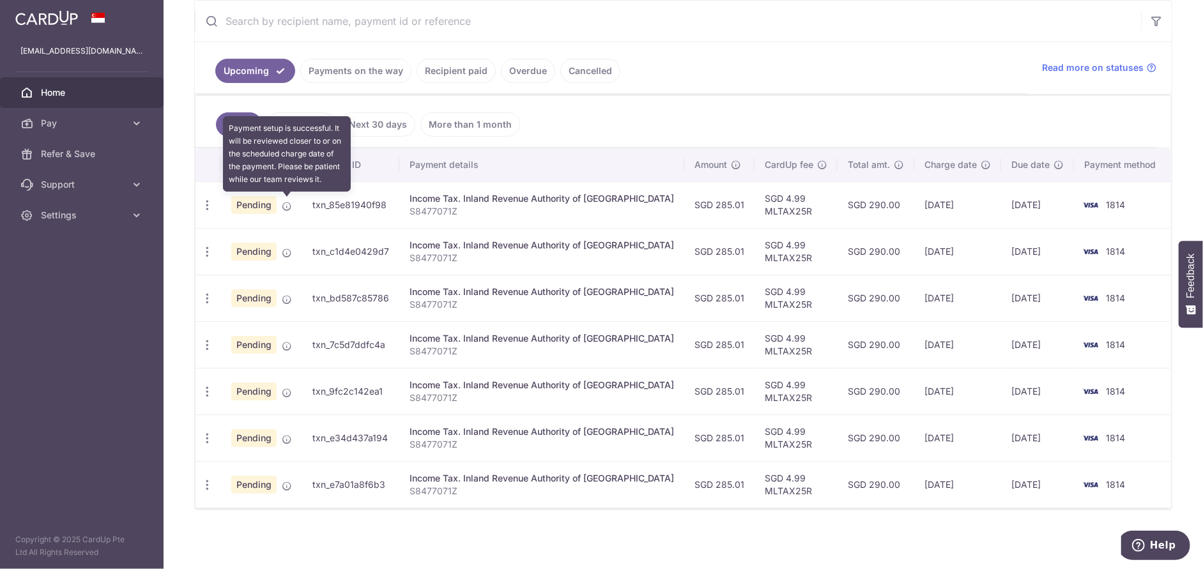
click at [285, 204] on icon at bounding box center [287, 206] width 10 height 10
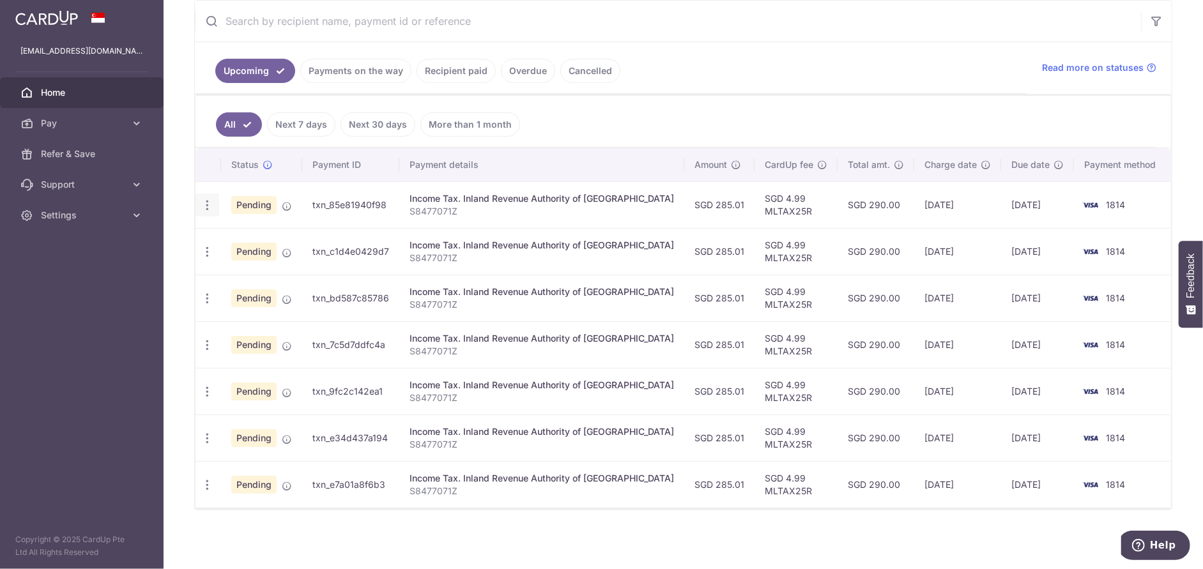
click at [208, 204] on icon "button" at bounding box center [207, 205] width 13 height 13
click at [206, 212] on icon "button" at bounding box center [207, 205] width 13 height 13
click at [264, 396] on span "Upload doc" at bounding box center [275, 395] width 87 height 15
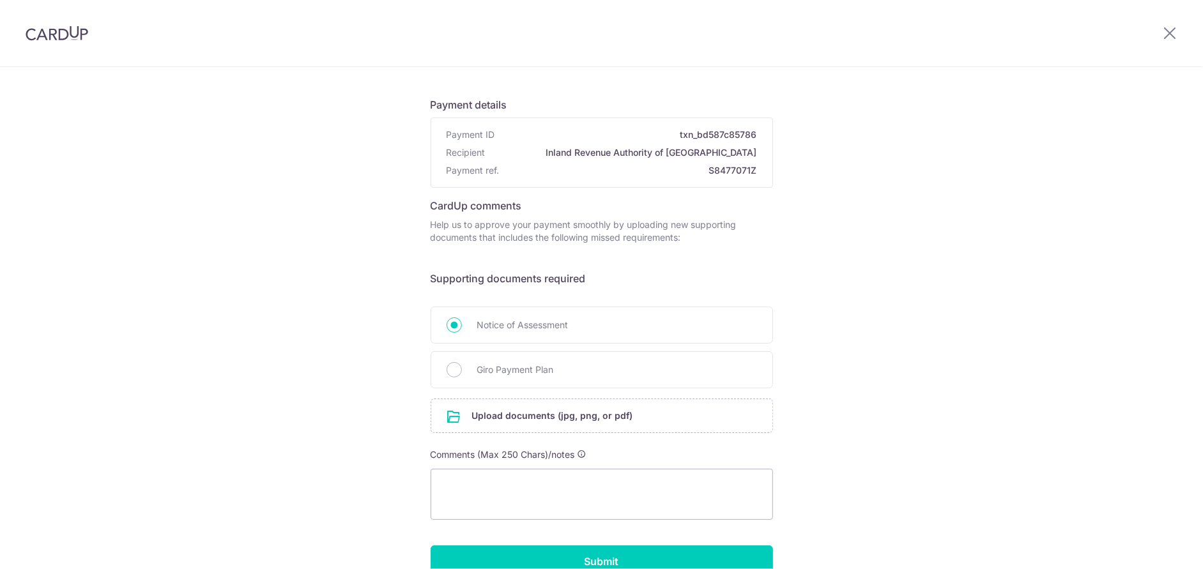
scroll to position [132, 0]
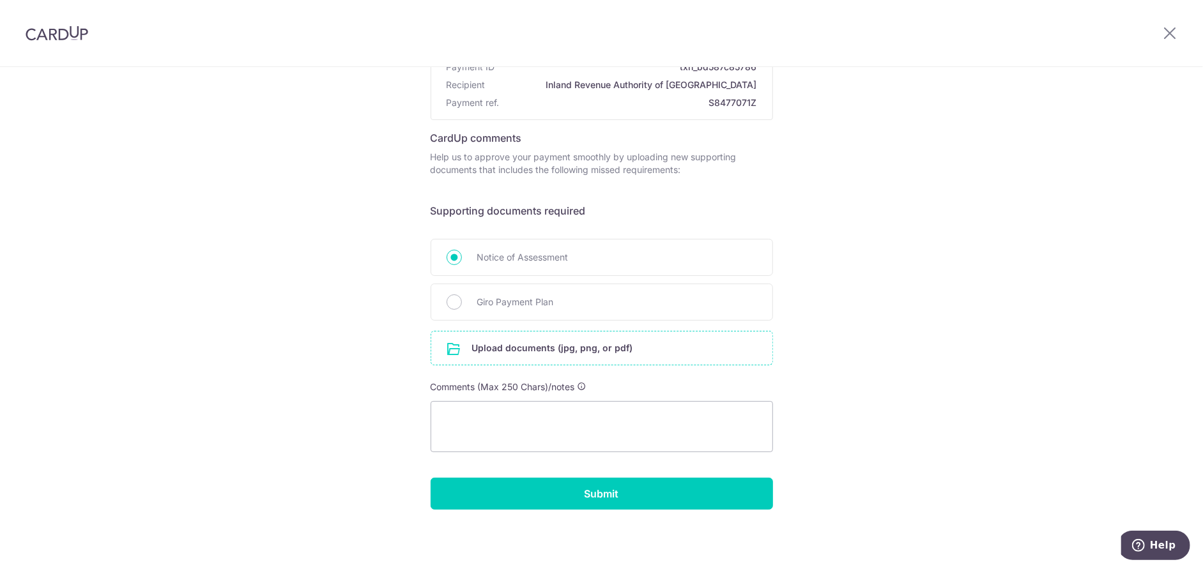
click at [521, 360] on input "file" at bounding box center [601, 347] width 341 height 33
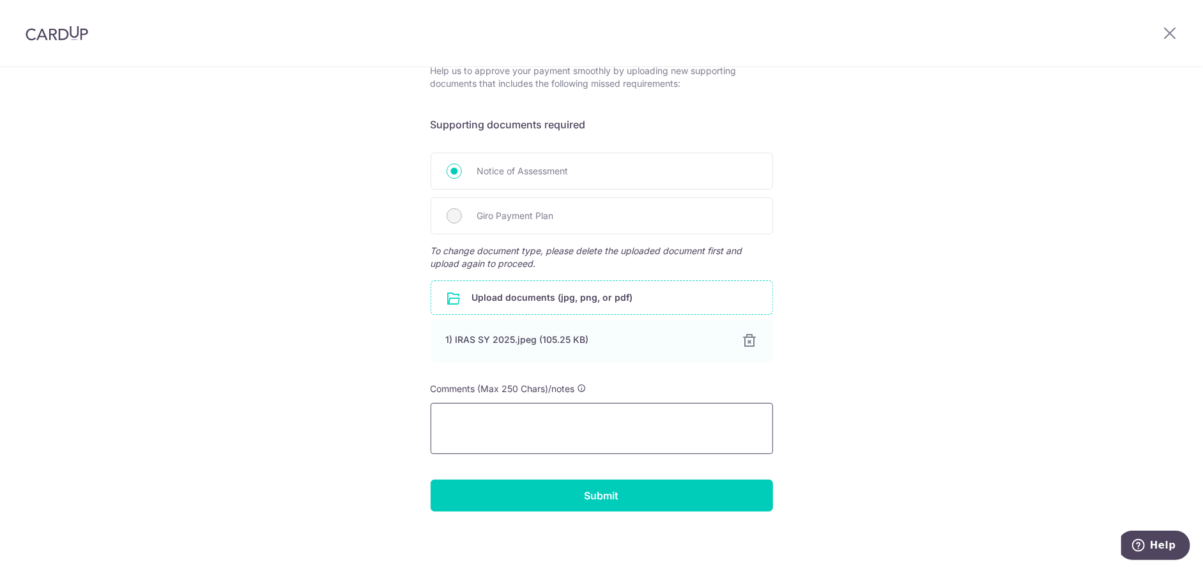
scroll to position [220, 0]
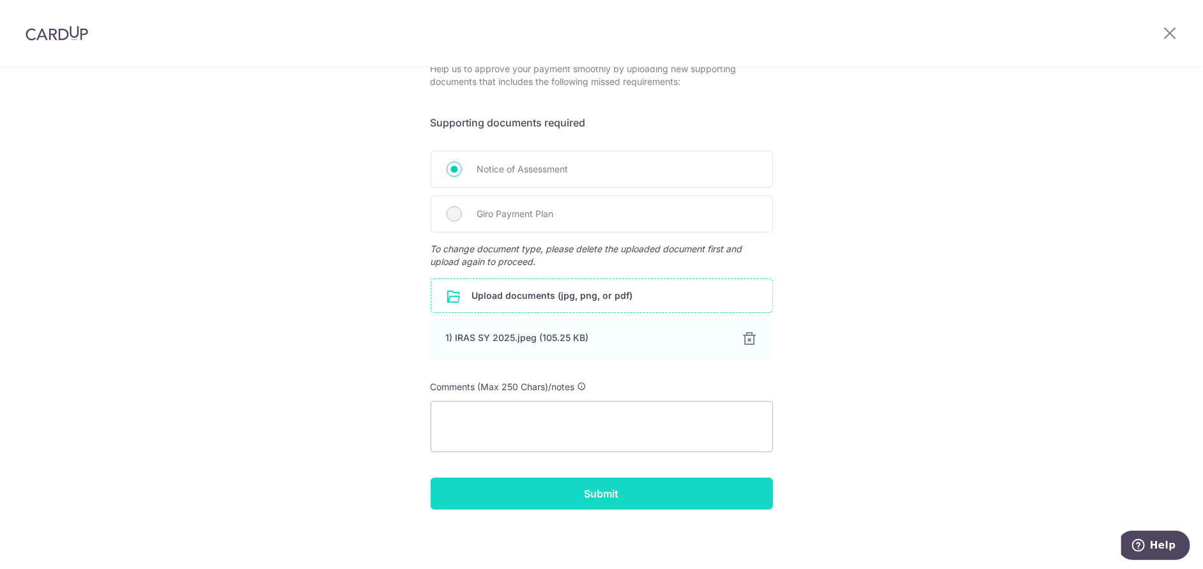
click at [591, 494] on input "Submit" at bounding box center [601, 494] width 342 height 32
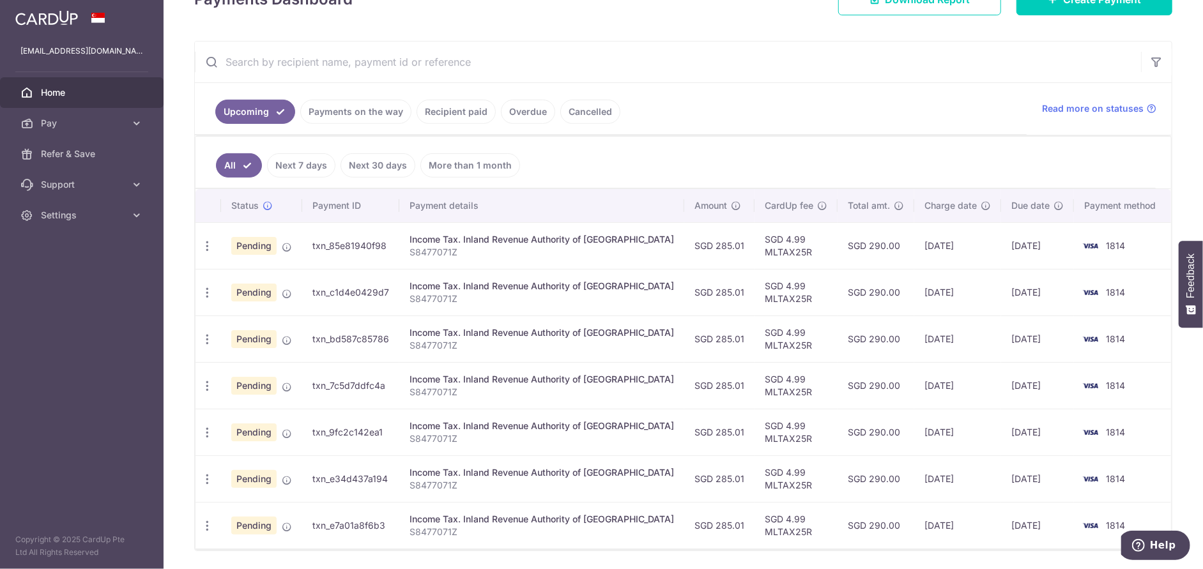
scroll to position [289, 0]
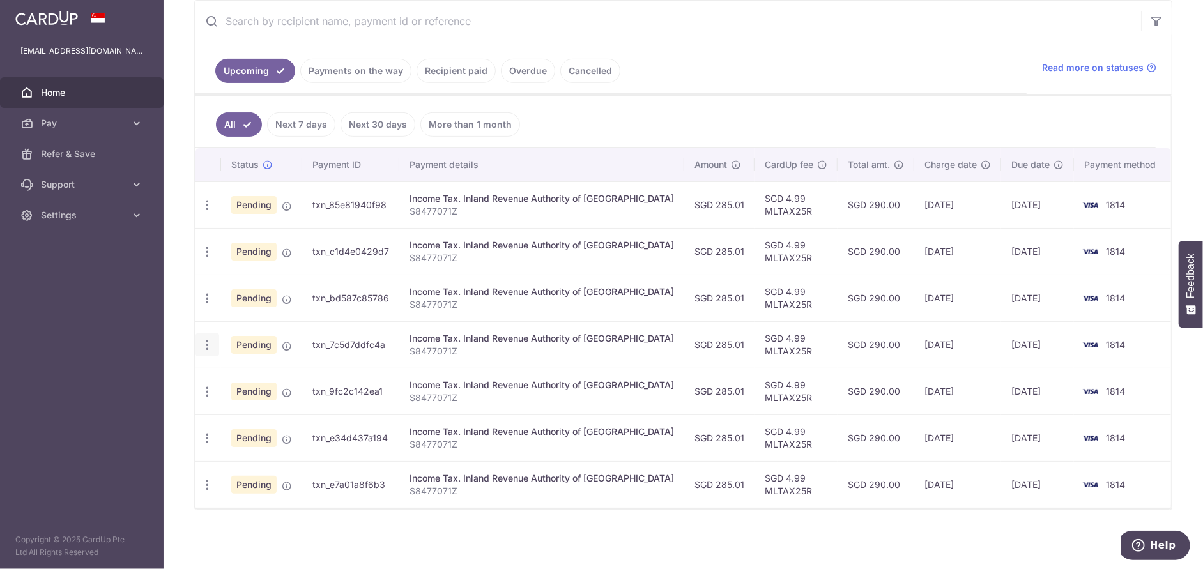
click at [205, 212] on icon "button" at bounding box center [207, 205] width 13 height 13
click at [208, 212] on icon "button" at bounding box center [207, 205] width 13 height 13
click at [192, 525] on div "× Pause Schedule Pause all future payments in this series Pause just this one p…" at bounding box center [683, 284] width 1039 height 569
click at [203, 212] on icon "button" at bounding box center [207, 205] width 13 height 13
drag, startPoint x: 278, startPoint y: 536, endPoint x: 271, endPoint y: 503, distance: 33.2
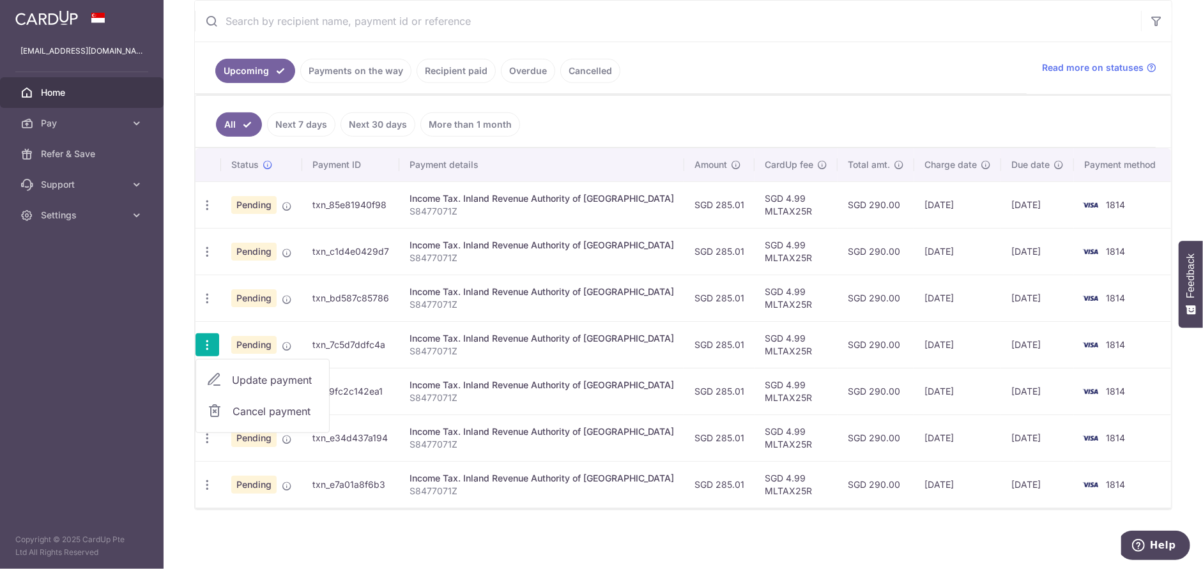
click at [278, 536] on div "× Pause Schedule Pause all future payments in this series Pause just this one p…" at bounding box center [683, 284] width 1039 height 569
click at [209, 212] on icon "button" at bounding box center [207, 205] width 13 height 13
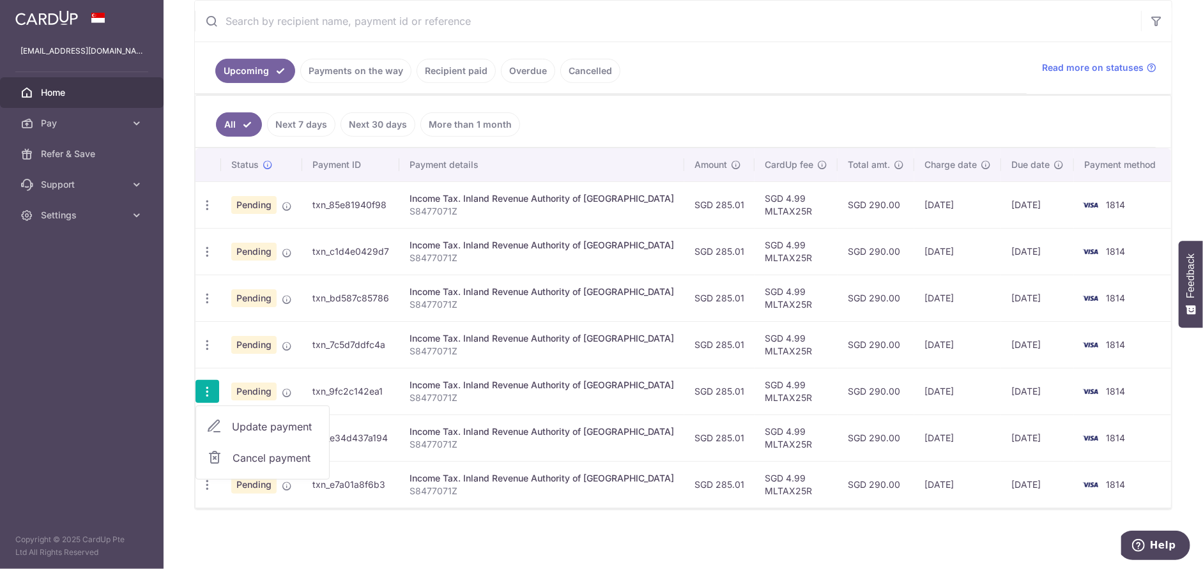
click at [208, 522] on div "× Pause Schedule Pause all future payments in this series Pause just this one p…" at bounding box center [683, 284] width 1039 height 569
click at [204, 212] on icon "button" at bounding box center [207, 205] width 13 height 13
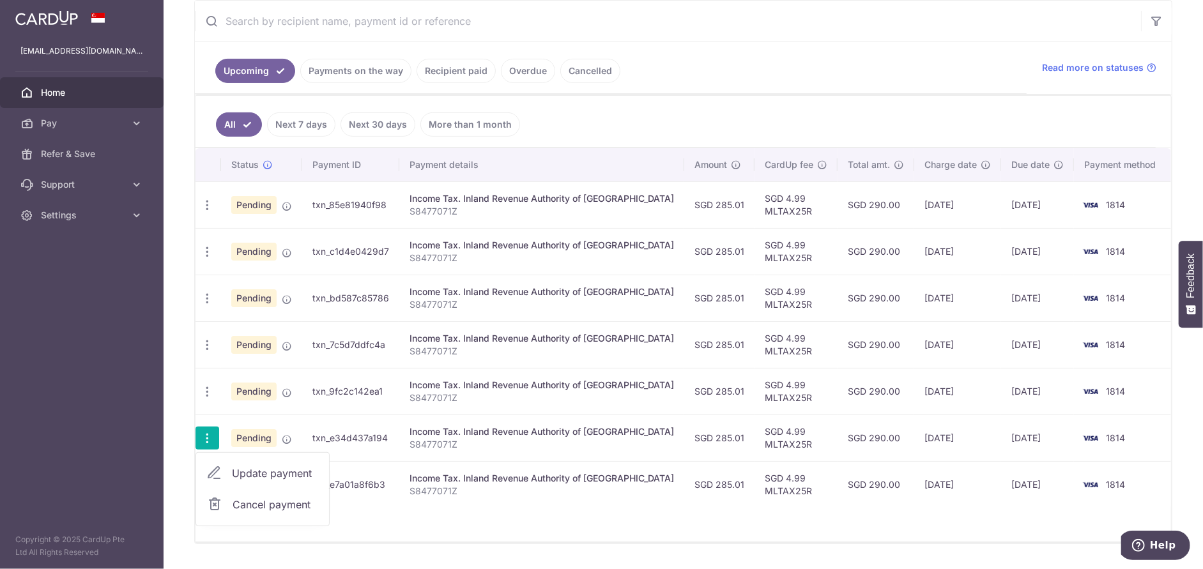
click at [229, 542] on div at bounding box center [682, 542] width 975 height 1
click at [203, 212] on icon "button" at bounding box center [207, 205] width 13 height 13
click at [418, 535] on div "Status Payment ID Payment details Amount CardUp fee Total amt. Charge date Due …" at bounding box center [682, 368] width 975 height 440
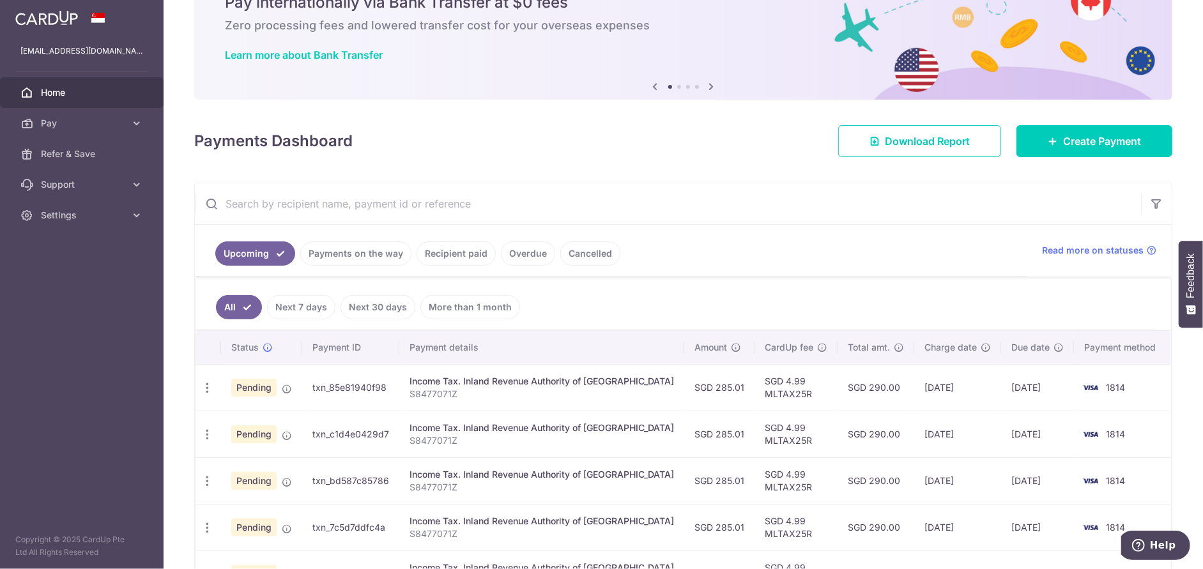
scroll to position [128, 0]
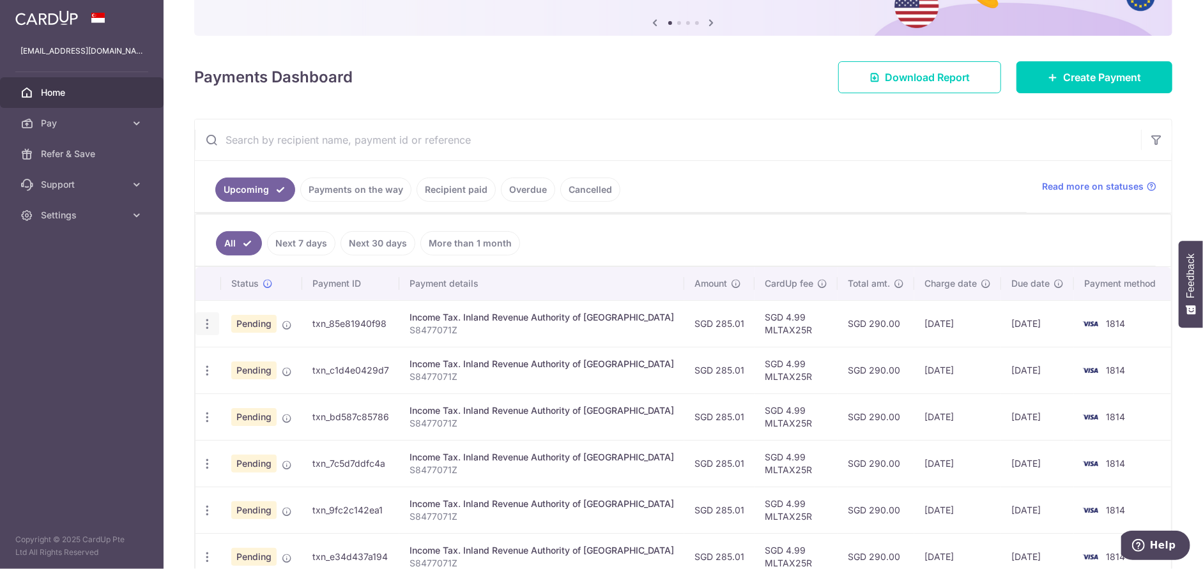
click at [208, 321] on icon "button" at bounding box center [207, 323] width 13 height 13
click at [681, 145] on input "text" at bounding box center [668, 139] width 946 height 41
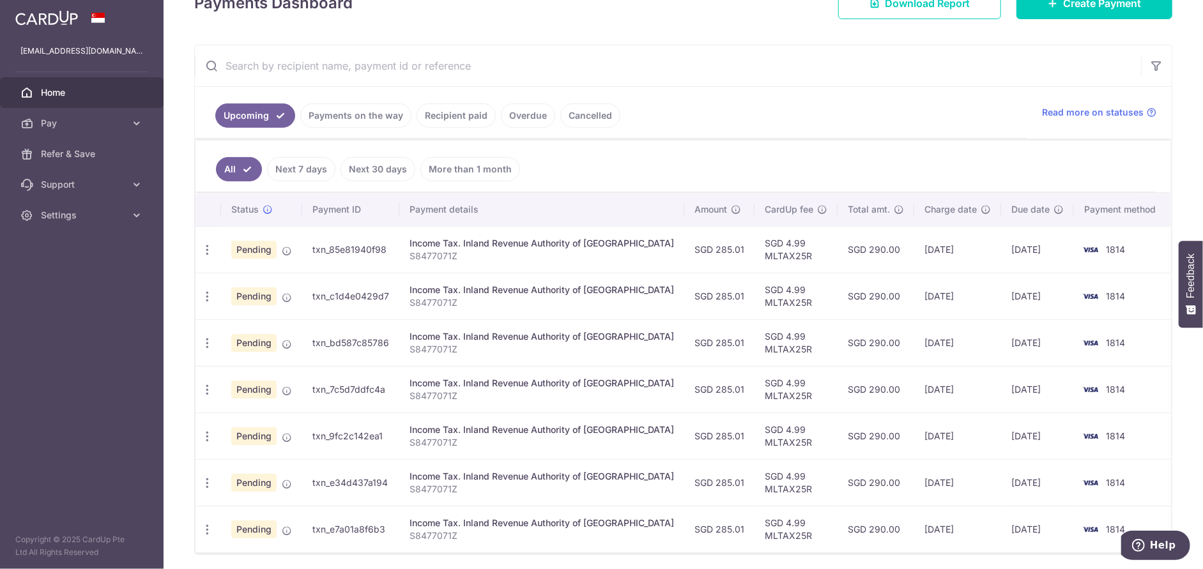
scroll to position [247, 0]
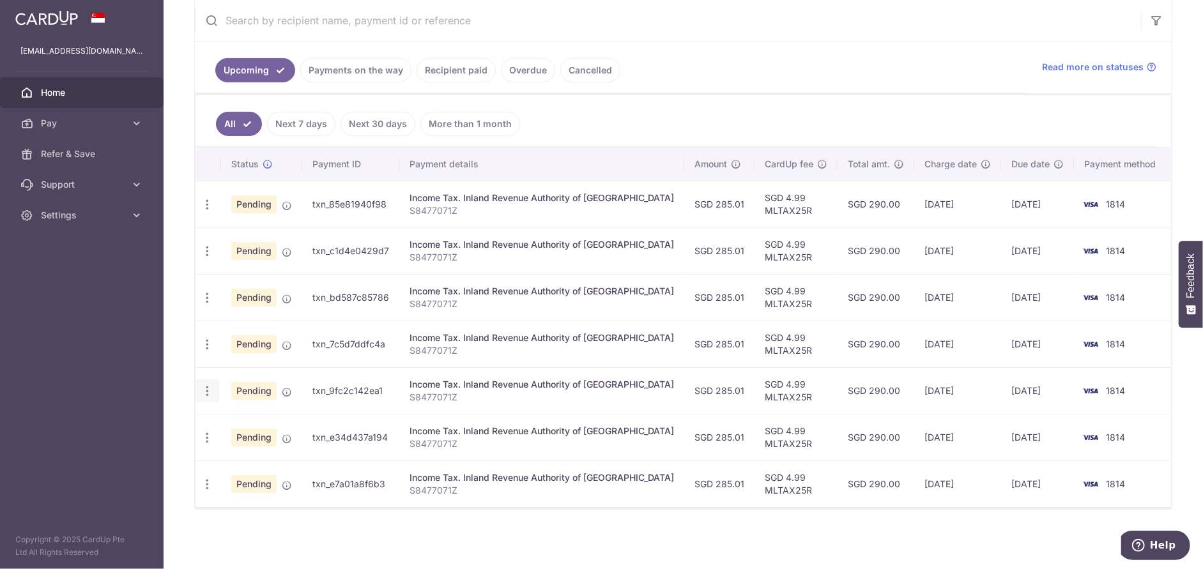
click at [204, 211] on icon "button" at bounding box center [207, 204] width 13 height 13
click at [676, 79] on ul "Upcoming Payments on the way Recipient paid Overdue Cancelled" at bounding box center [611, 68] width 832 height 52
click at [201, 211] on icon "button" at bounding box center [207, 204] width 13 height 13
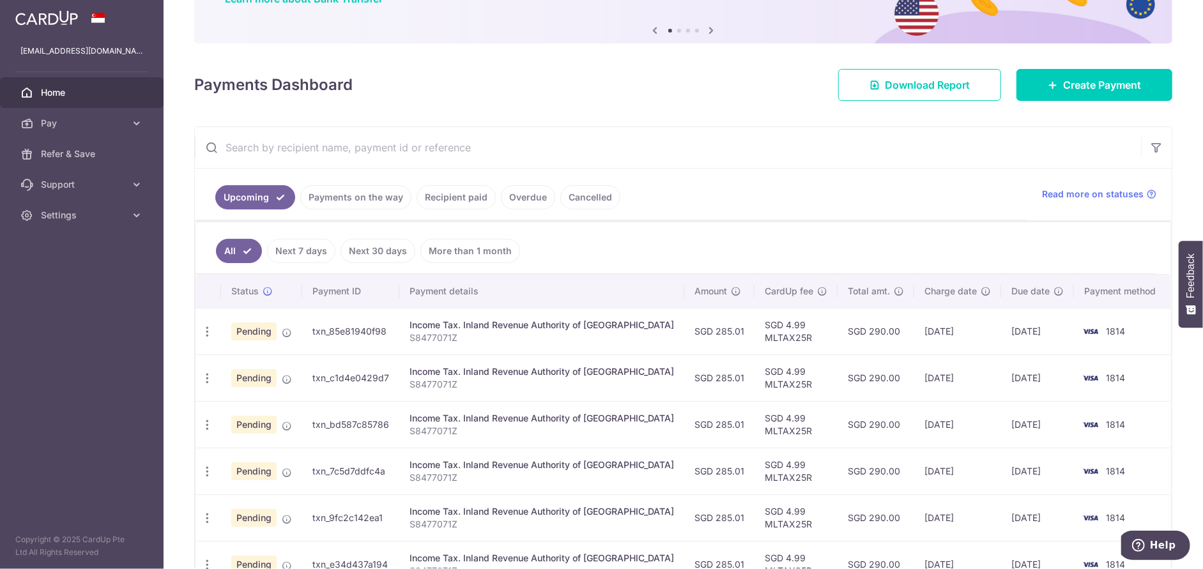
scroll to position [8, 0]
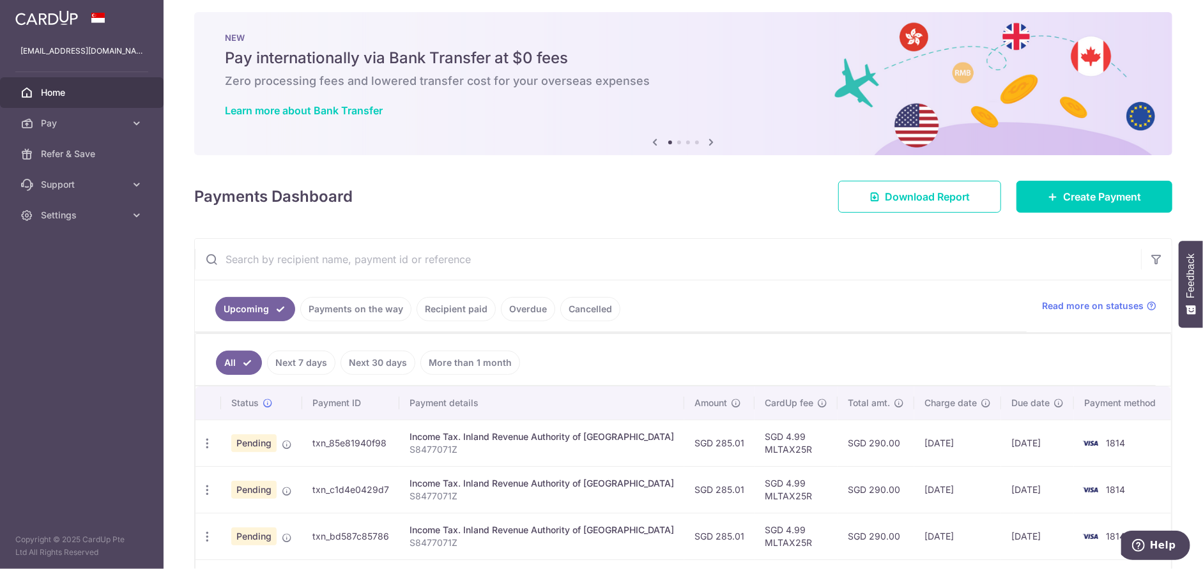
click at [724, 105] on div "Learn more about Bank Transfer" at bounding box center [683, 110] width 917 height 13
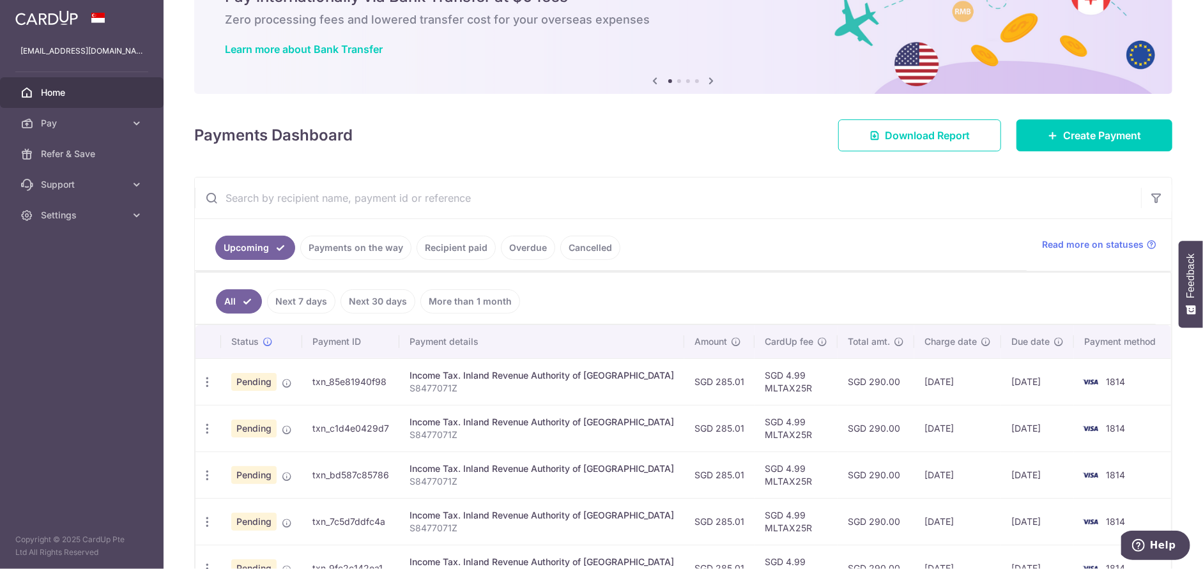
scroll to position [136, 0]
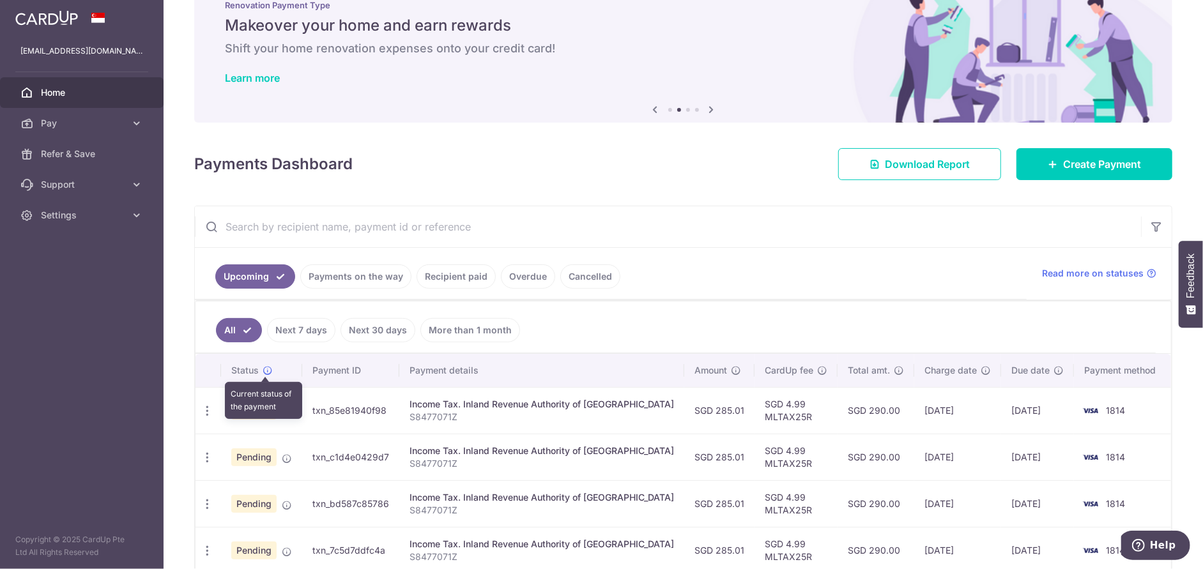
scroll to position [64, 0]
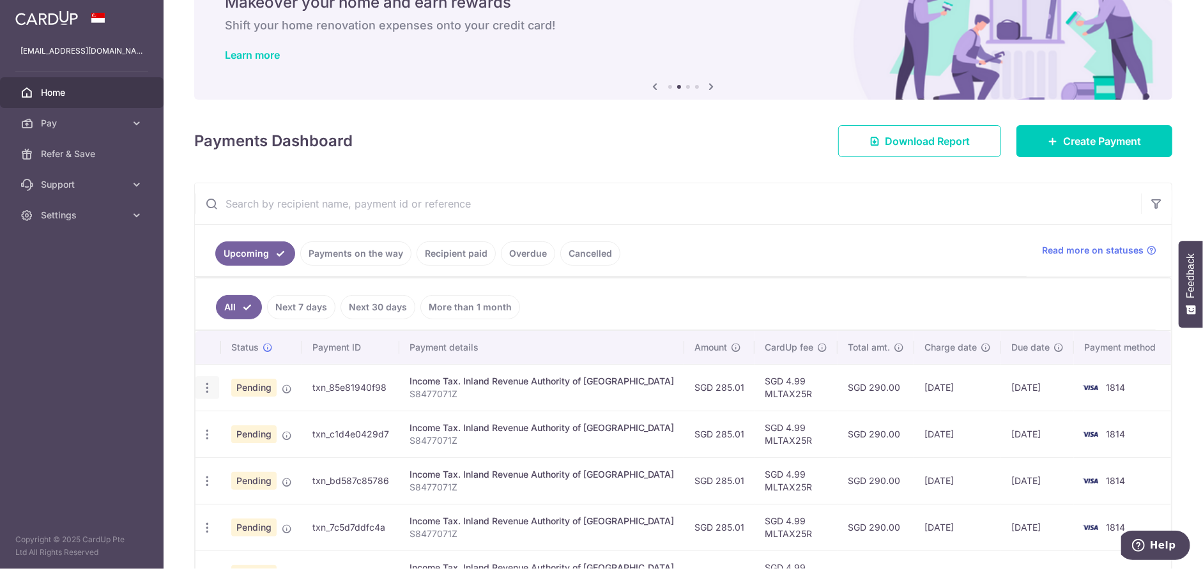
click at [209, 384] on icon "button" at bounding box center [207, 387] width 13 height 13
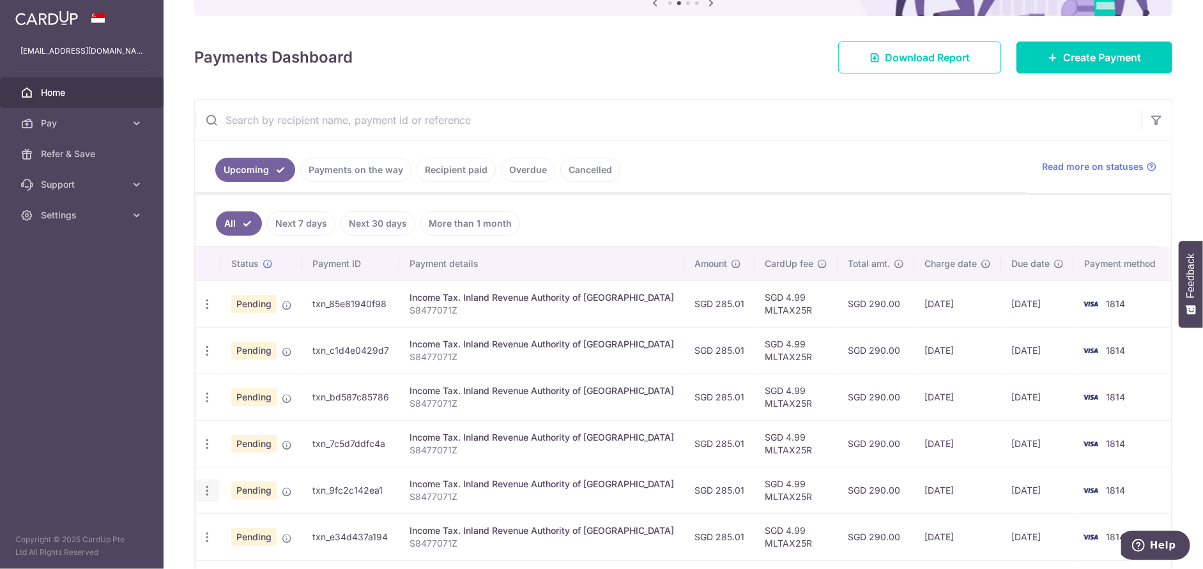
scroll to position [247, 0]
